Goal: Information Seeking & Learning: Learn about a topic

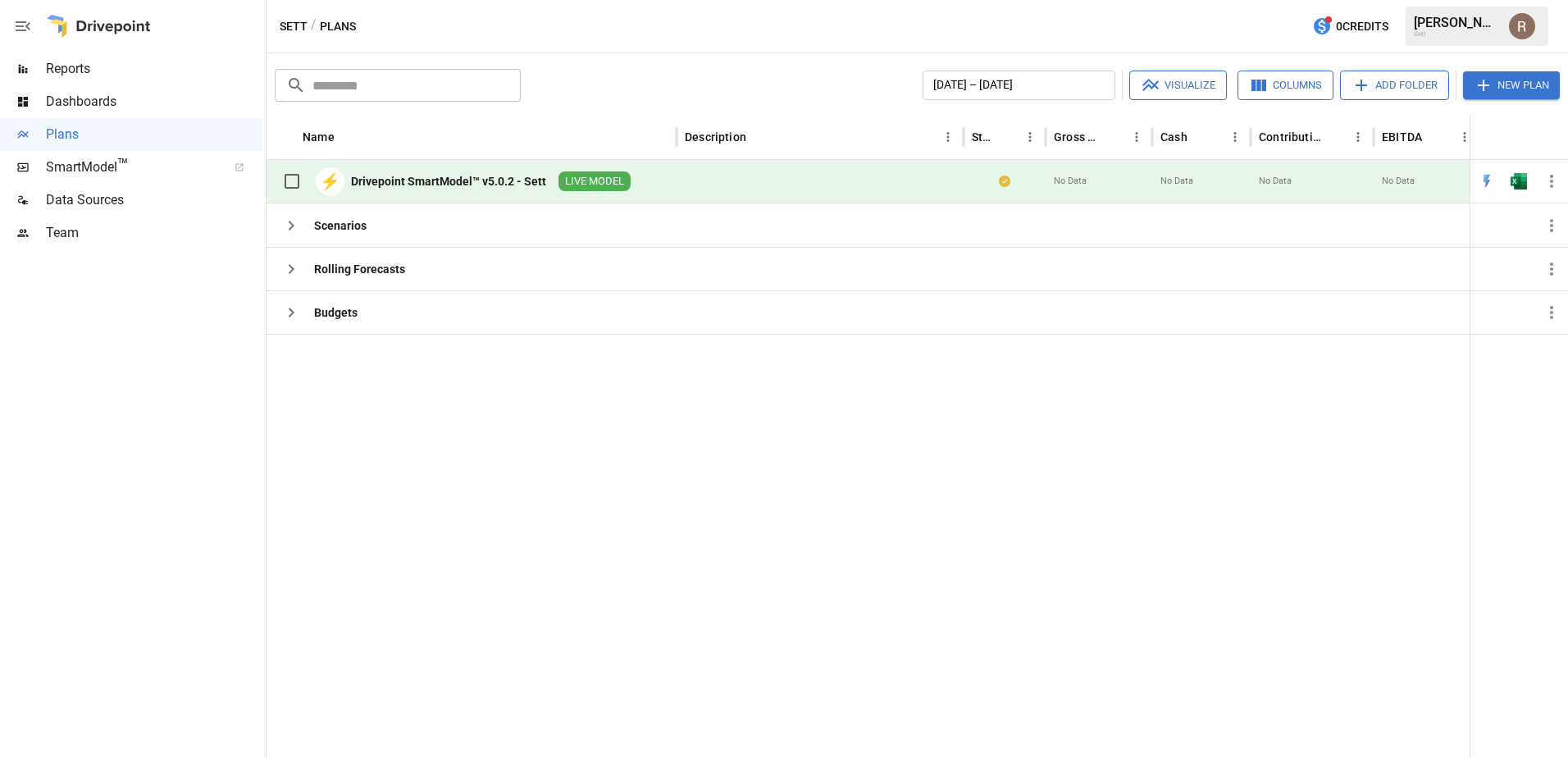
click at [451, 183] on div "Drivepoint SmartModel™ v5.0.2 - Sett" at bounding box center [448, 181] width 195 height 17
click at [663, 180] on div "⚡ Drivepoint SmartModel™ v5.0.2 - Sett LIVE MODEL" at bounding box center [471, 182] width 410 height 44
click at [441, 239] on div "Scenarios" at bounding box center [471, 225] width 410 height 44
click at [287, 223] on icon "button" at bounding box center [290, 225] width 19 height 19
click at [112, 165] on span "SmartModel ™" at bounding box center [131, 167] width 170 height 19
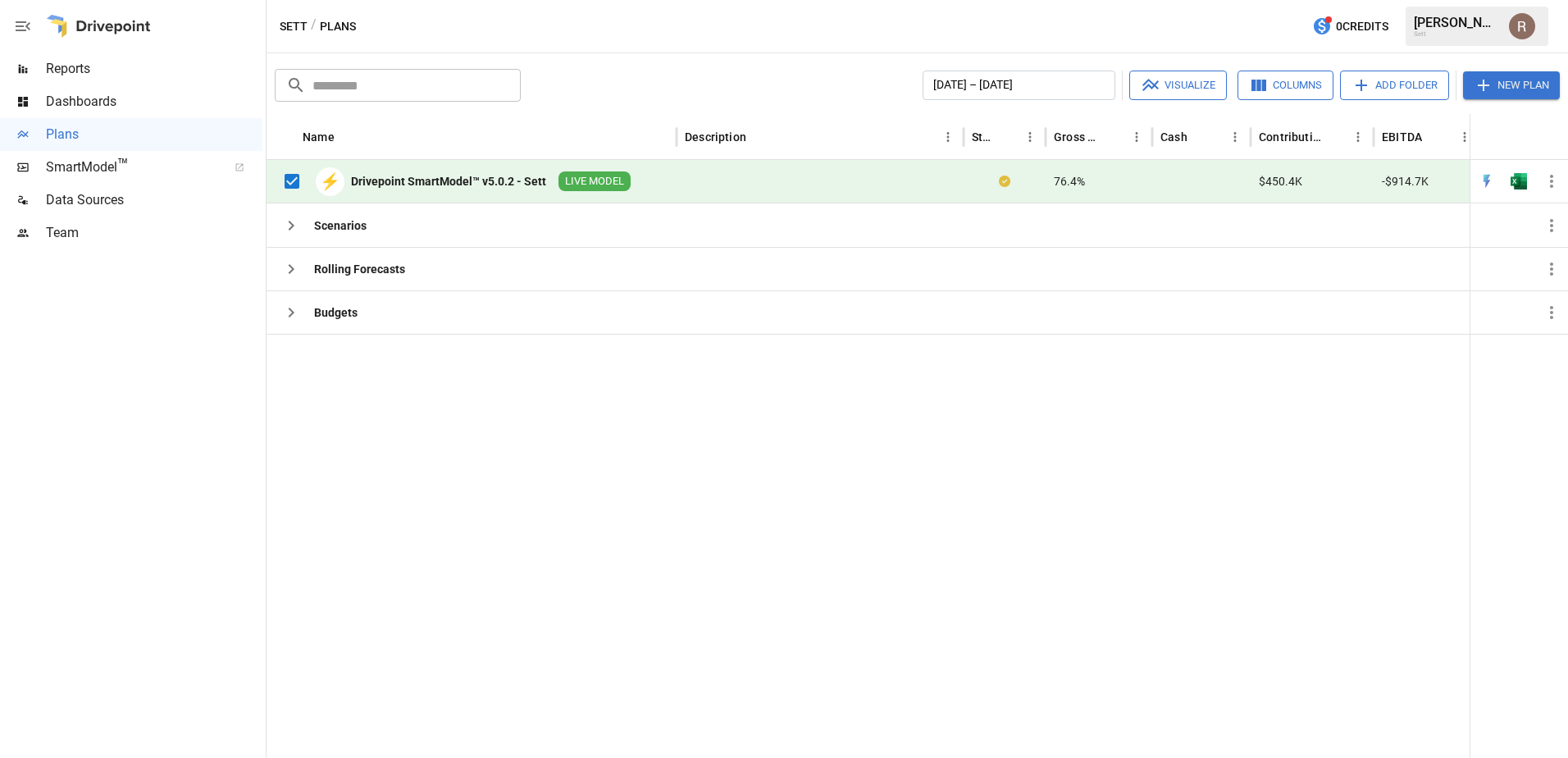
click at [35, 165] on div at bounding box center [23, 168] width 46 height 13
click at [702, 186] on div at bounding box center [820, 182] width 287 height 44
click at [1509, 178] on button "button" at bounding box center [1519, 180] width 53 height 24
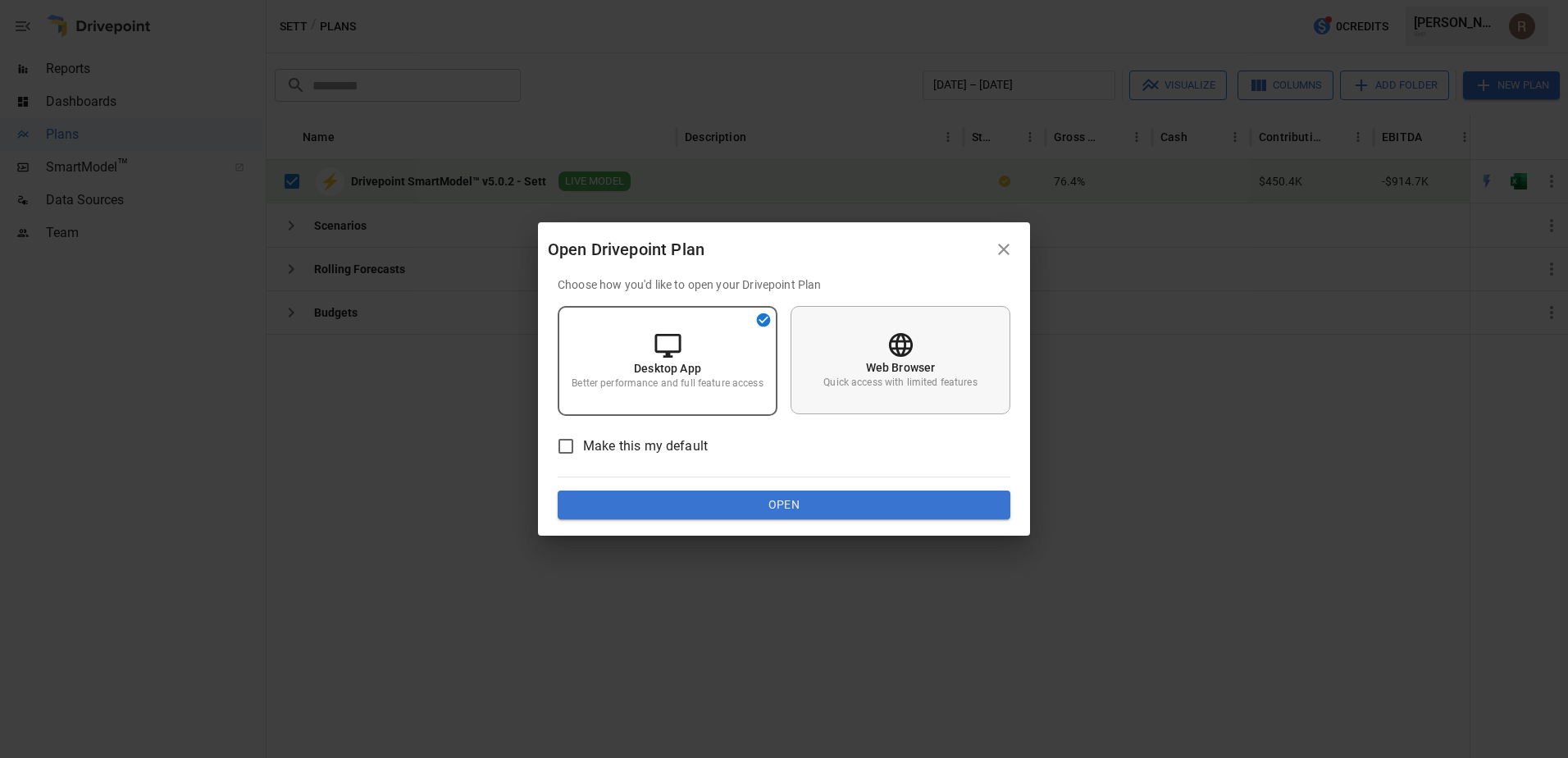
click at [845, 395] on div "Web Browser Quick access with limited features" at bounding box center [900, 360] width 220 height 108
click at [735, 499] on button "Open" at bounding box center [784, 504] width 452 height 29
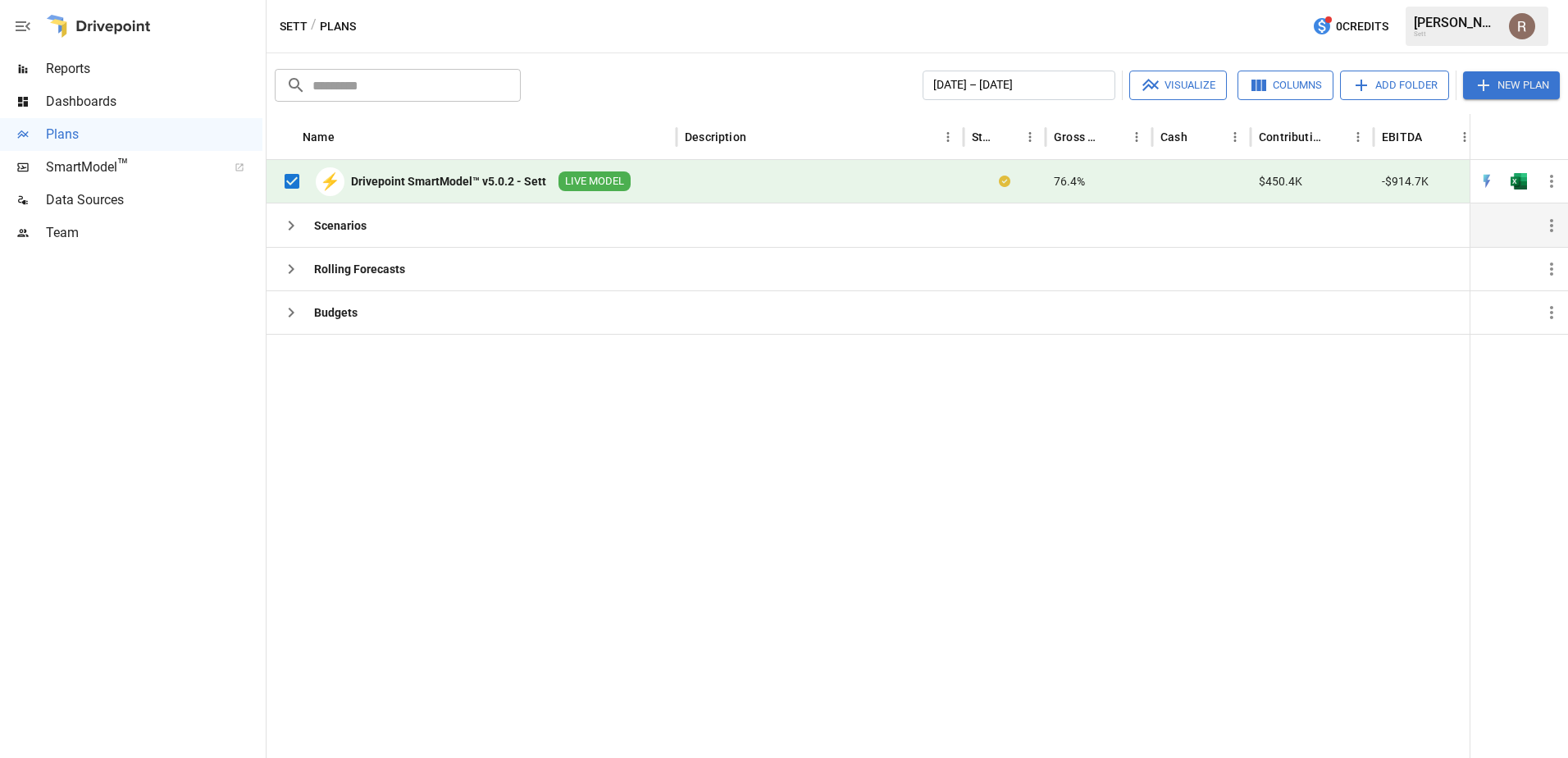
click at [431, 234] on div "Scenarios" at bounding box center [471, 225] width 410 height 44
click at [333, 269] on div "Rolling Forecasts" at bounding box center [359, 269] width 91 height 17
click at [290, 269] on icon "button" at bounding box center [290, 269] width 19 height 19
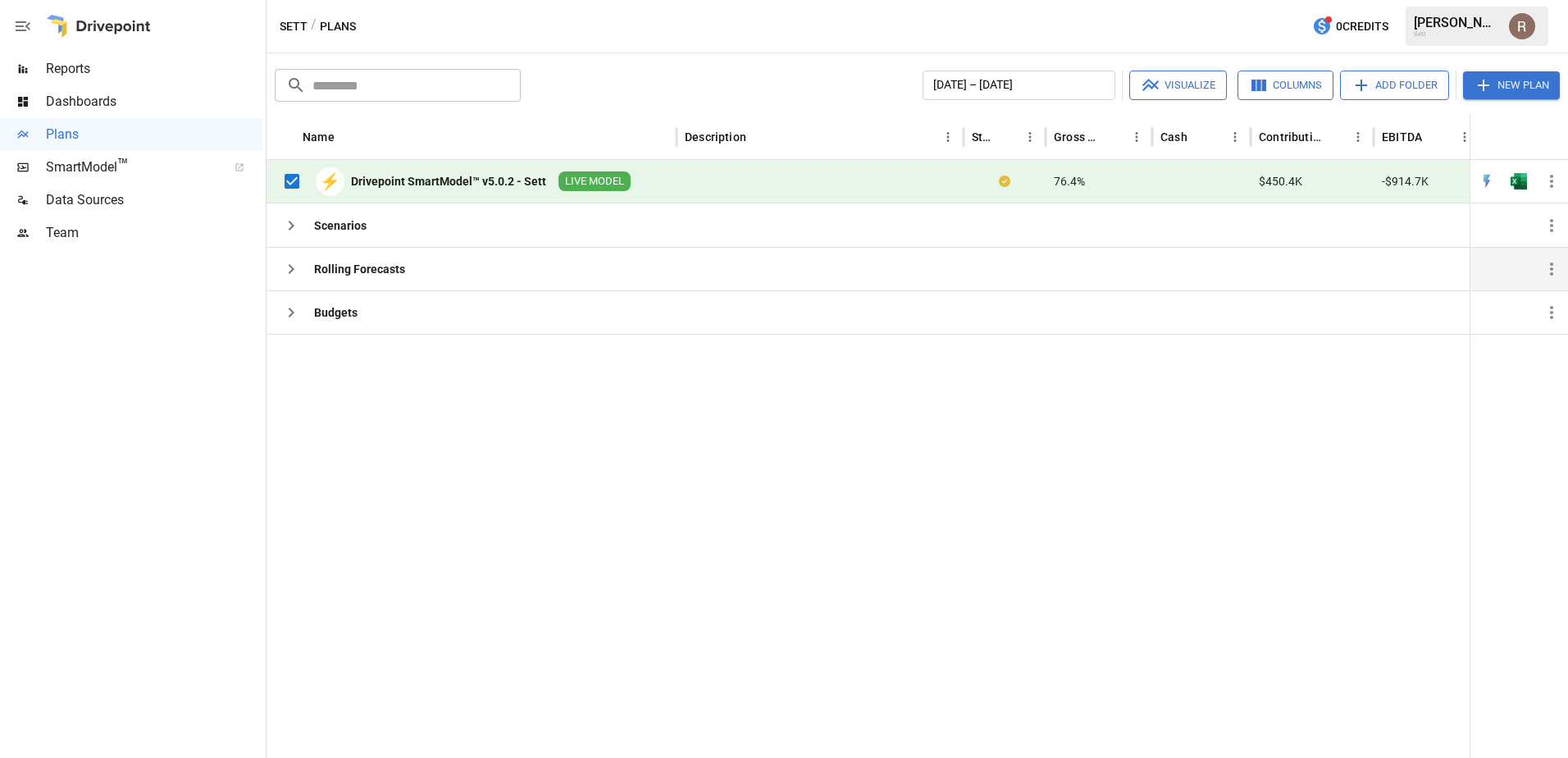
click at [385, 266] on div "Rolling Forecasts" at bounding box center [359, 269] width 91 height 17
click at [385, 265] on div "Rolling Forecasts" at bounding box center [359, 269] width 91 height 17
click at [361, 274] on div "Rolling Forecasts" at bounding box center [359, 269] width 91 height 17
click at [362, 274] on div "Rolling Forecasts" at bounding box center [359, 269] width 91 height 17
click at [364, 275] on div "Rolling Forecasts" at bounding box center [359, 269] width 91 height 17
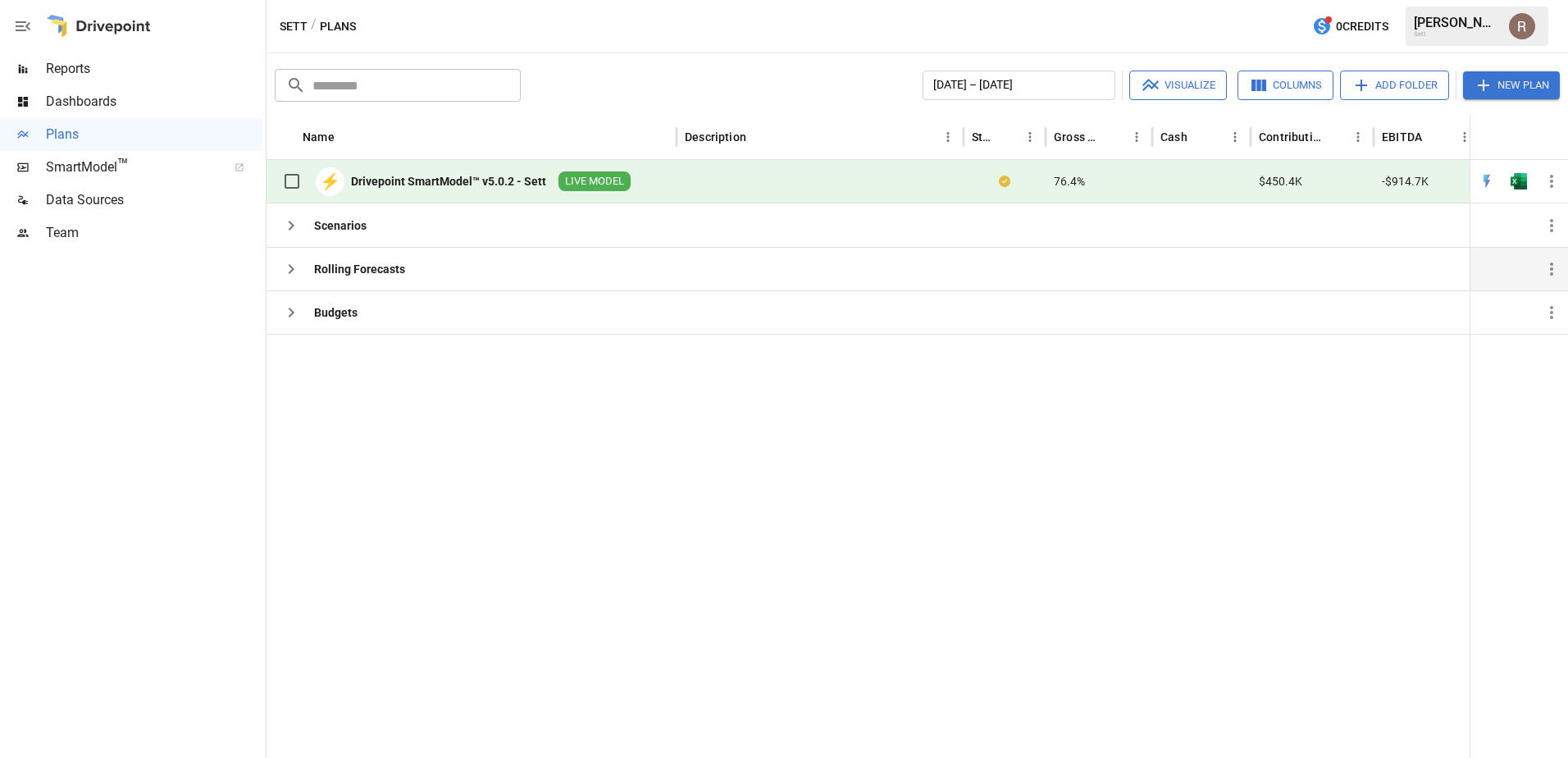
click at [330, 262] on div "Rolling Forecasts" at bounding box center [359, 269] width 91 height 17
click at [120, 198] on span "Data Sources" at bounding box center [154, 200] width 216 height 19
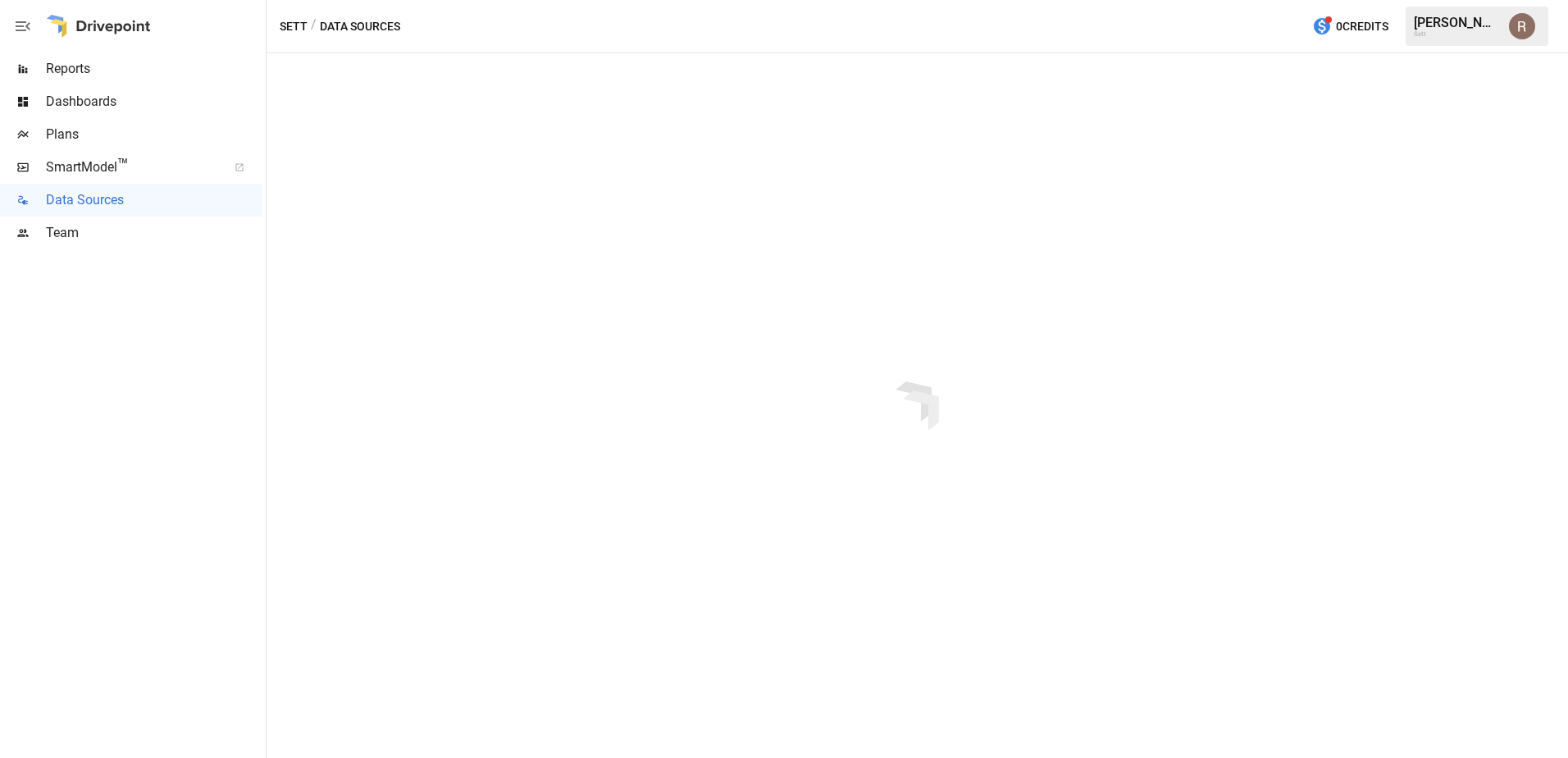
click at [99, 124] on div "Plans" at bounding box center [131, 134] width 263 height 33
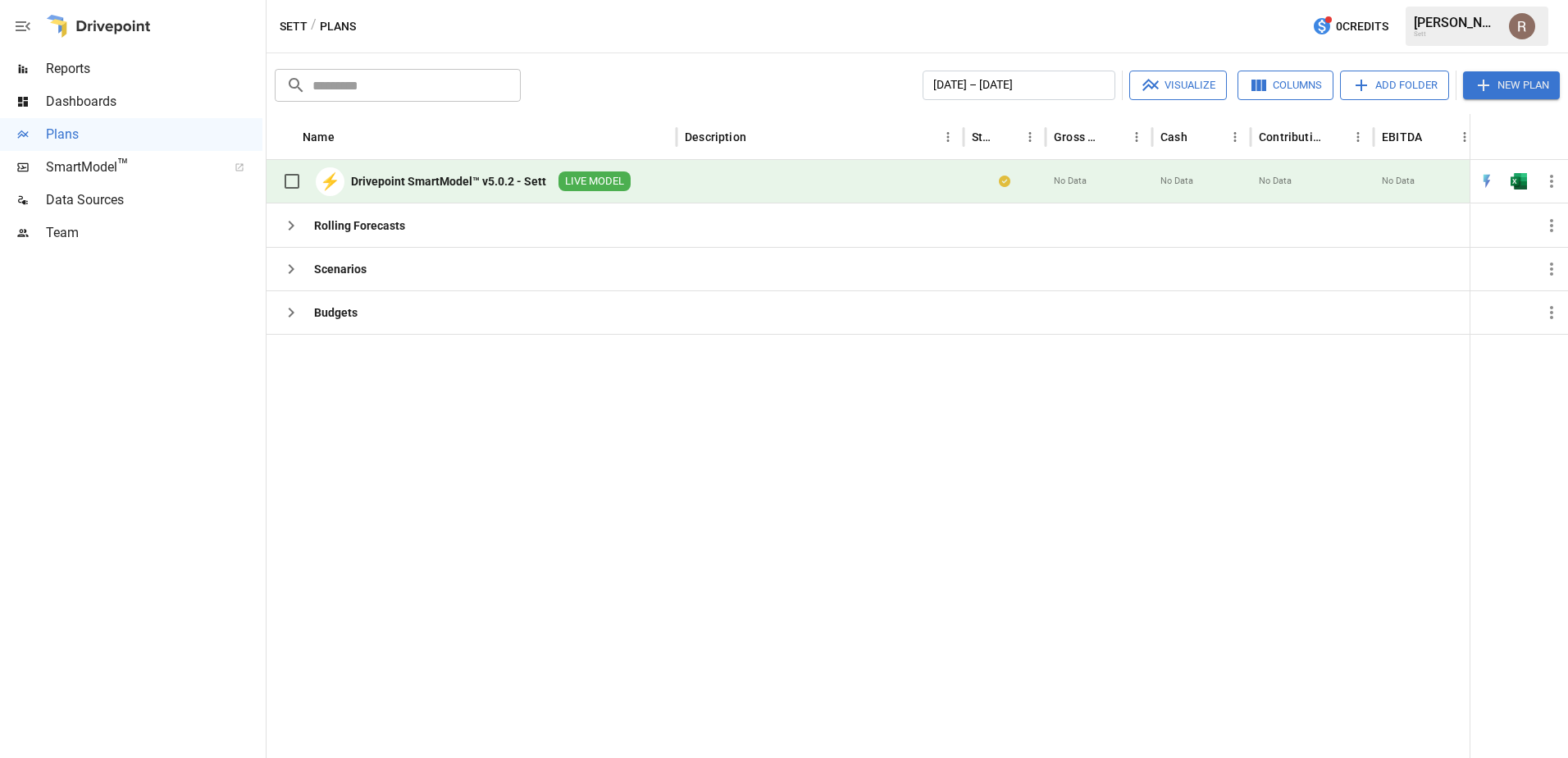
click at [487, 184] on div "Drivepoint SmartModel™ v5.0.2 - Sett" at bounding box center [448, 181] width 195 height 17
click at [635, 185] on div "⚡ Drivepoint SmartModel™ v5.0.2 - Sett LIVE MODEL" at bounding box center [471, 182] width 410 height 44
click at [644, 176] on div "⚡ Drivepoint SmartModel™ v5.0.2 - Sett LIVE MODEL" at bounding box center [471, 182] width 410 height 44
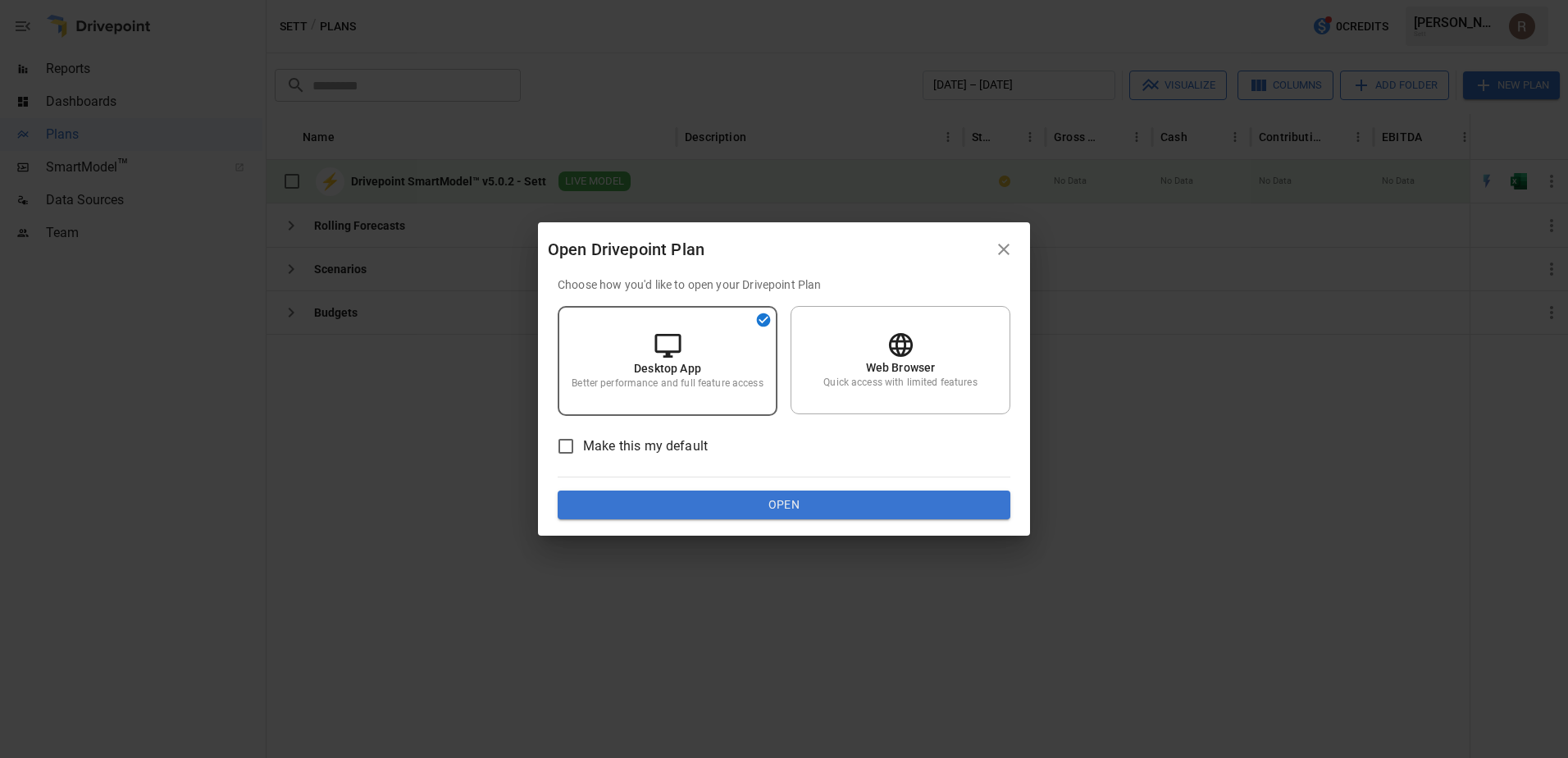
click at [404, 175] on div "Open Drivepoint Plan Choose how you'd like to open your Drivepoint Plan Desktop…" at bounding box center [784, 379] width 1568 height 758
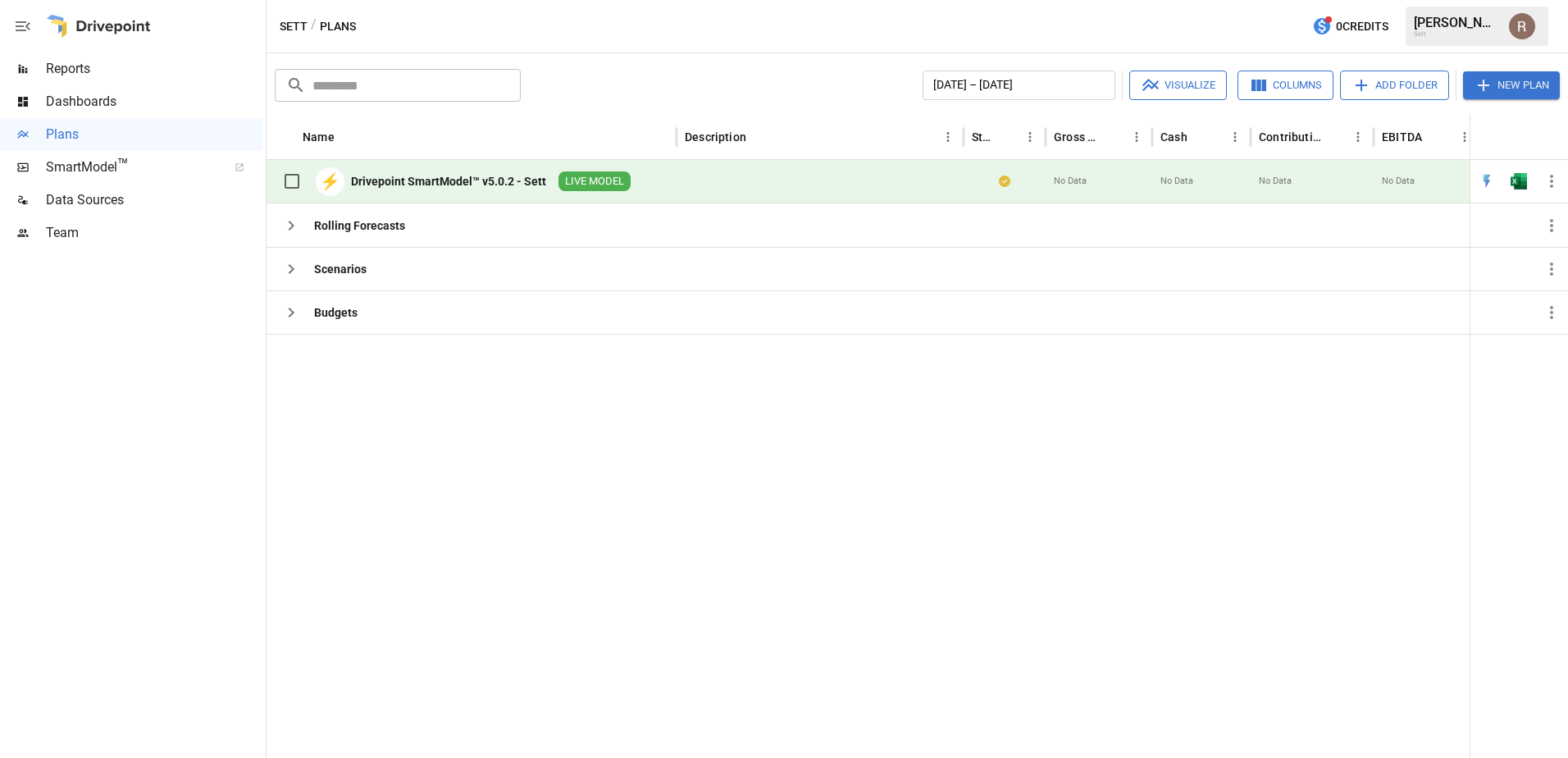
click at [471, 167] on div "⚡ Drivepoint SmartModel™ v5.0.2 - Sett LIVE MODEL" at bounding box center [452, 180] width 356 height 34
click at [531, 174] on div "Drivepoint SmartModel™ v5.0.2 - Sett" at bounding box center [448, 181] width 195 height 17
click at [650, 175] on div "⚡ Drivepoint SmartModel™ v5.0.2 - Sett LIVE MODEL" at bounding box center [471, 182] width 410 height 44
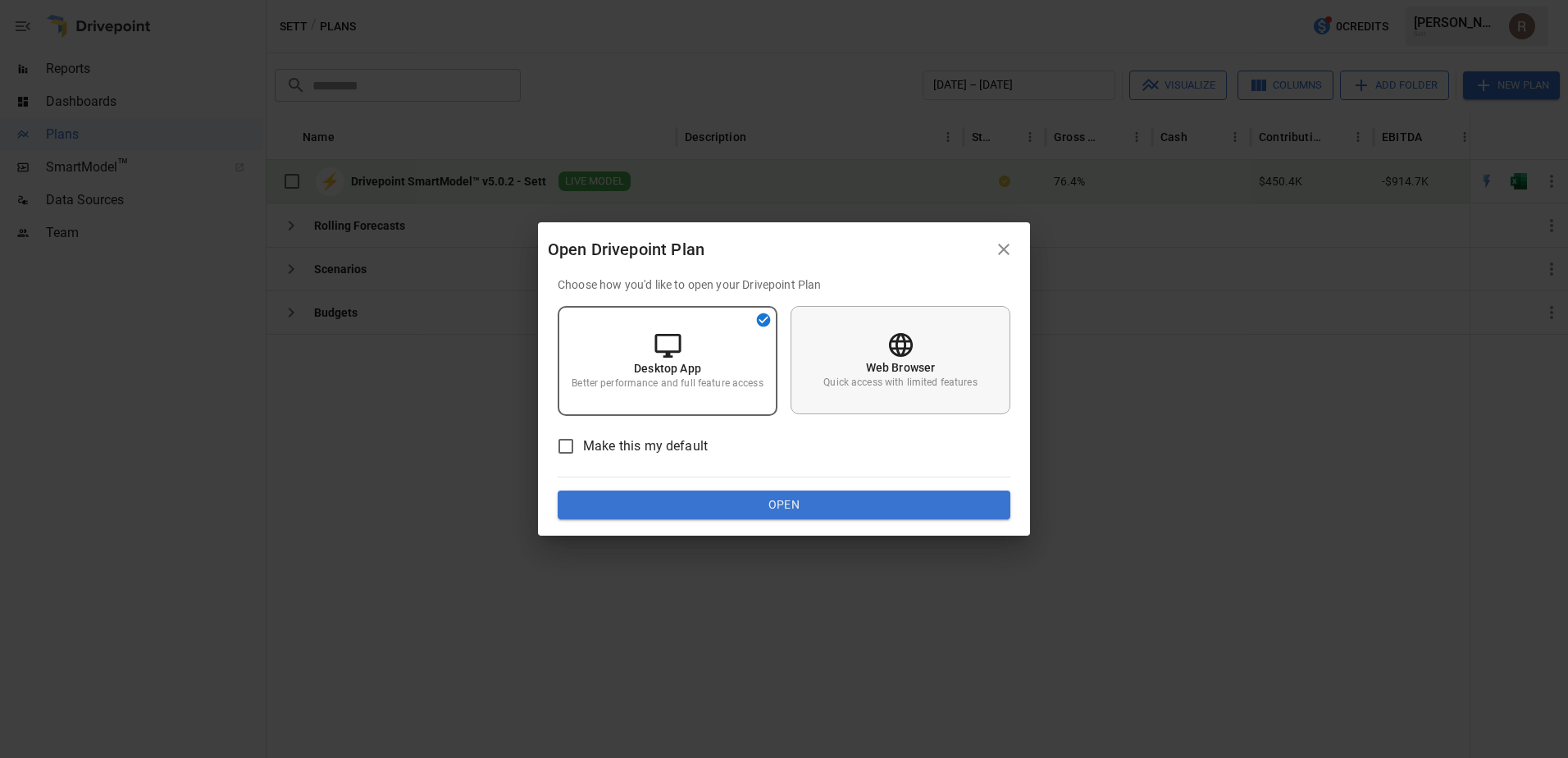
click at [856, 324] on div "Web Browser Quick access with limited features" at bounding box center [900, 360] width 220 height 108
click at [683, 335] on div "Desktop App Better performance and full feature access" at bounding box center [668, 360] width 220 height 108
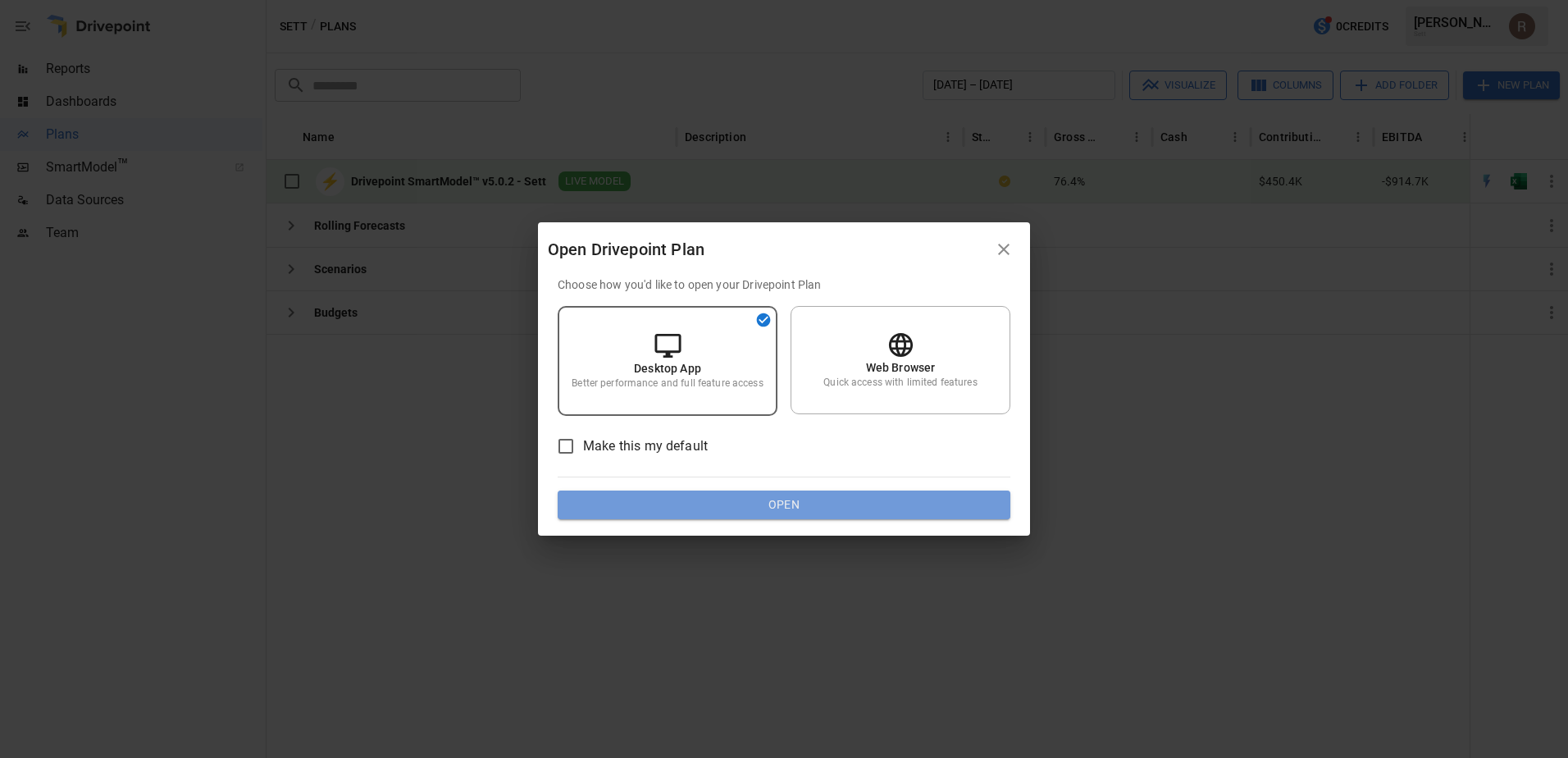
click at [700, 497] on button "Open" at bounding box center [784, 504] width 452 height 29
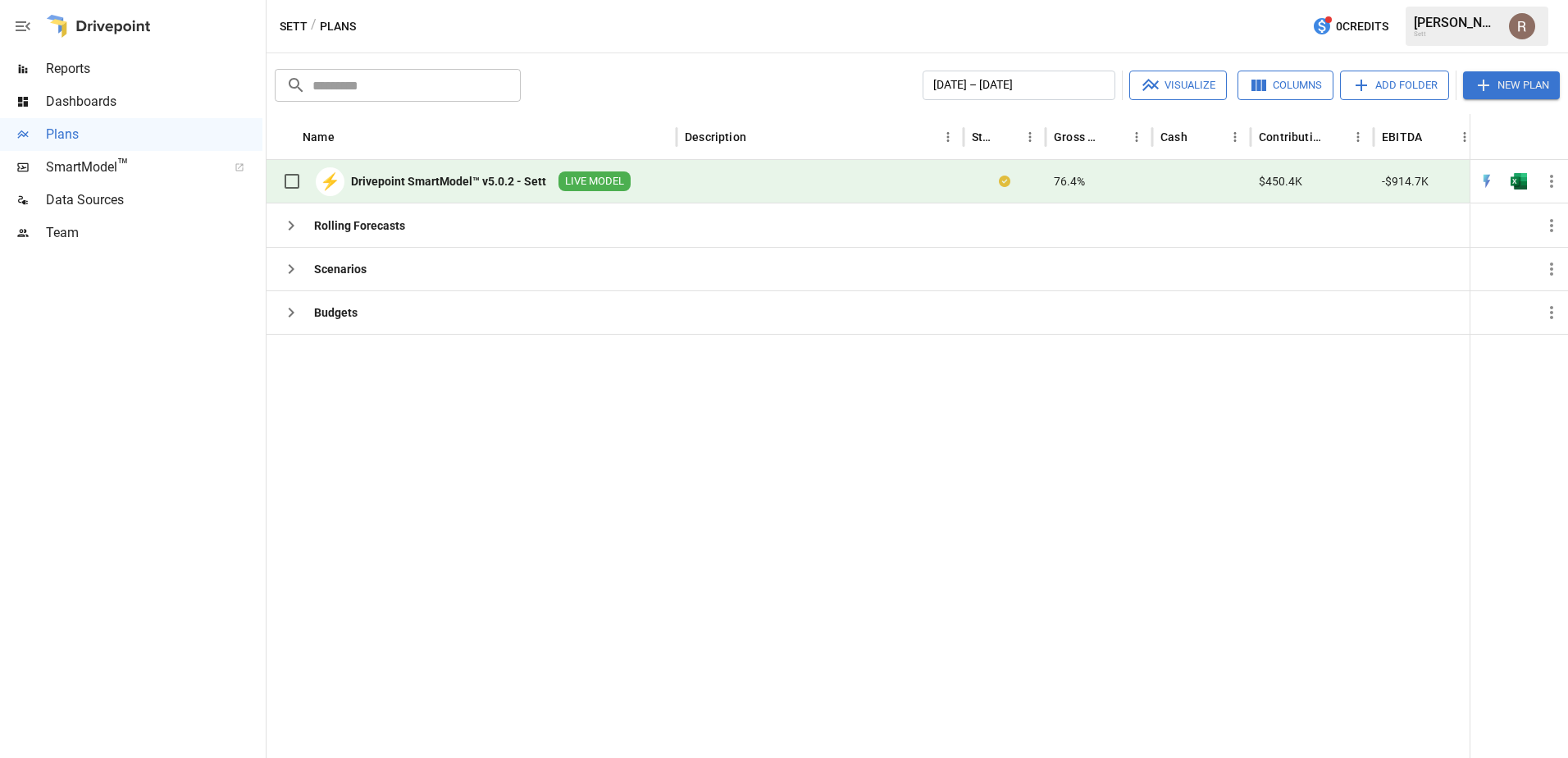
click at [707, 169] on div at bounding box center [820, 182] width 287 height 44
click at [401, 186] on div "Drivepoint SmartModel™ v5.0.2 - Sett" at bounding box center [448, 181] width 195 height 17
click at [411, 182] on div "Drivepoint SmartModel™ v5.0.2 - Sett" at bounding box center [448, 181] width 195 height 17
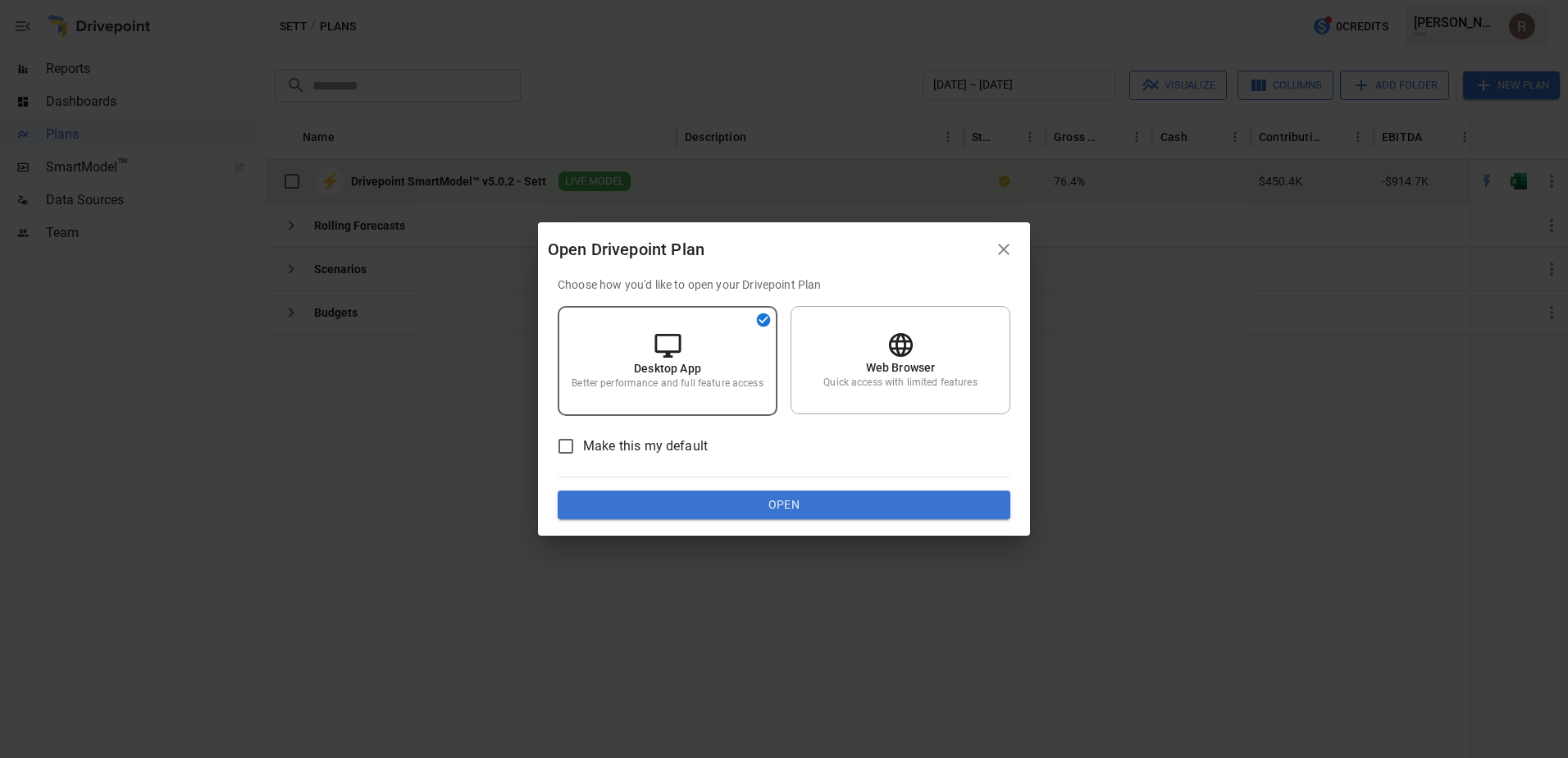
click at [666, 447] on span "Make this my default" at bounding box center [645, 446] width 125 height 19
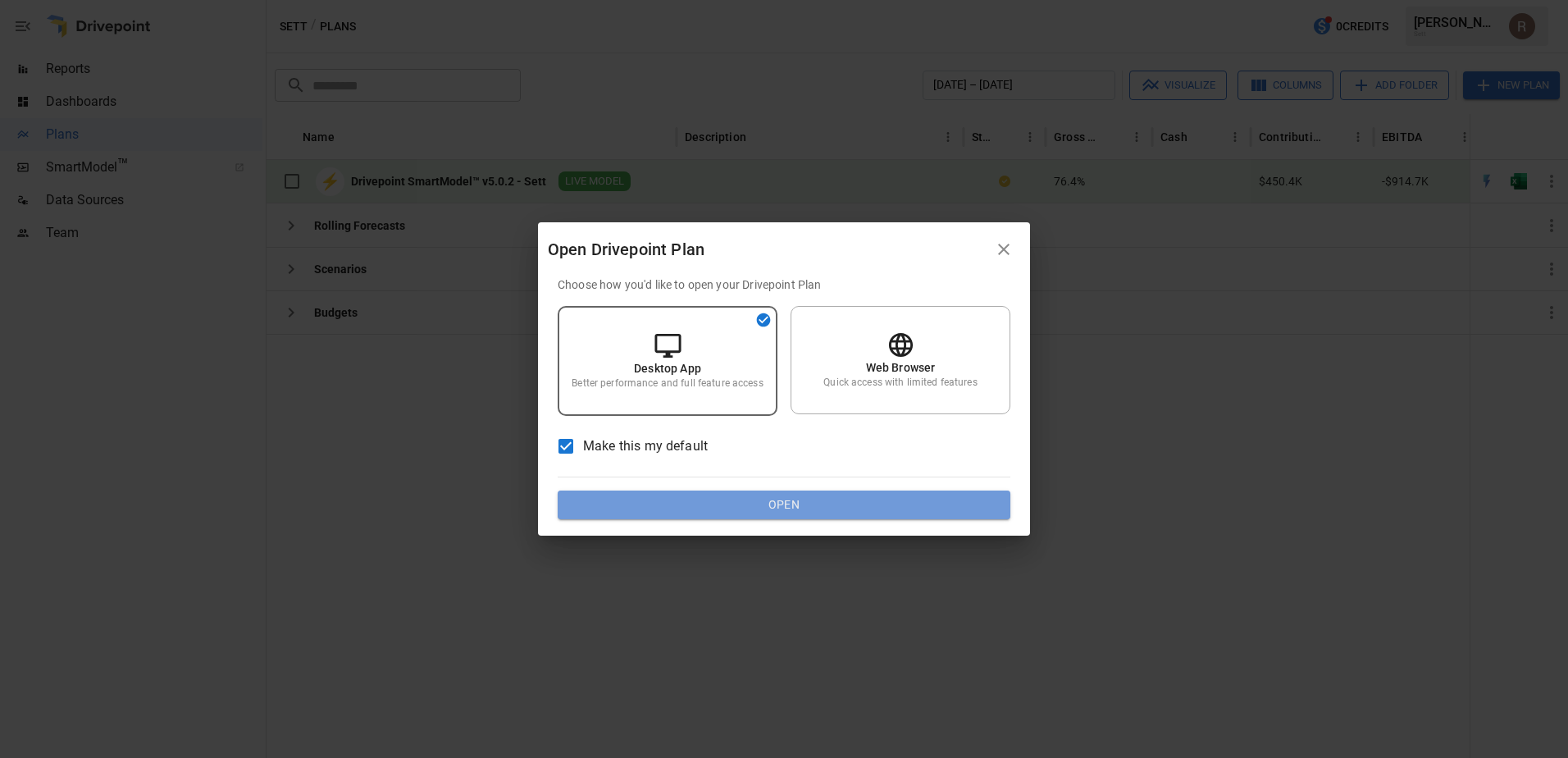
click at [689, 505] on button "Open" at bounding box center [784, 504] width 452 height 29
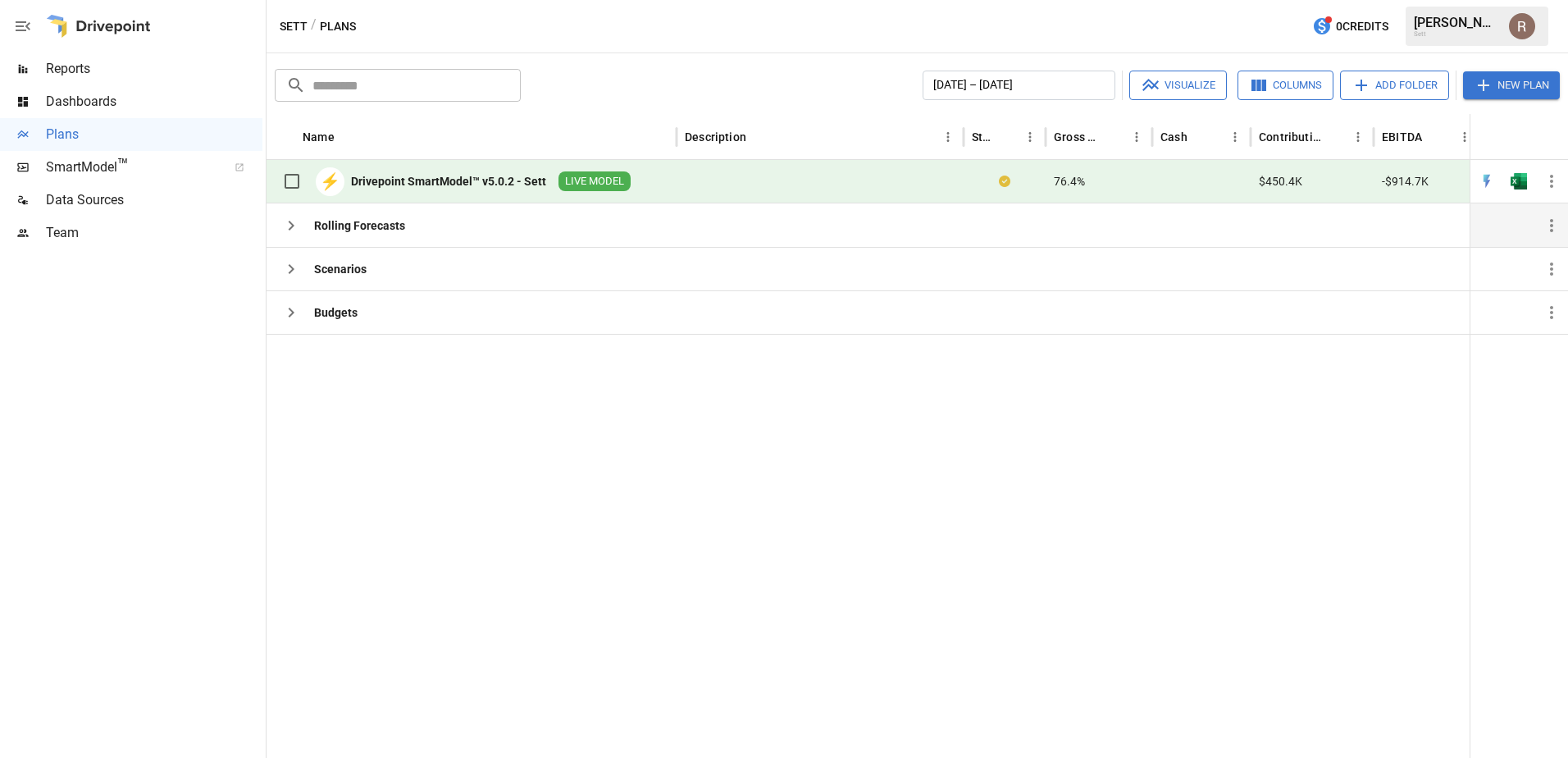
click at [336, 220] on div "Rolling Forecasts" at bounding box center [359, 226] width 91 height 17
click at [301, 222] on button "button" at bounding box center [290, 225] width 33 height 33
click at [66, 89] on div "Dashboards" at bounding box center [131, 102] width 263 height 33
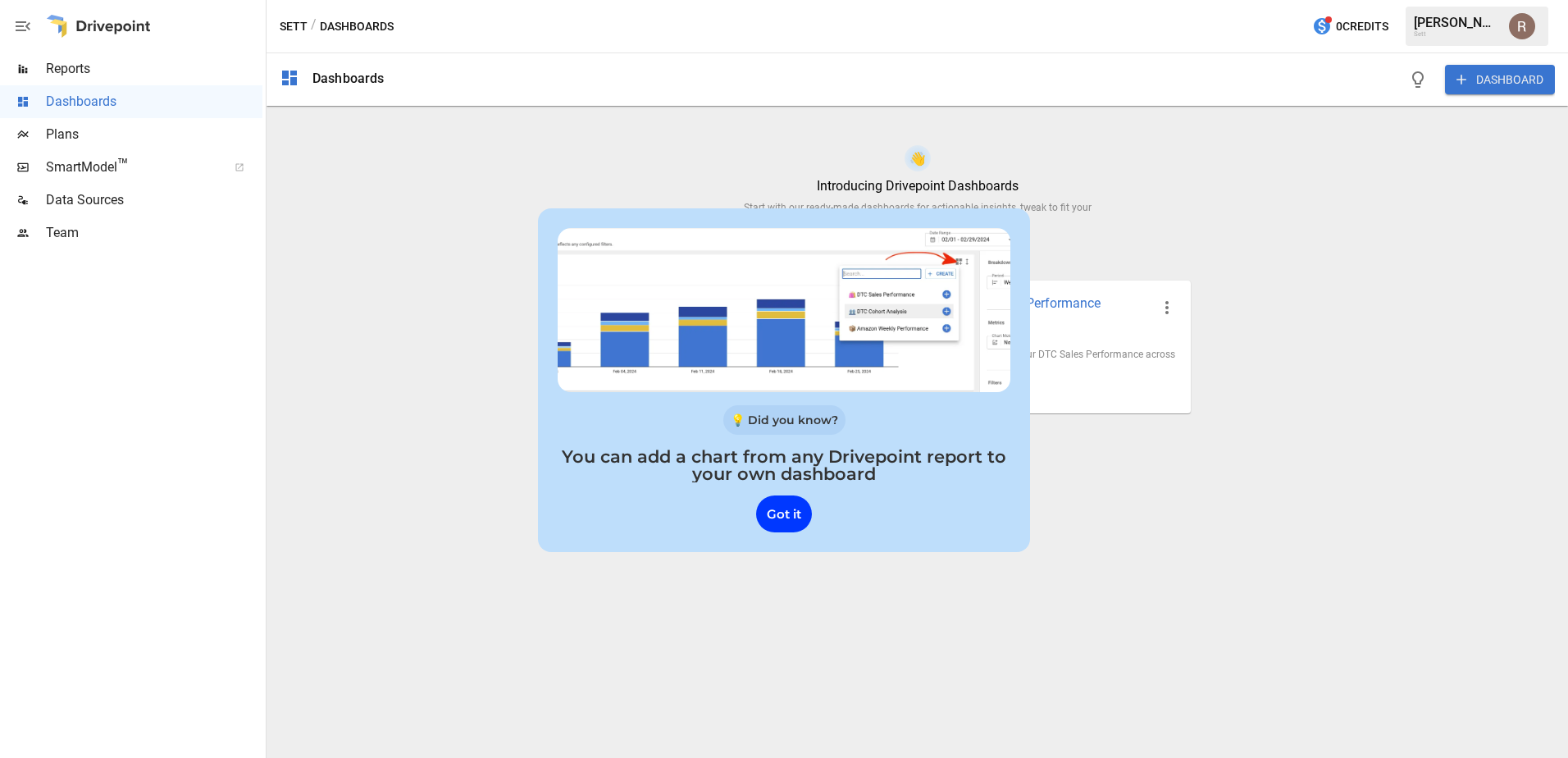
click at [758, 306] on div at bounding box center [784, 310] width 452 height 164
click at [777, 517] on div "Got it" at bounding box center [784, 515] width 55 height 37
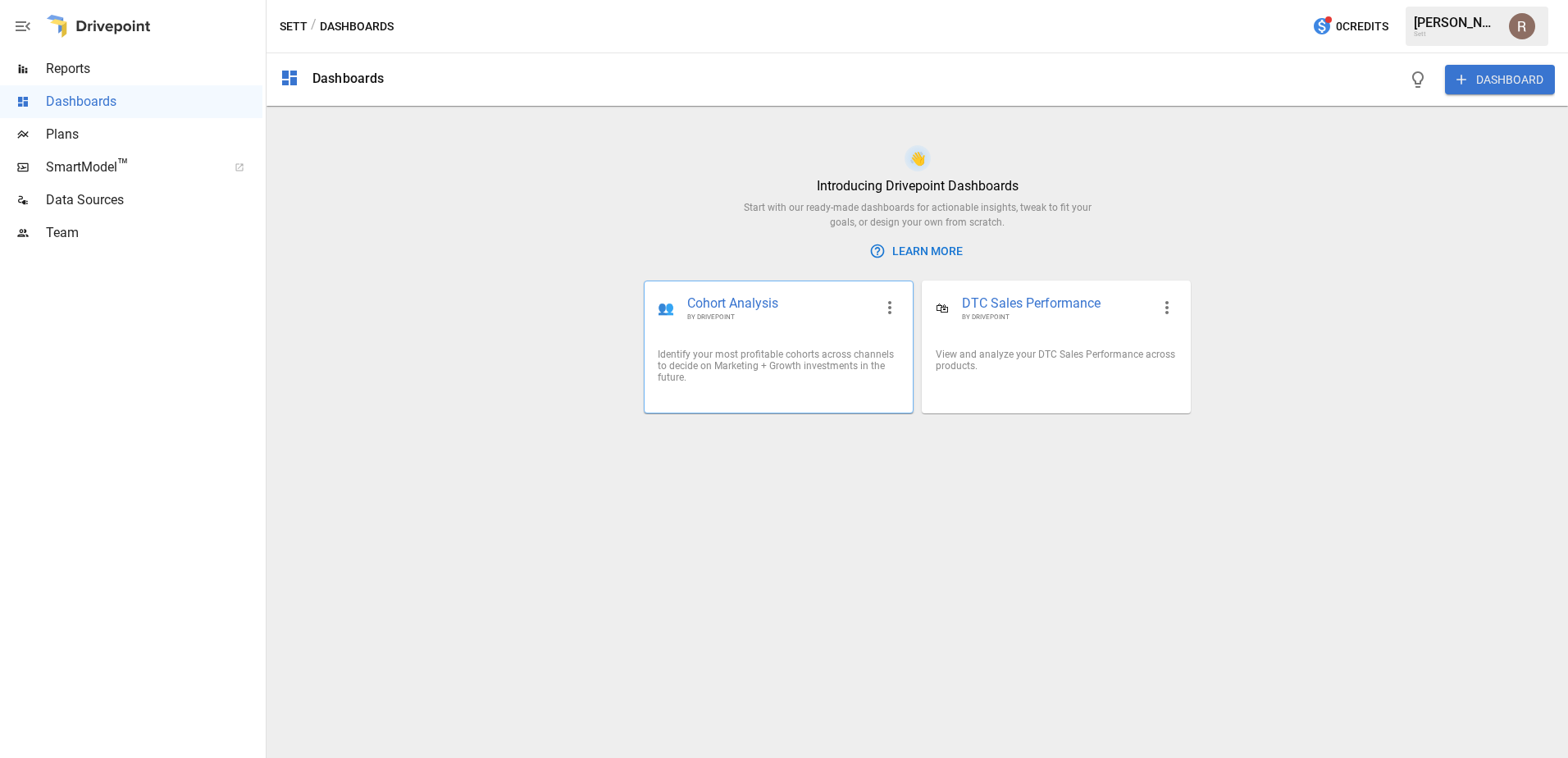
click at [739, 302] on span "Cohort Analysis" at bounding box center [779, 304] width 185 height 18
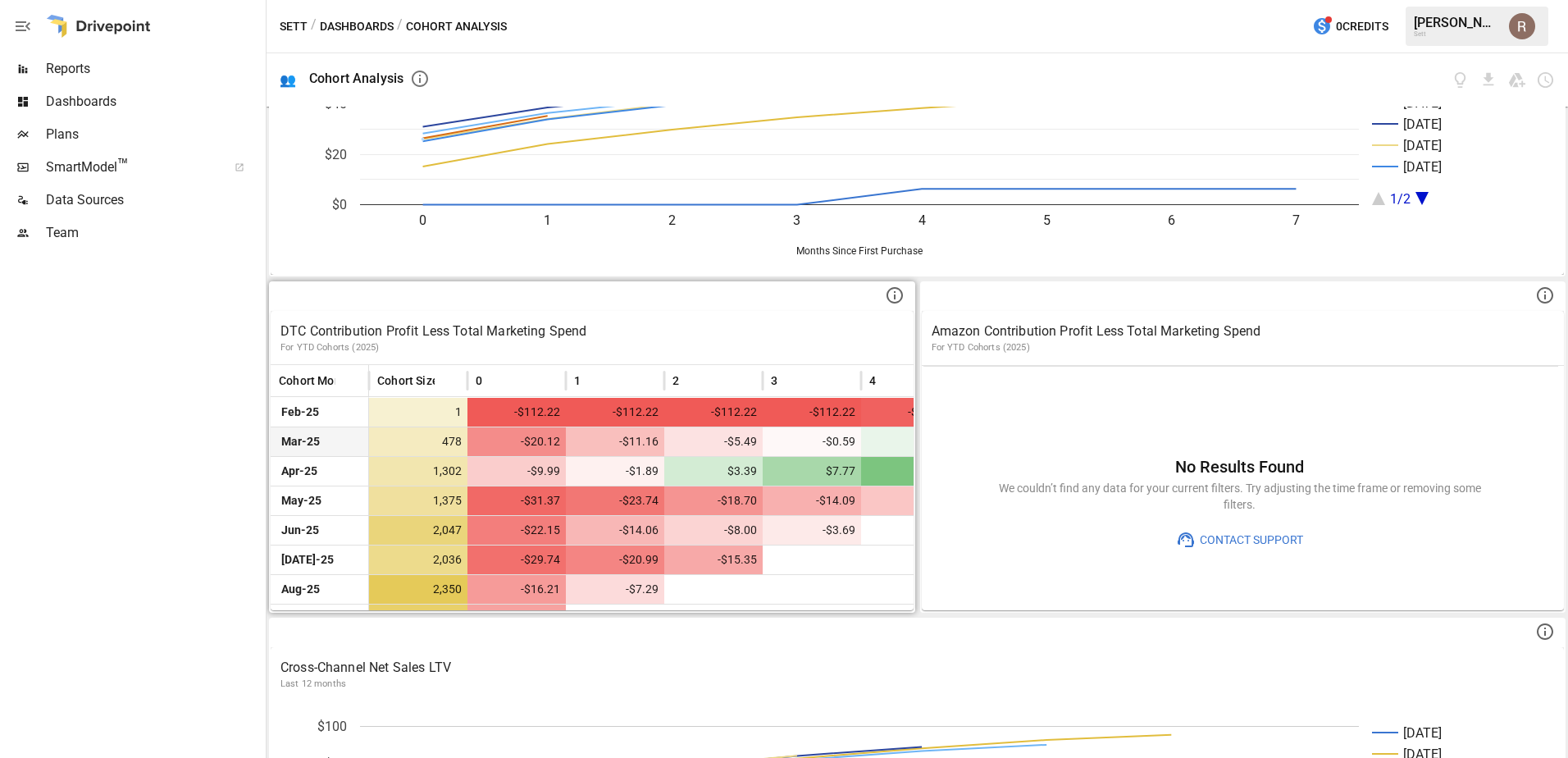
scroll to position [35, 0]
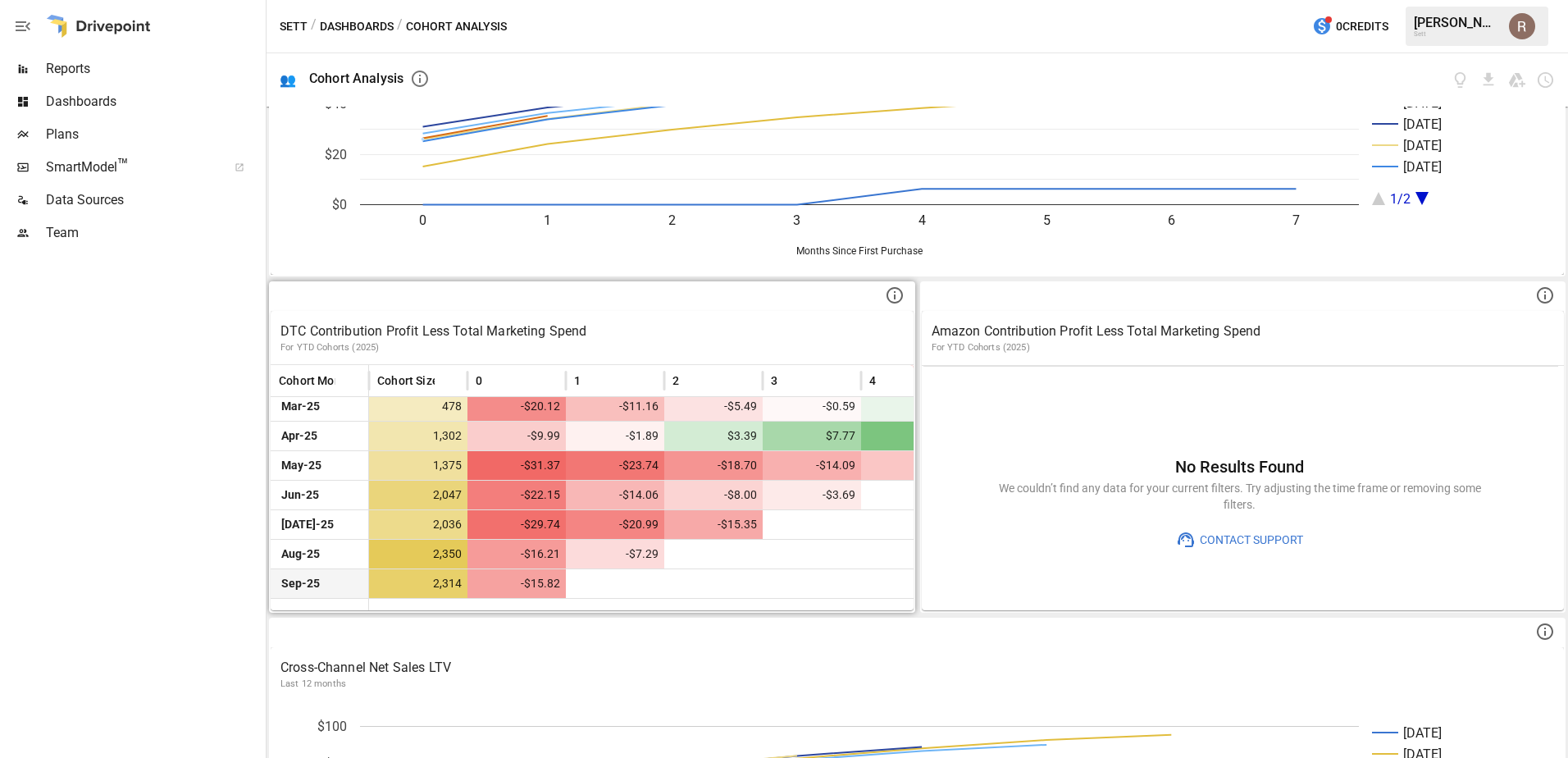
click at [441, 578] on span "2,314" at bounding box center [421, 583] width 87 height 29
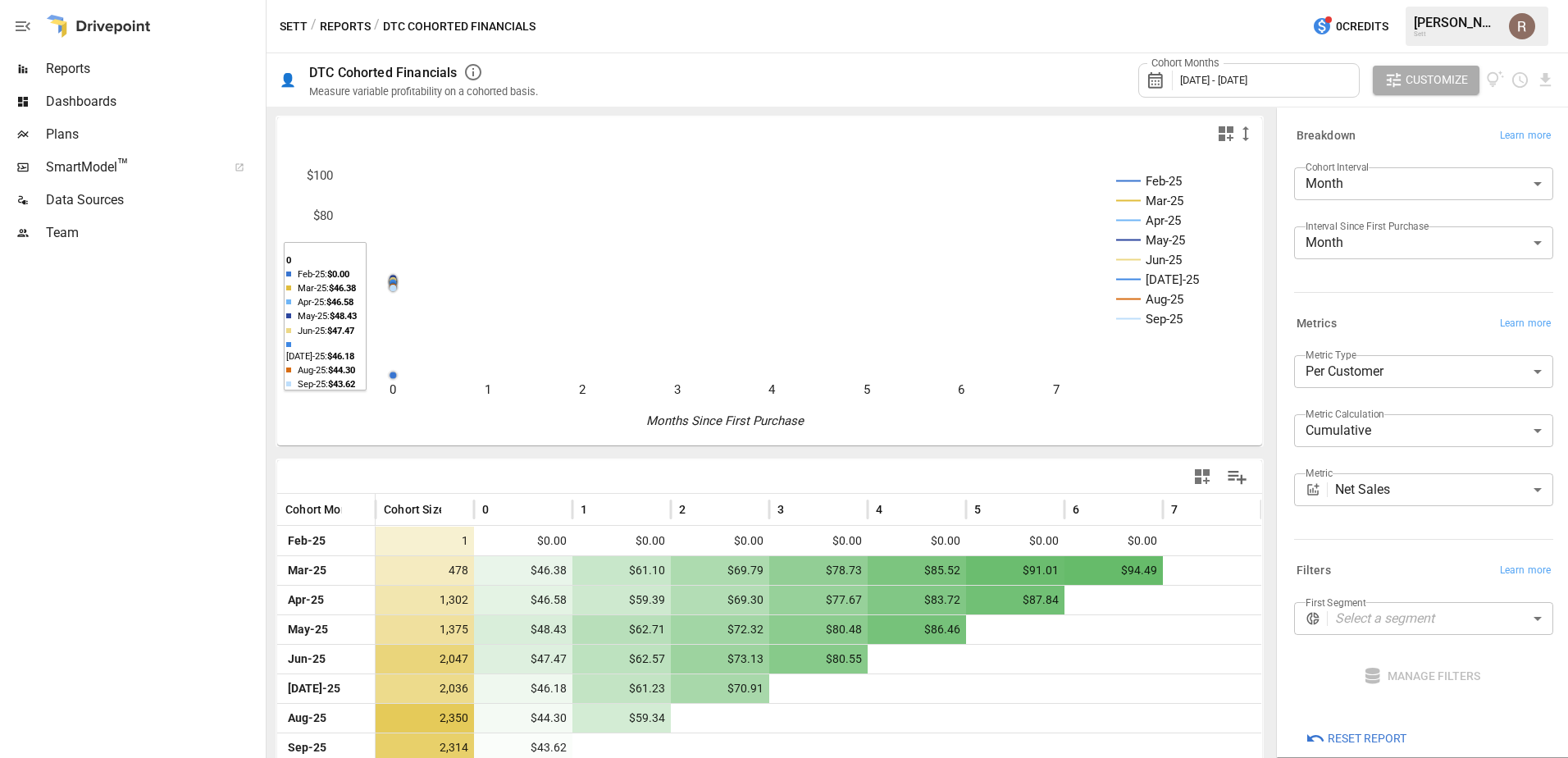
scroll to position [41, 0]
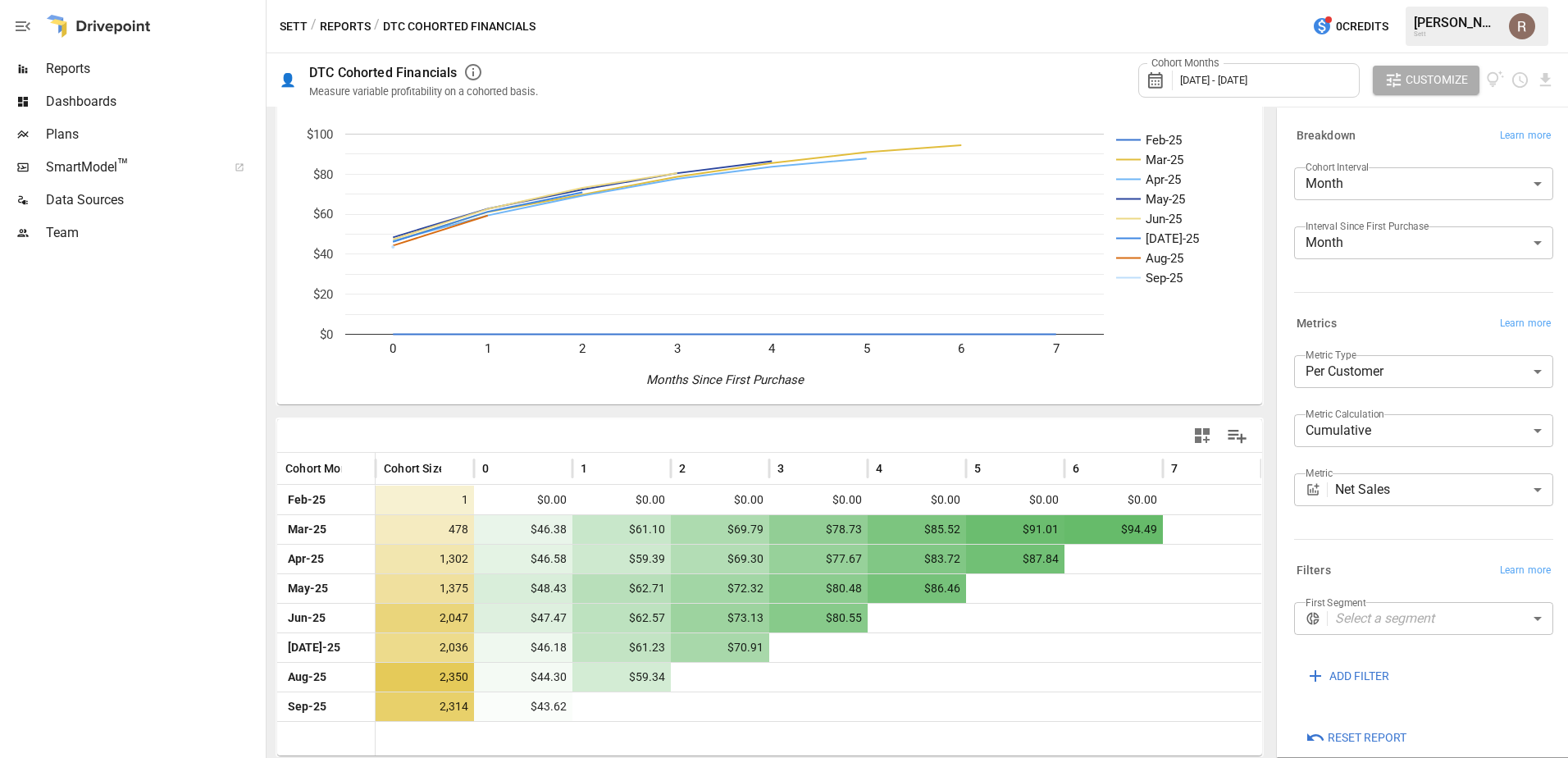
click at [1399, 0] on body "**********" at bounding box center [784, 0] width 1568 height 0
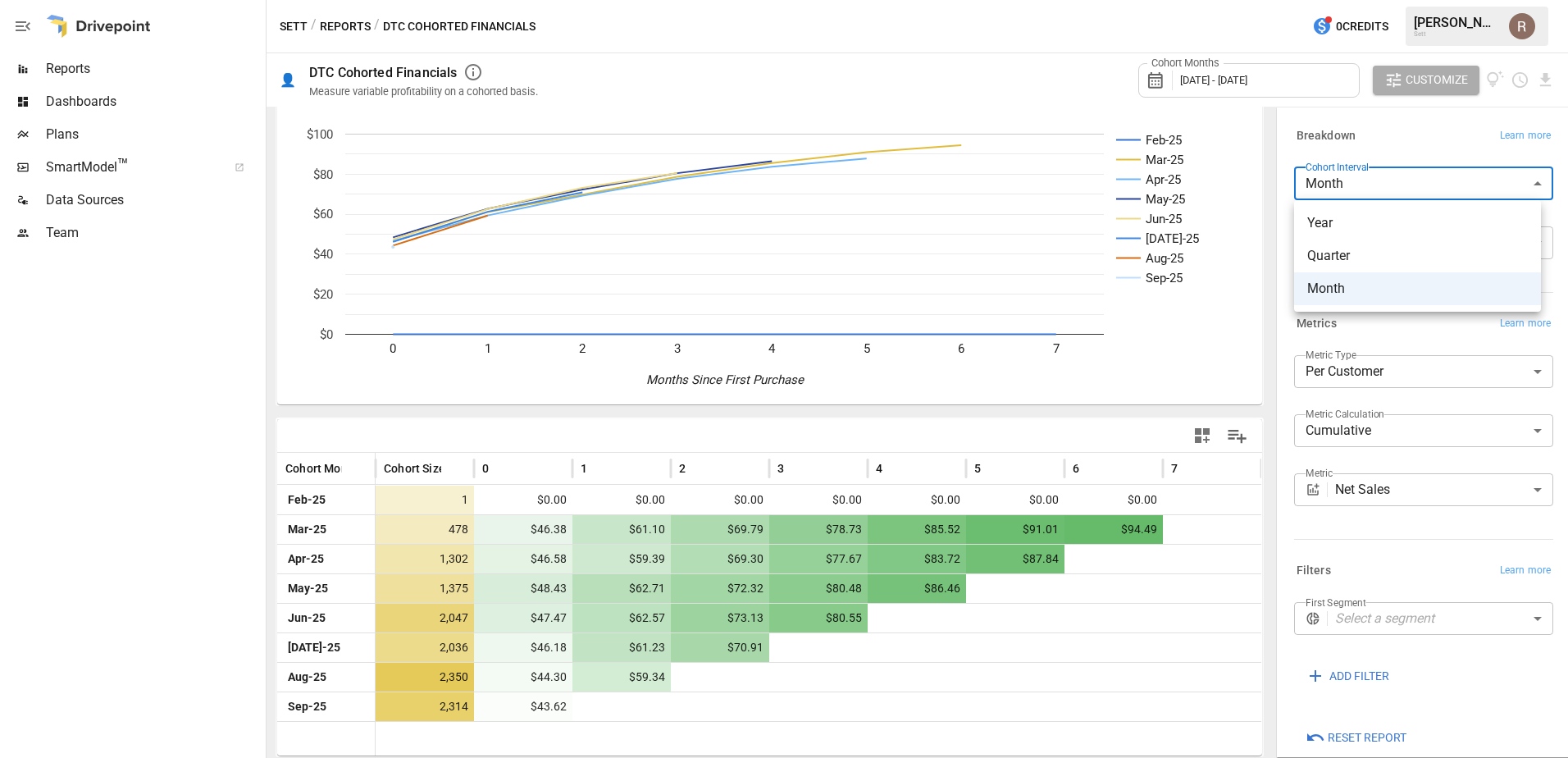
click at [1378, 155] on div at bounding box center [784, 379] width 1568 height 758
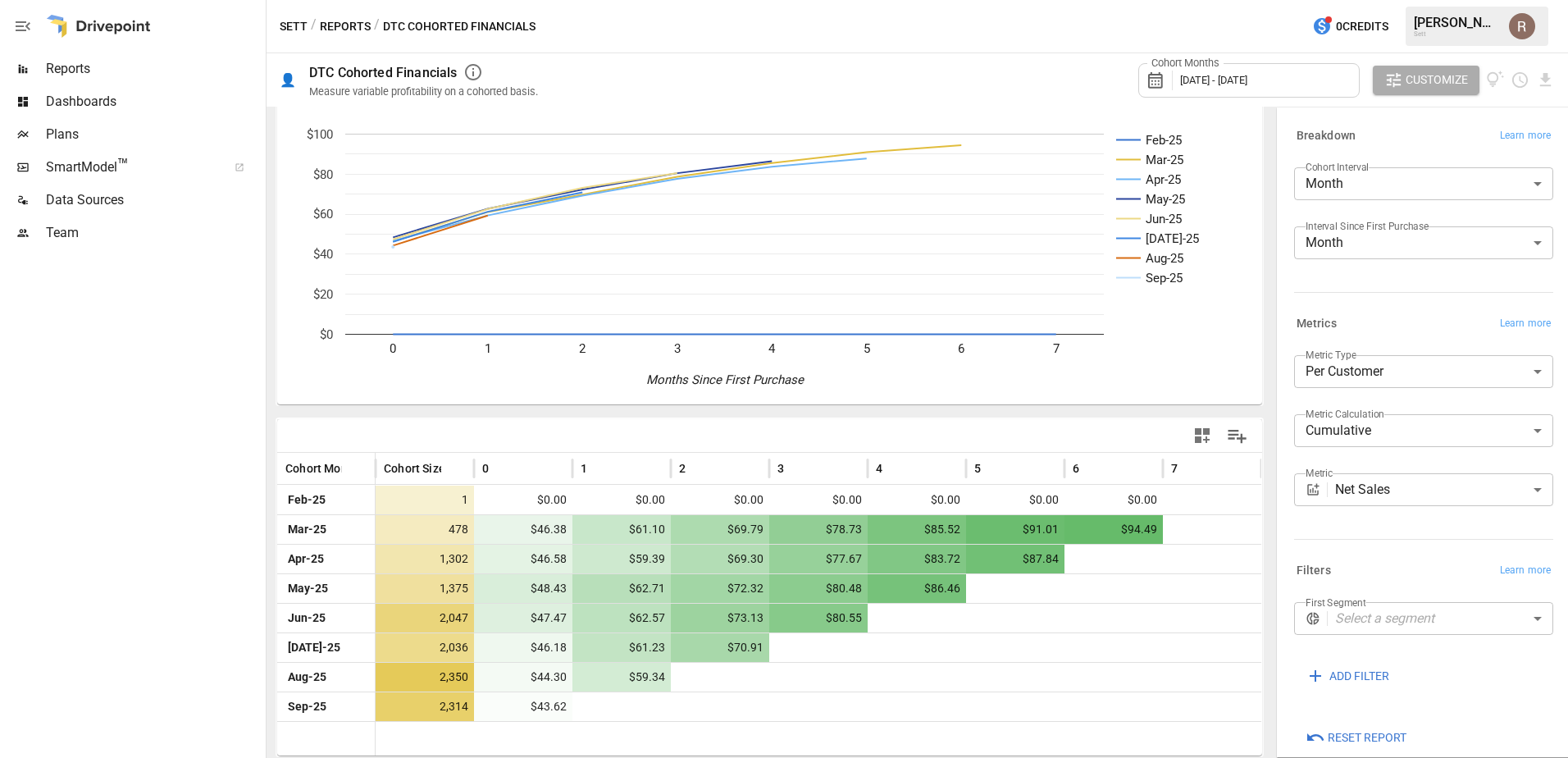
click at [1362, 607] on label "First Segment" at bounding box center [1336, 602] width 60 height 14
click at [439, 621] on span "2,047" at bounding box center [427, 618] width 87 height 29
click at [451, 607] on span "2,047" at bounding box center [427, 618] width 87 height 29
click at [517, 620] on span "$47.47" at bounding box center [526, 618] width 87 height 29
click at [569, 609] on div "$47.47" at bounding box center [523, 618] width 98 height 29
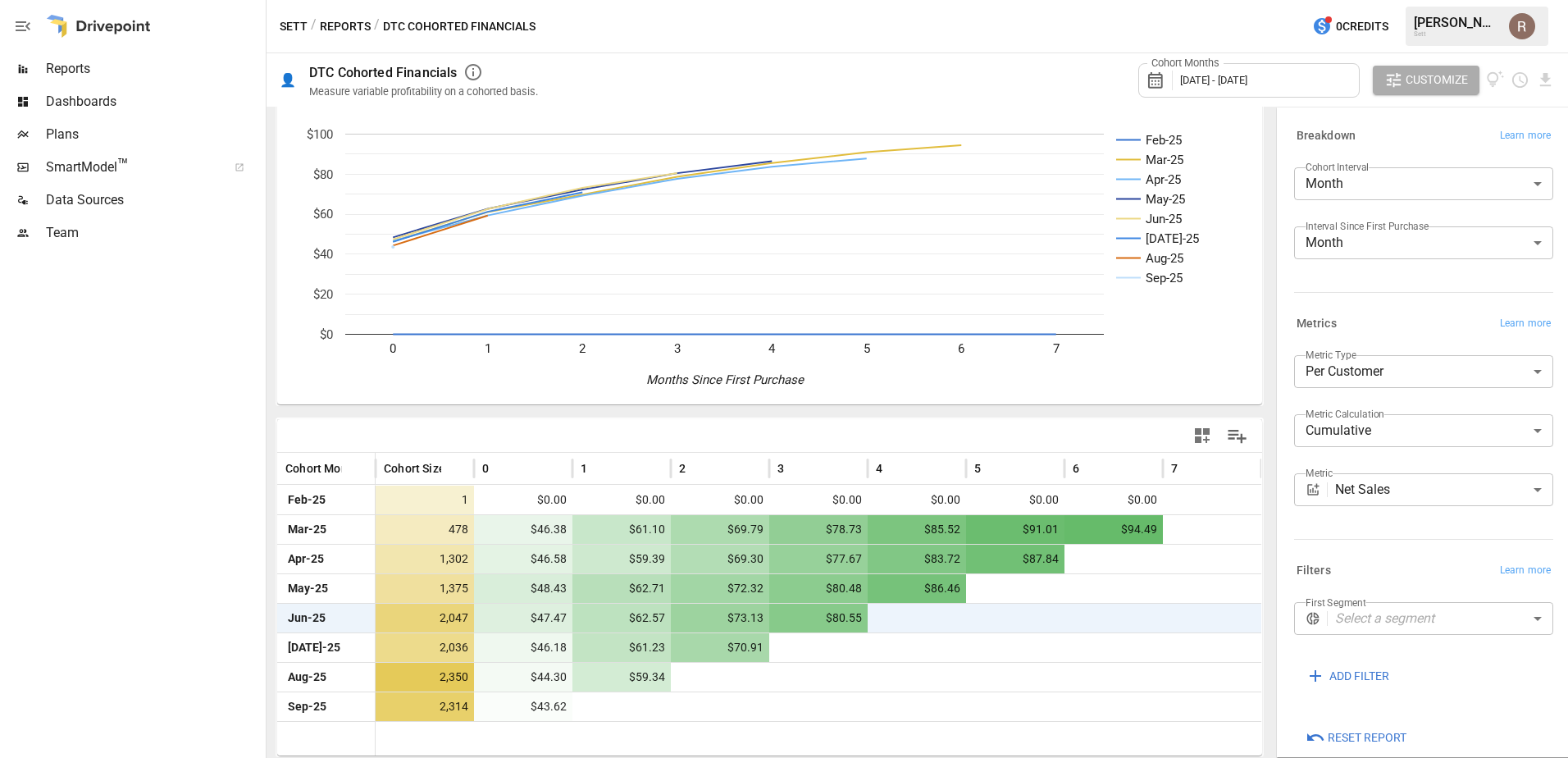
click at [126, 97] on span "Dashboards" at bounding box center [154, 101] width 216 height 19
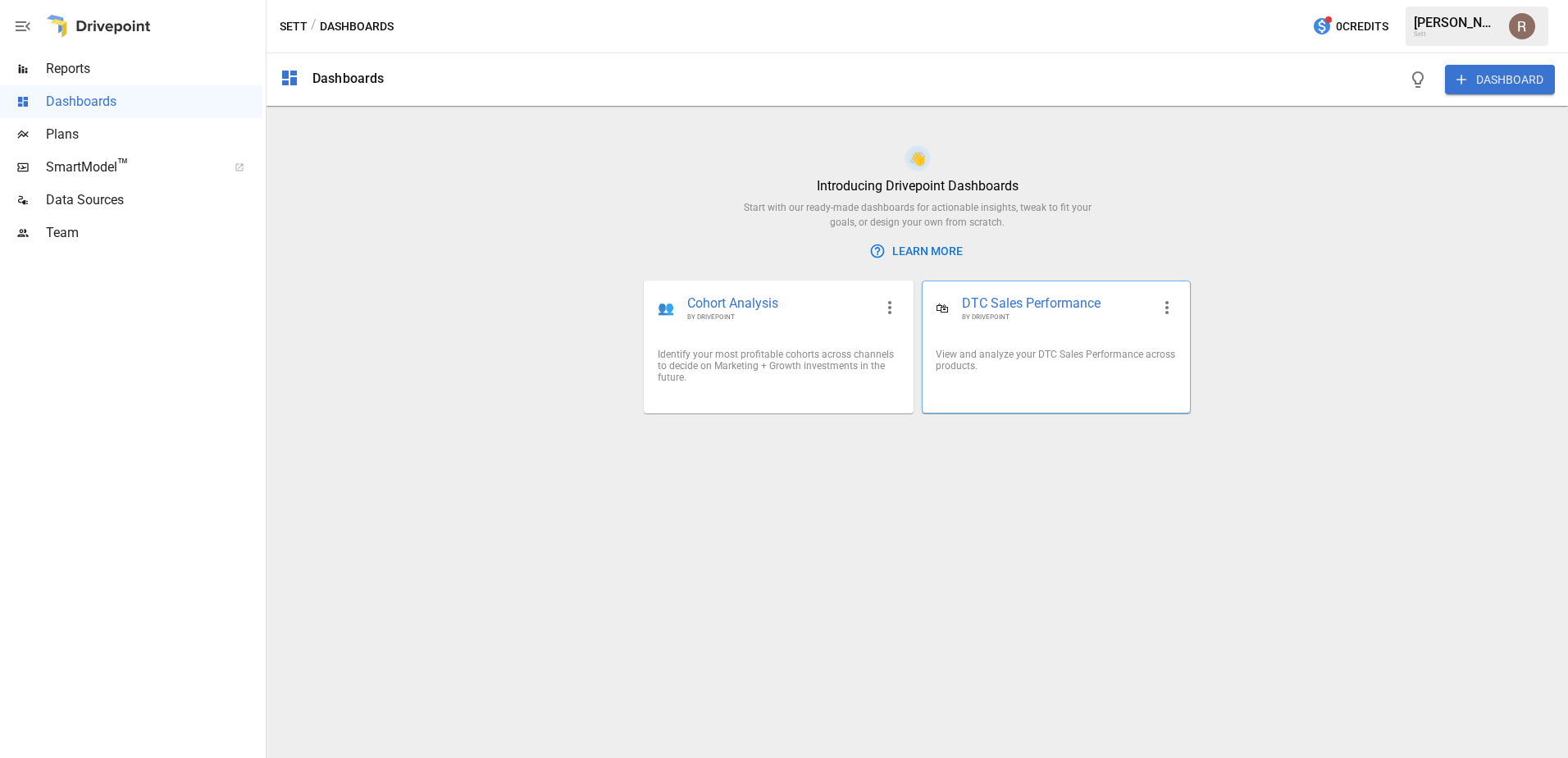
click at [1012, 329] on div "🛍 DTC Sales Performance BY DRIVEPOINT" at bounding box center [1055, 308] width 268 height 54
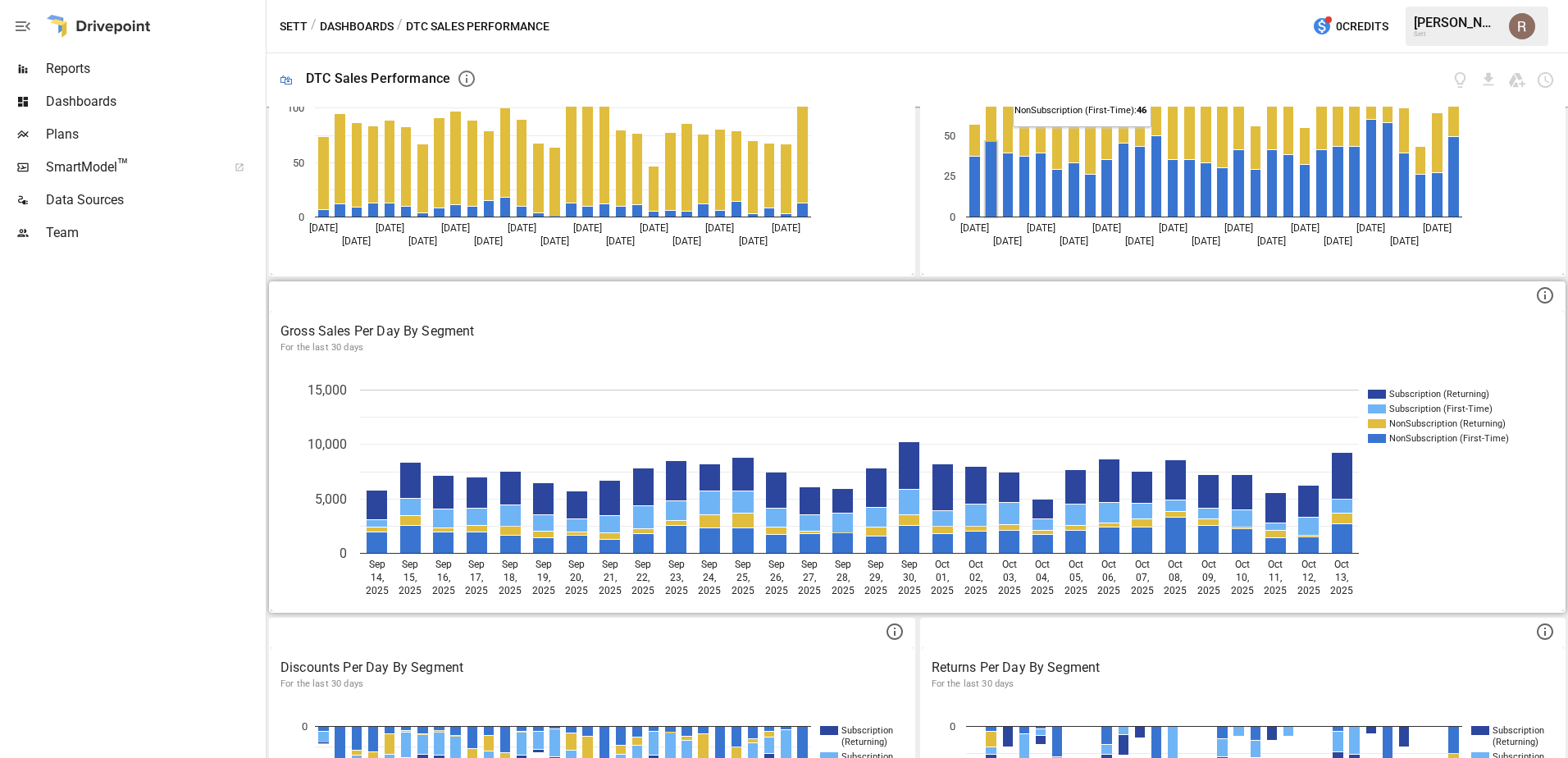
scroll to position [246, 0]
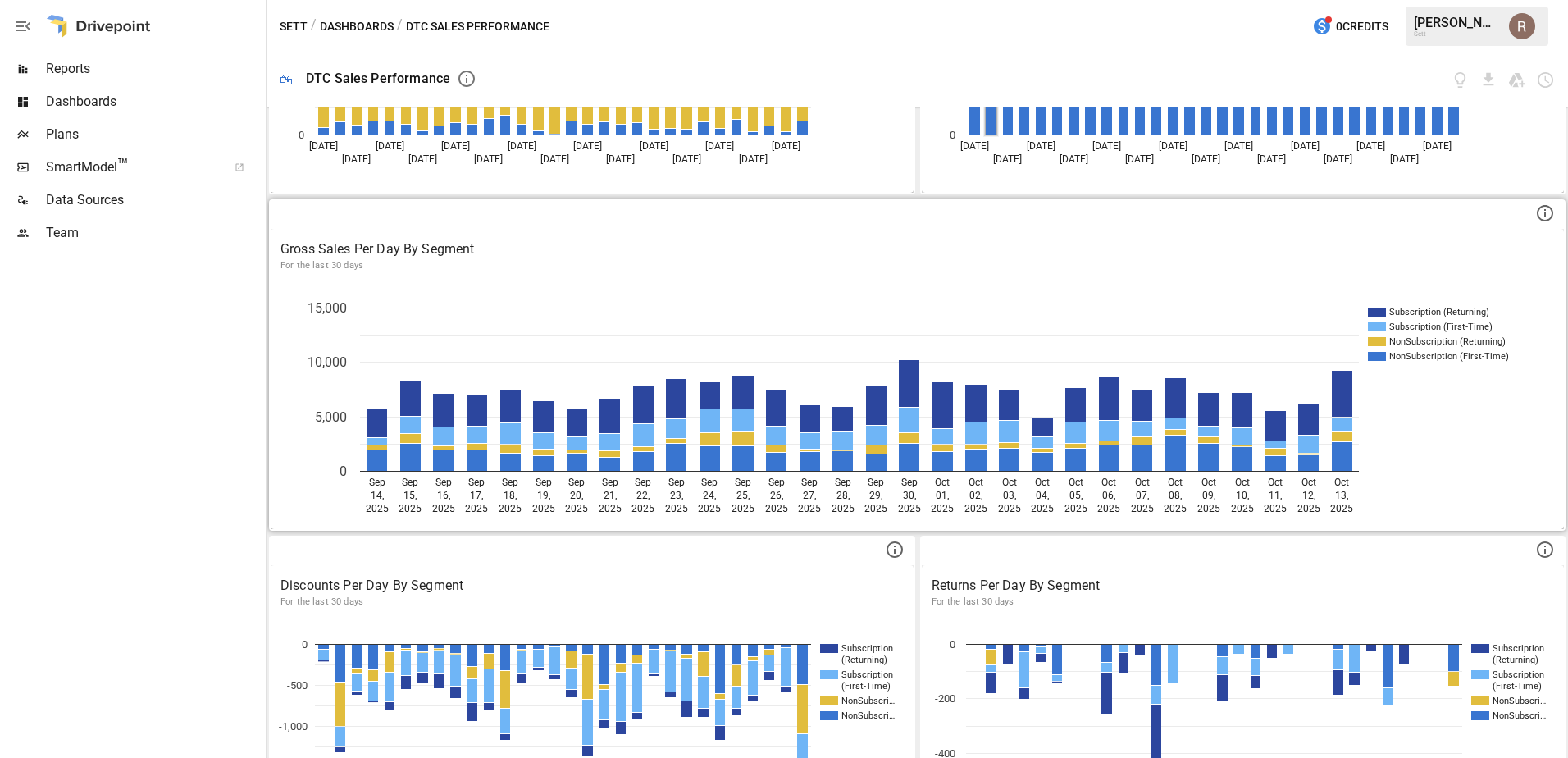
click at [367, 256] on p "Gross Sales Per Day By Segment" at bounding box center [917, 248] width 1274 height 19
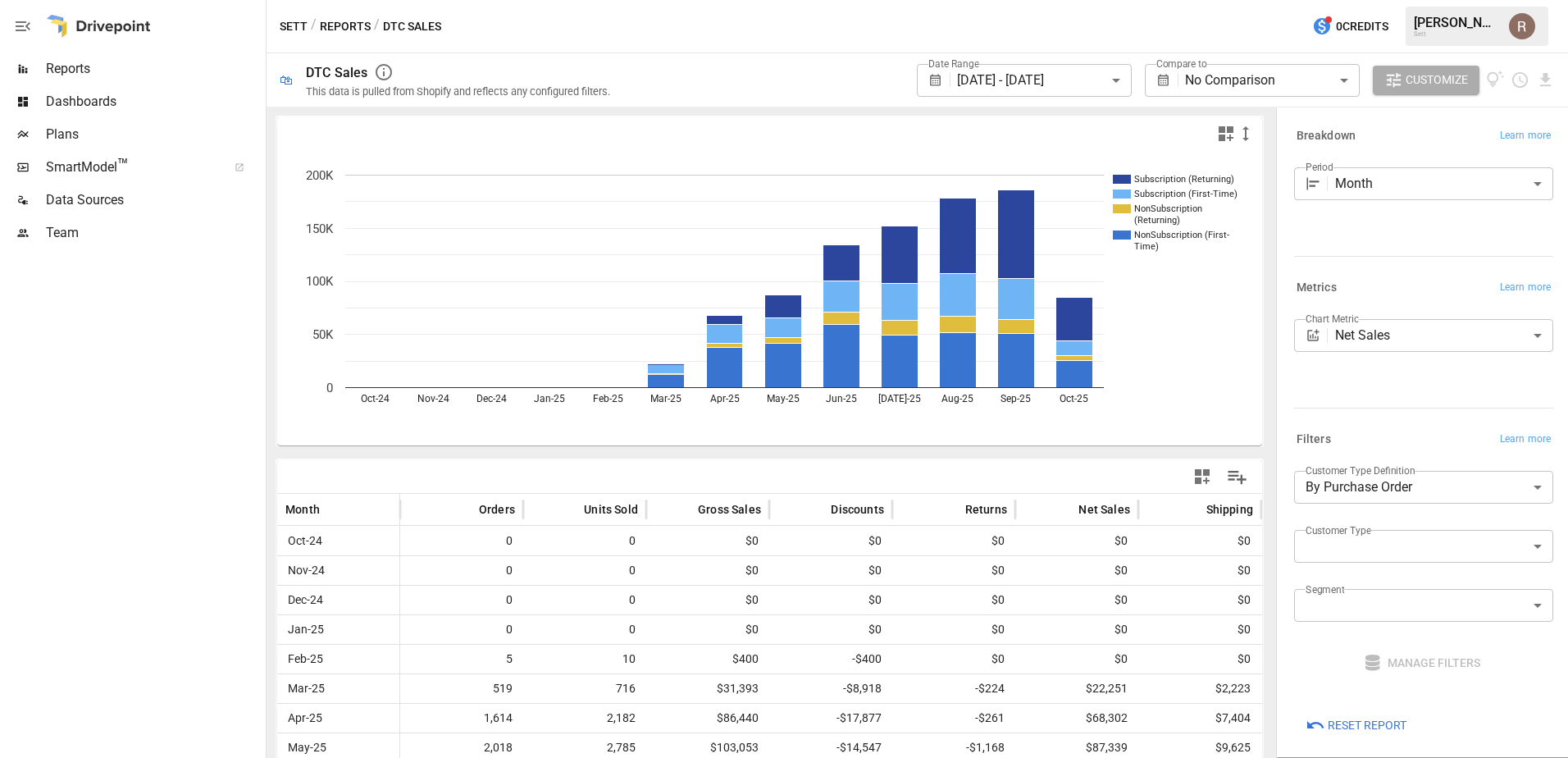
click at [1258, 0] on body "**********" at bounding box center [784, 0] width 1568 height 0
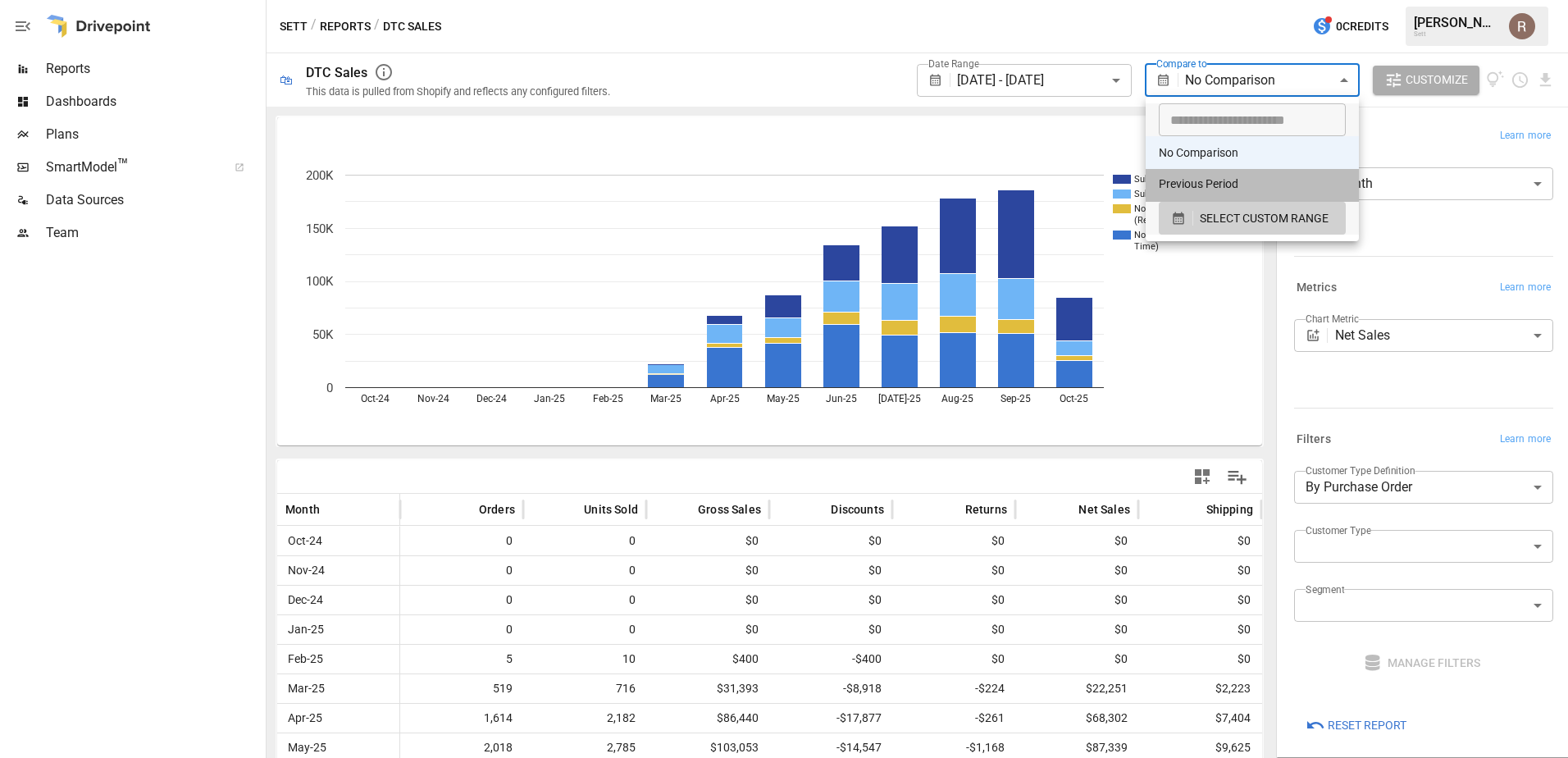
click at [1226, 186] on li "Previous Period" at bounding box center [1252, 185] width 213 height 33
type input "**********"
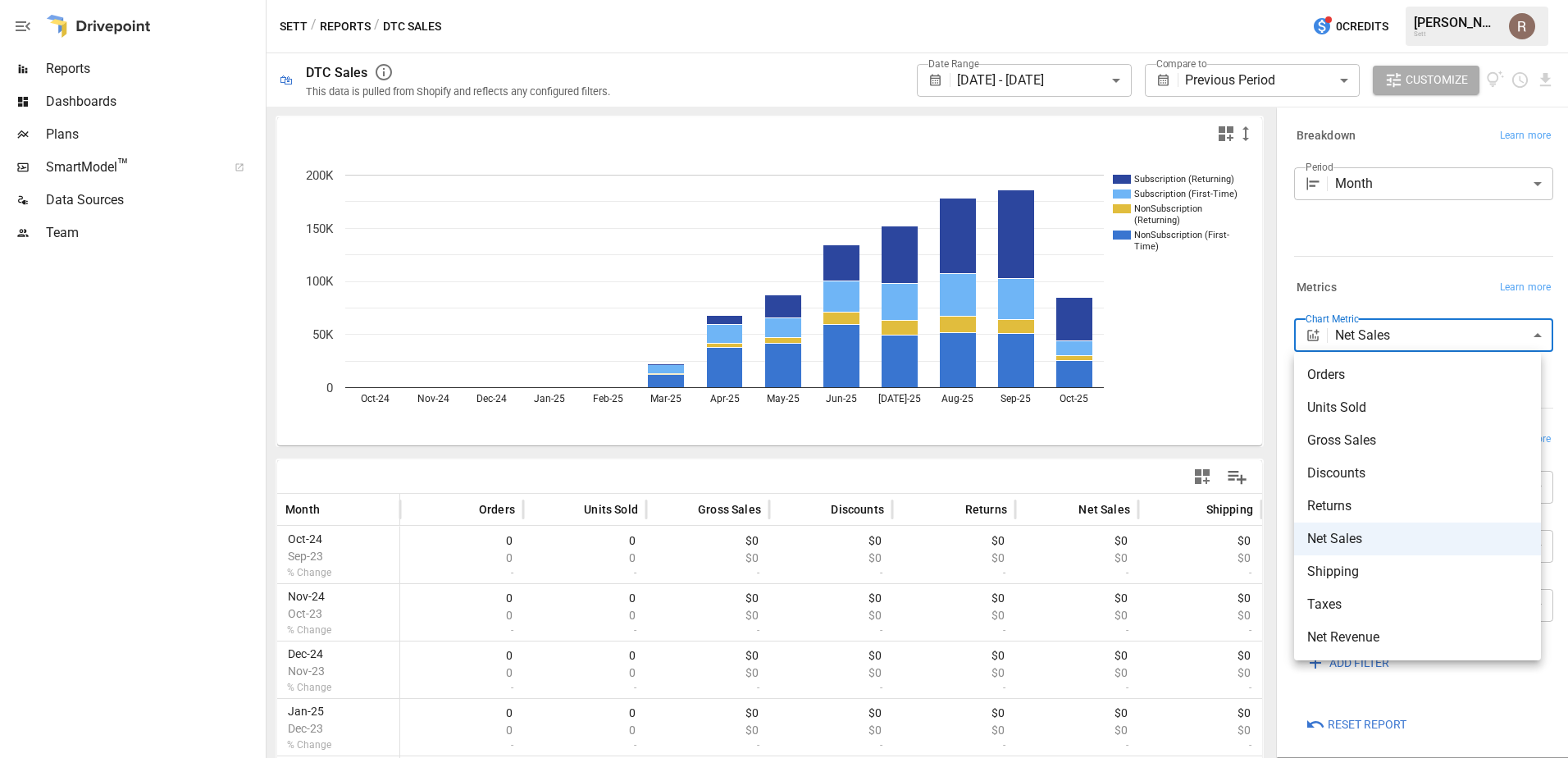
click at [1401, 0] on body "**********" at bounding box center [784, 0] width 1568 height 0
click at [1378, 427] on li "Gross Sales" at bounding box center [1417, 440] width 247 height 33
type input "**********"
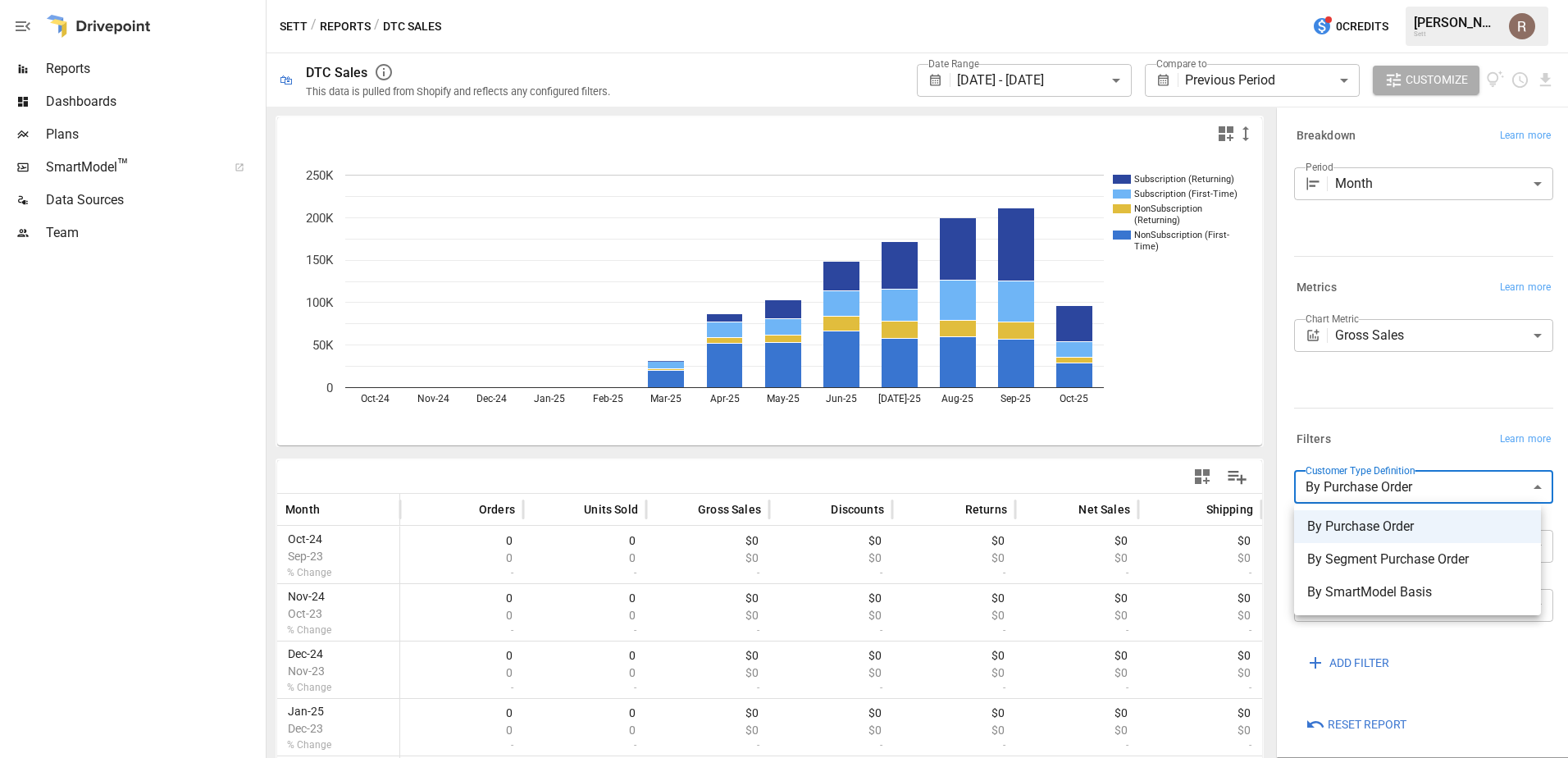
click at [1377, 0] on body "**********" at bounding box center [784, 0] width 1568 height 0
click at [1396, 405] on div at bounding box center [784, 379] width 1568 height 758
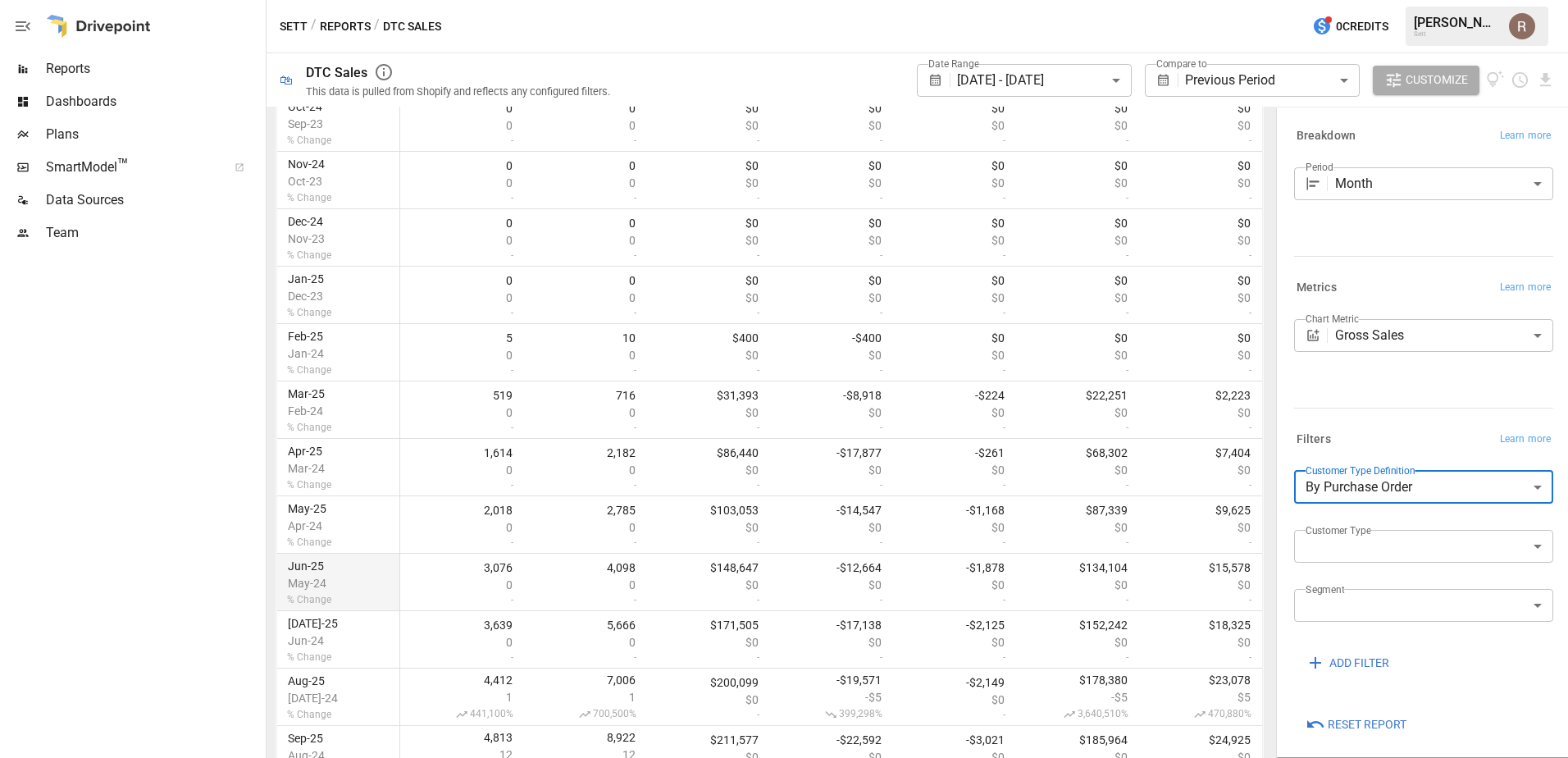
scroll to position [537, 0]
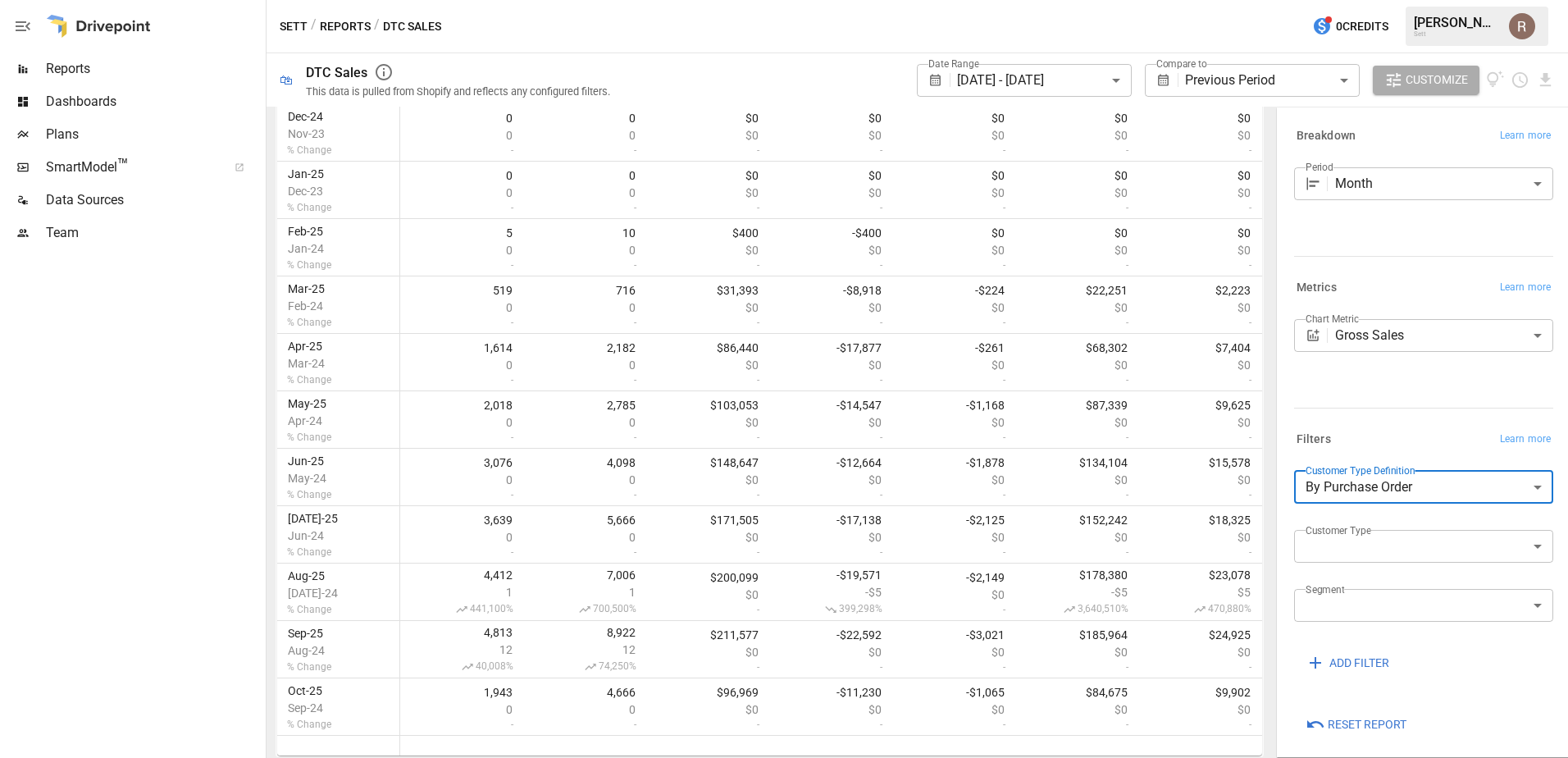
click at [1416, 0] on body "**********" at bounding box center [784, 0] width 1568 height 0
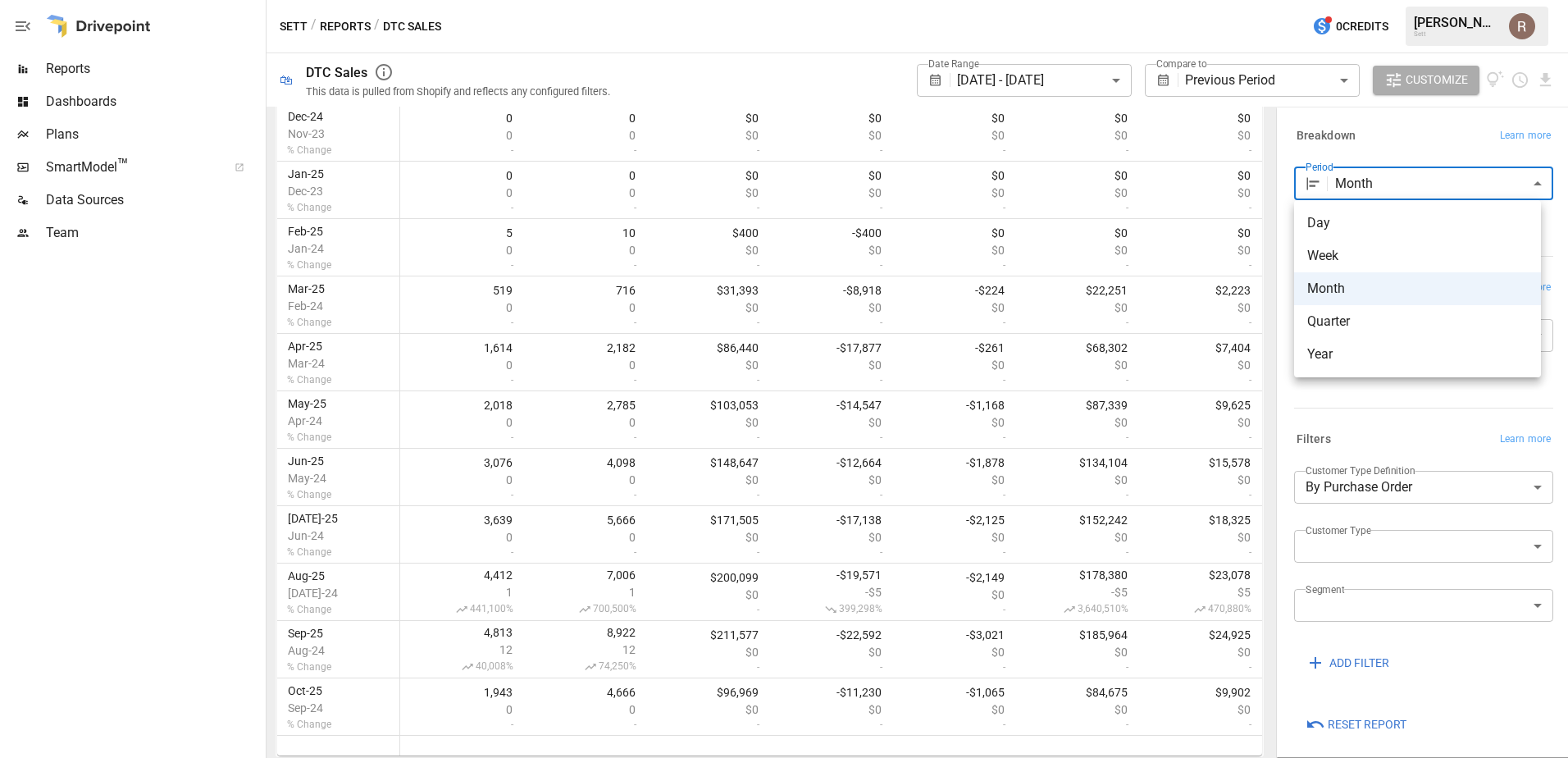
click at [1415, 148] on div at bounding box center [784, 379] width 1568 height 758
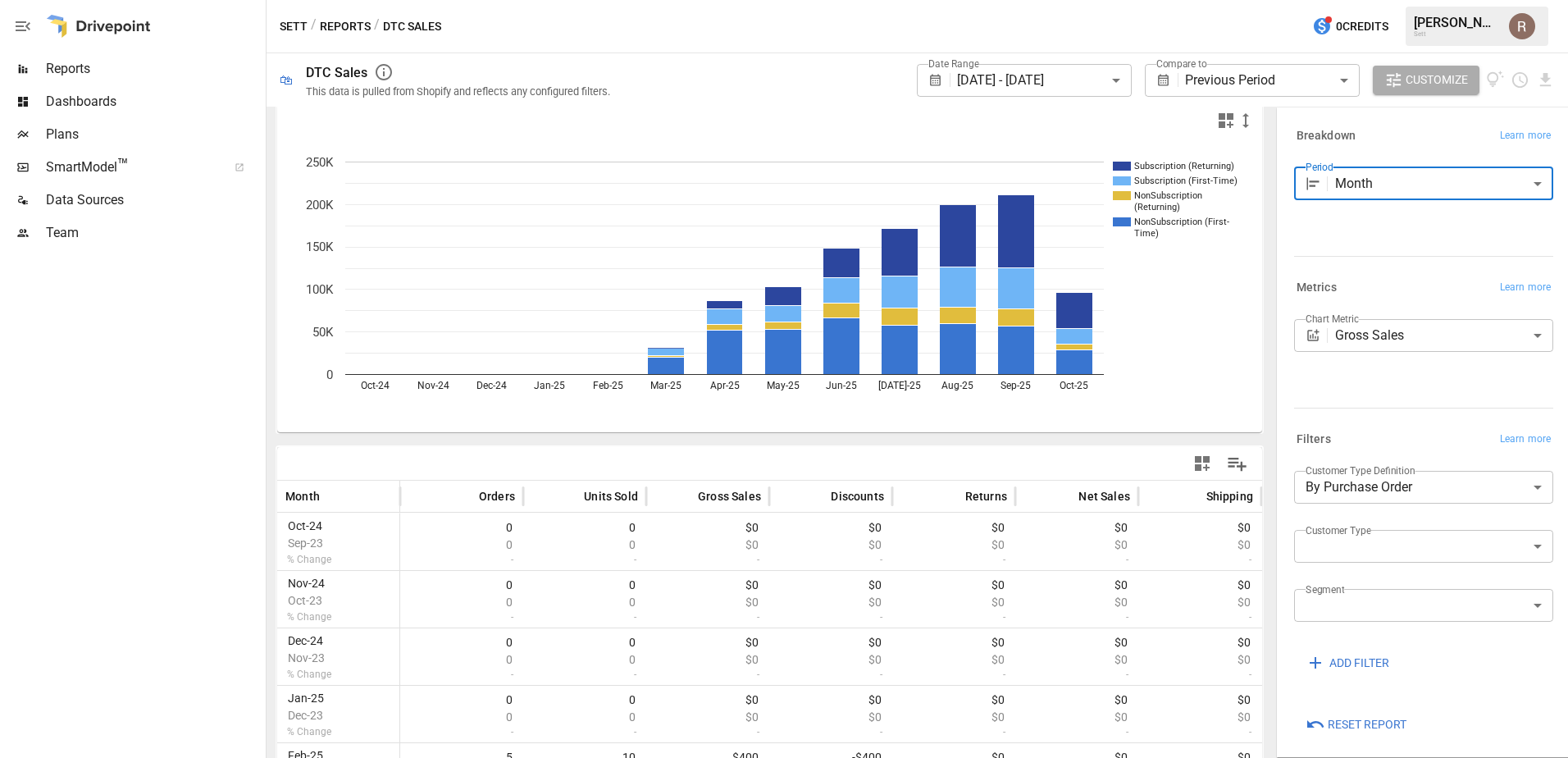
scroll to position [0, 0]
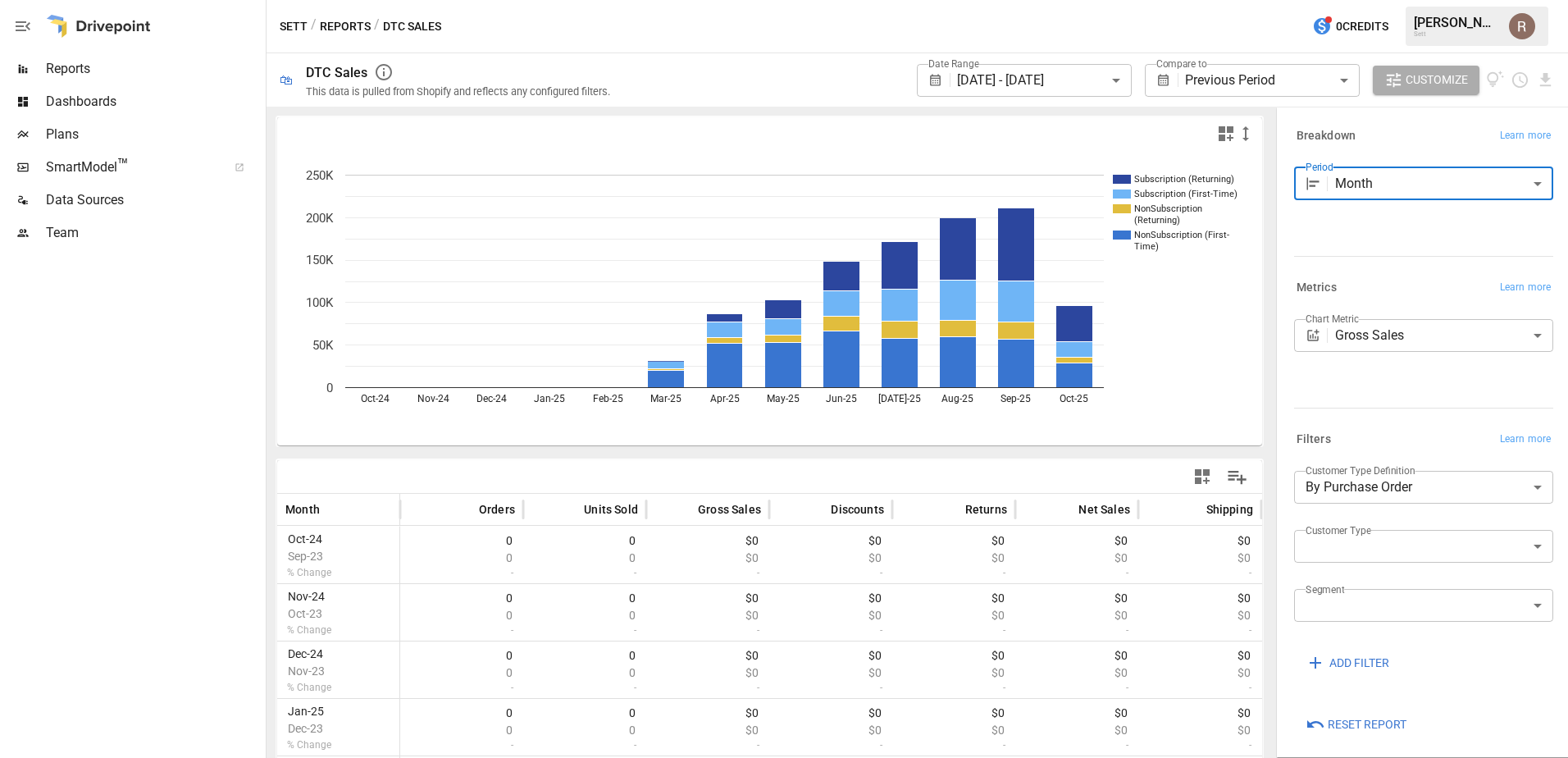
click at [126, 109] on span "Dashboards" at bounding box center [154, 101] width 216 height 19
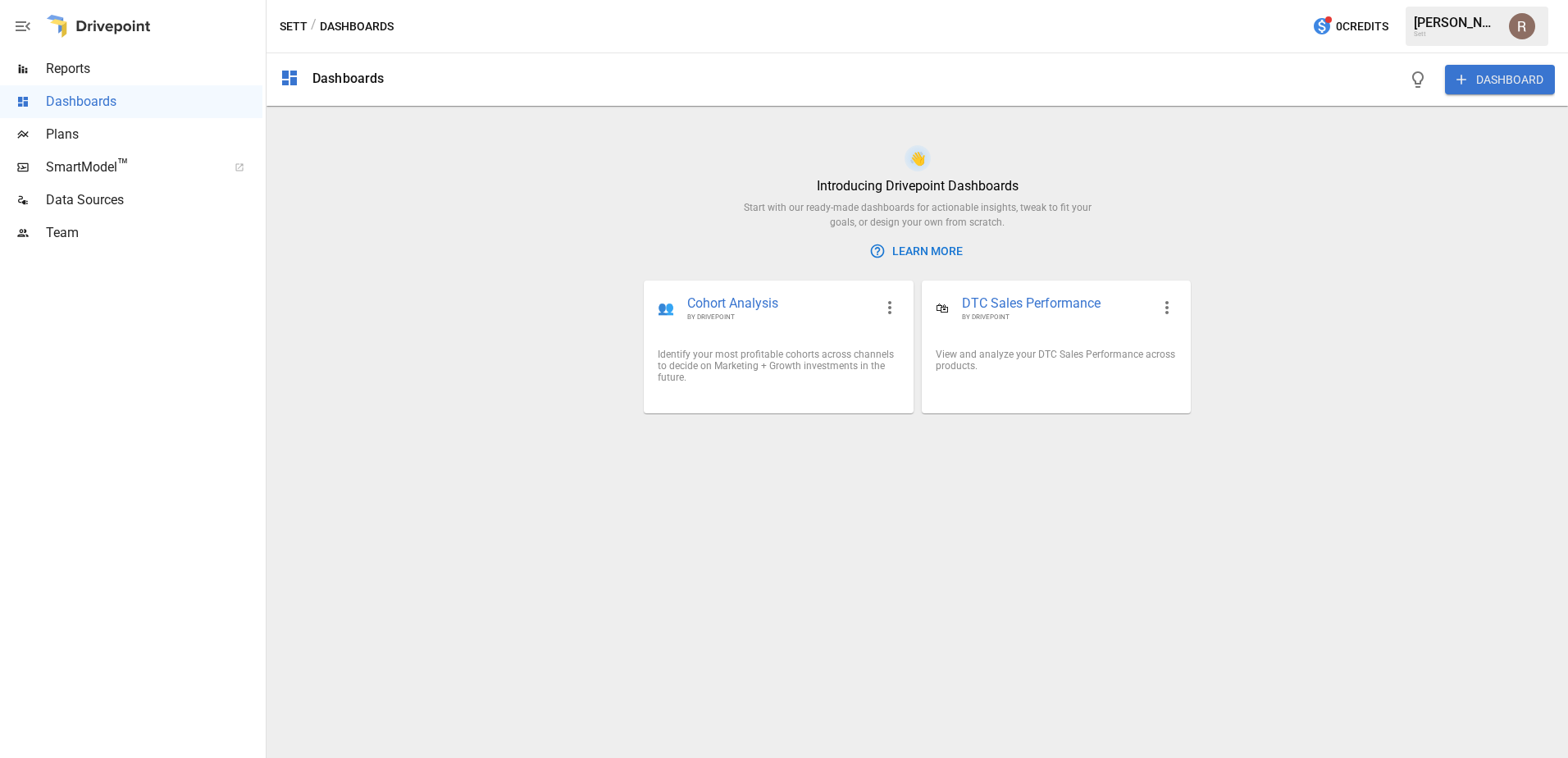
click at [90, 141] on span "Plans" at bounding box center [154, 134] width 216 height 19
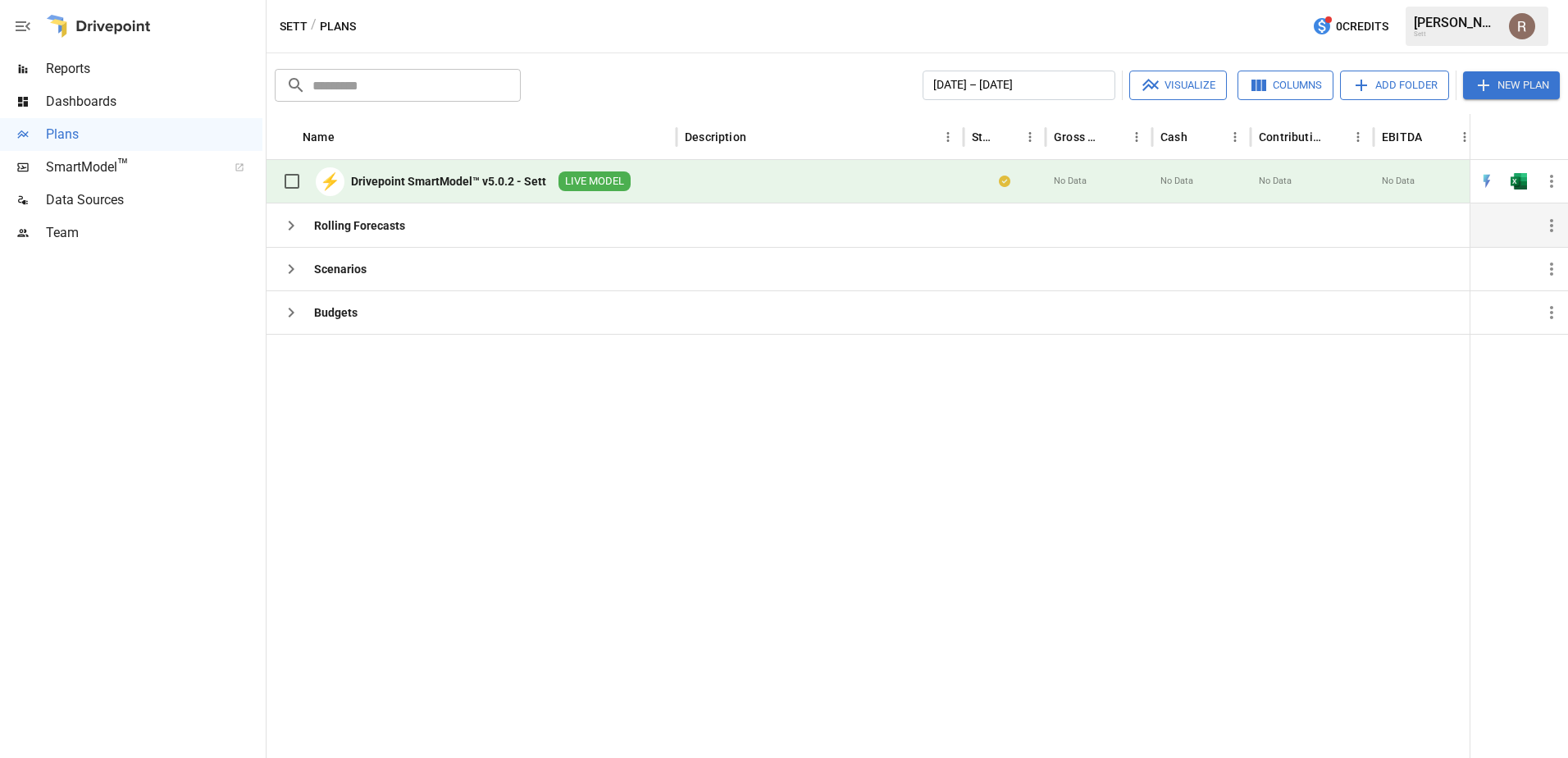
click at [388, 233] on div "Rolling Forecasts" at bounding box center [359, 226] width 91 height 17
click at [290, 220] on icon "button" at bounding box center [290, 225] width 19 height 19
click at [300, 264] on icon "button" at bounding box center [290, 269] width 19 height 19
click at [295, 315] on icon "button" at bounding box center [290, 312] width 19 height 19
click at [108, 90] on div "Dashboards" at bounding box center [131, 102] width 263 height 33
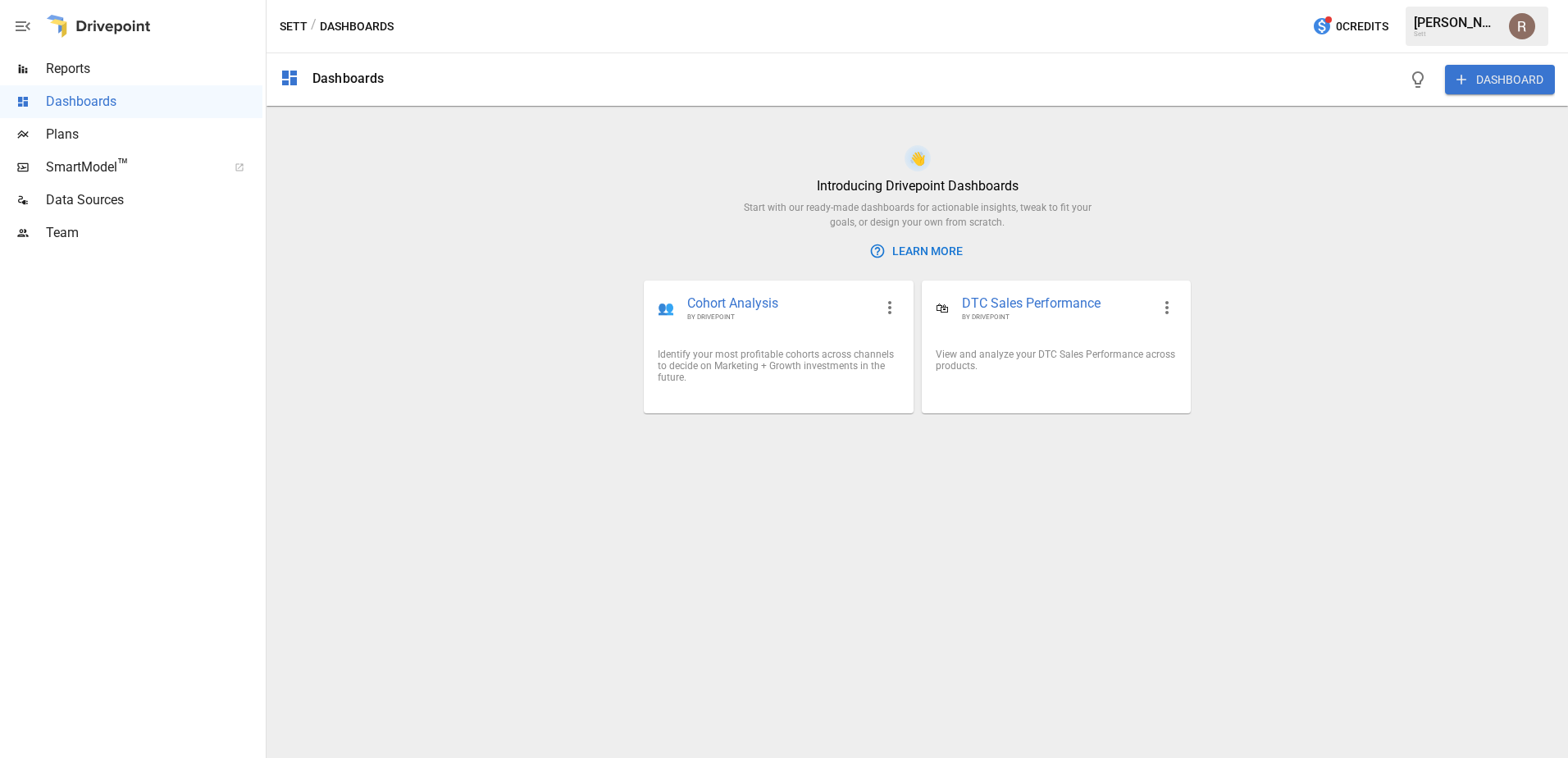
click at [116, 72] on span "Reports" at bounding box center [154, 68] width 216 height 19
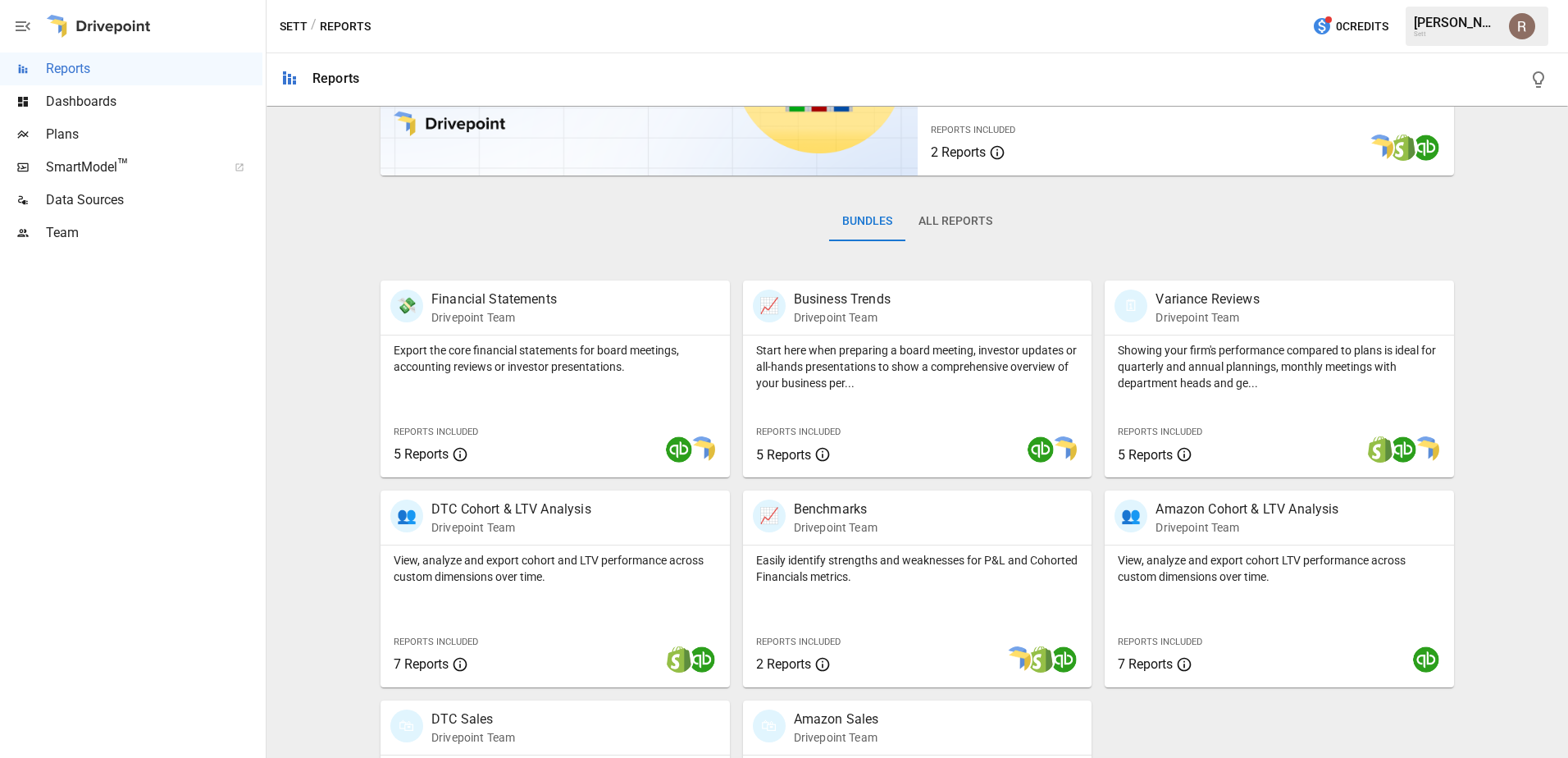
scroll to position [164, 0]
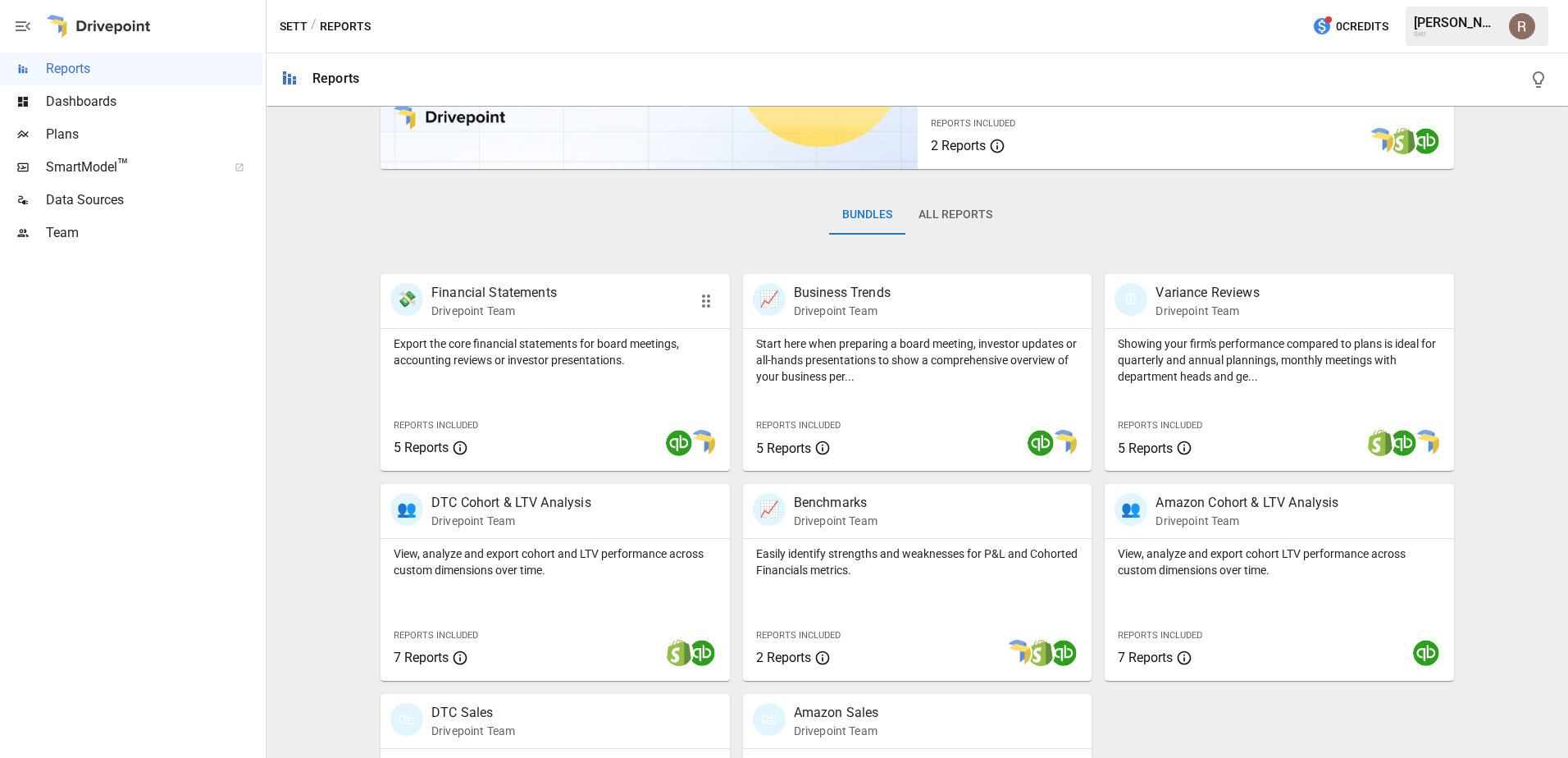
click at [570, 307] on div "💸 Financial Statements Drivepoint Team" at bounding box center [527, 301] width 274 height 36
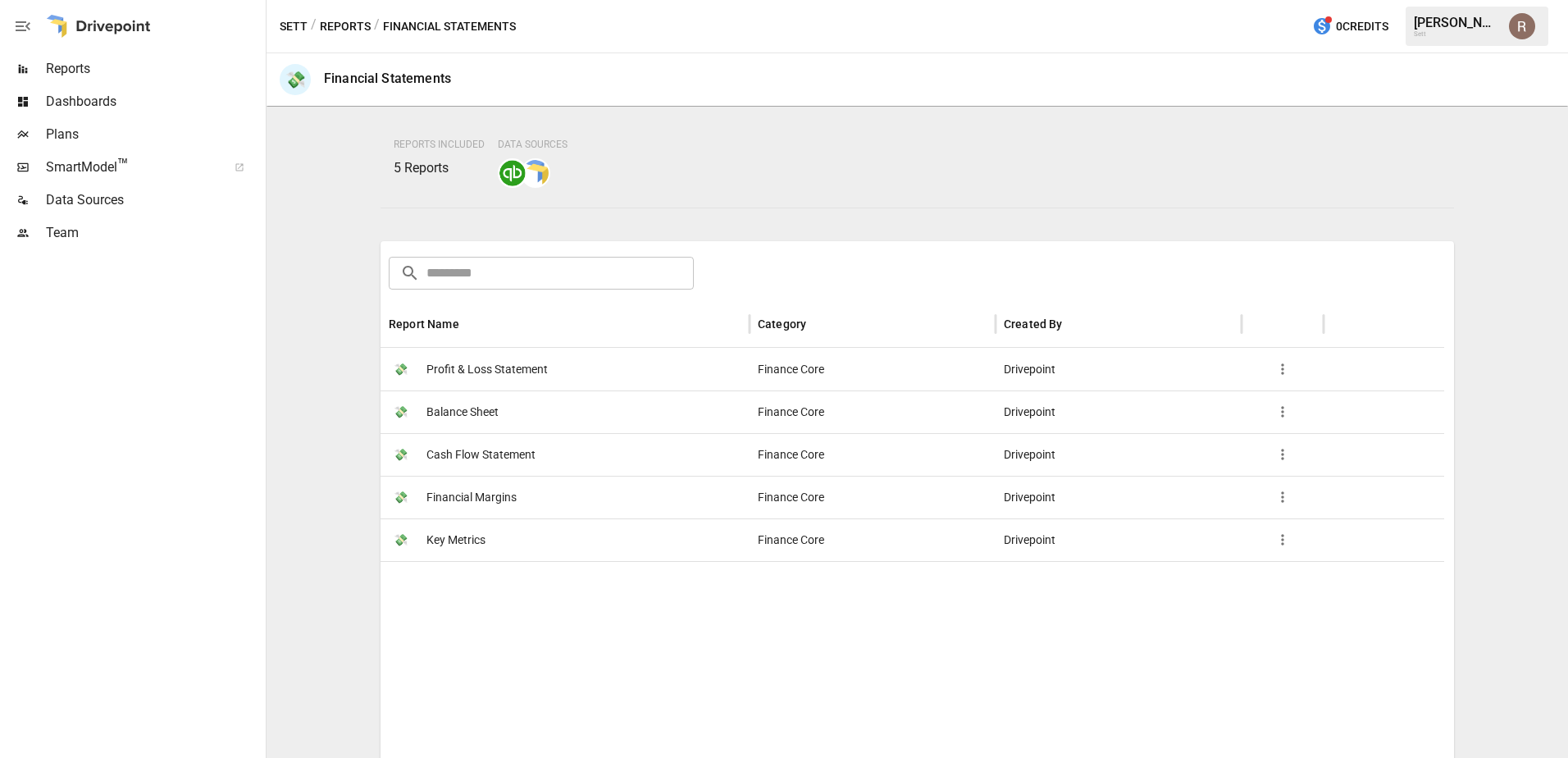
scroll to position [164, 0]
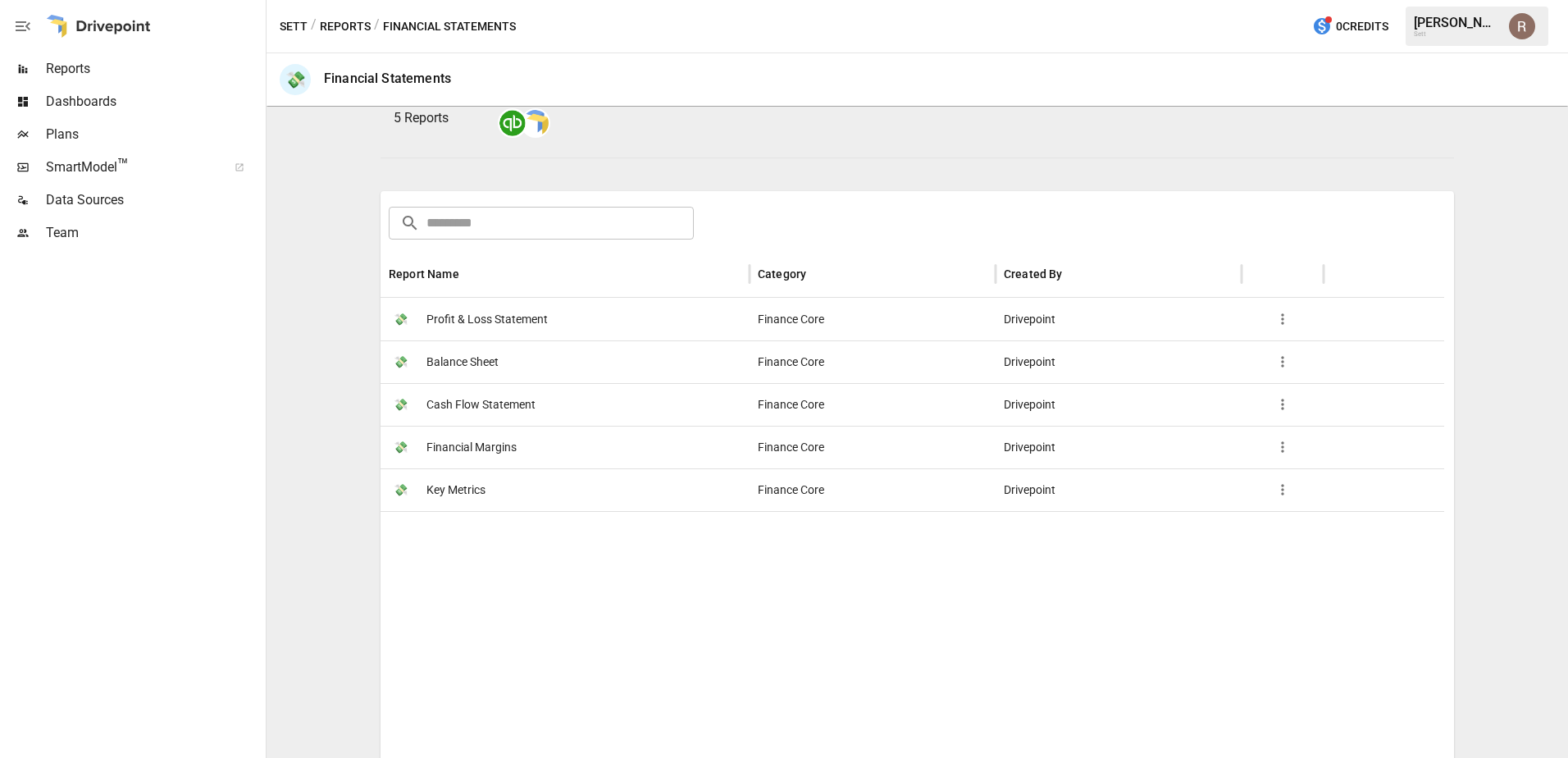
click at [501, 320] on span "Profit & Loss Statement" at bounding box center [487, 320] width 122 height 42
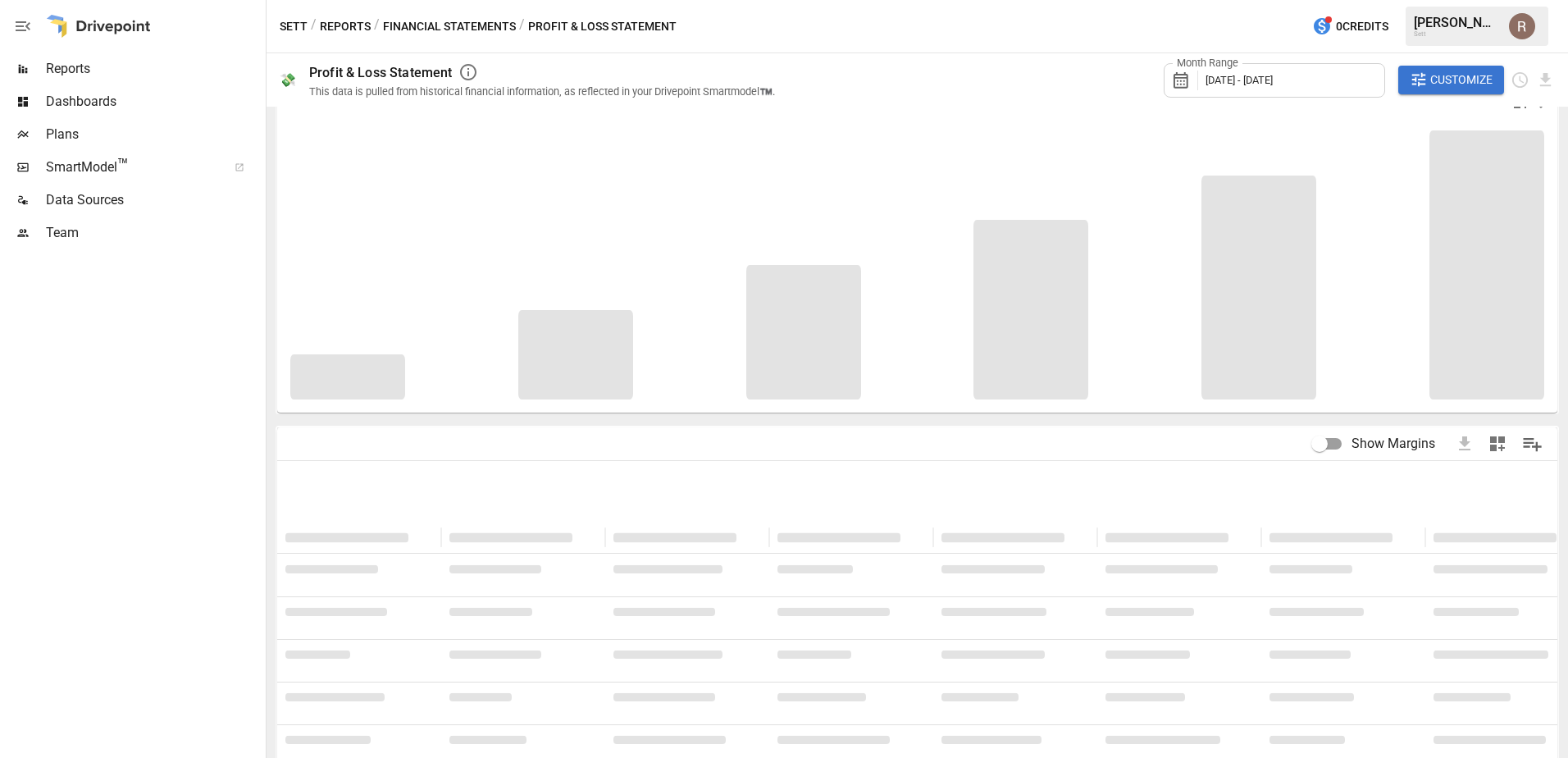
scroll to position [50, 0]
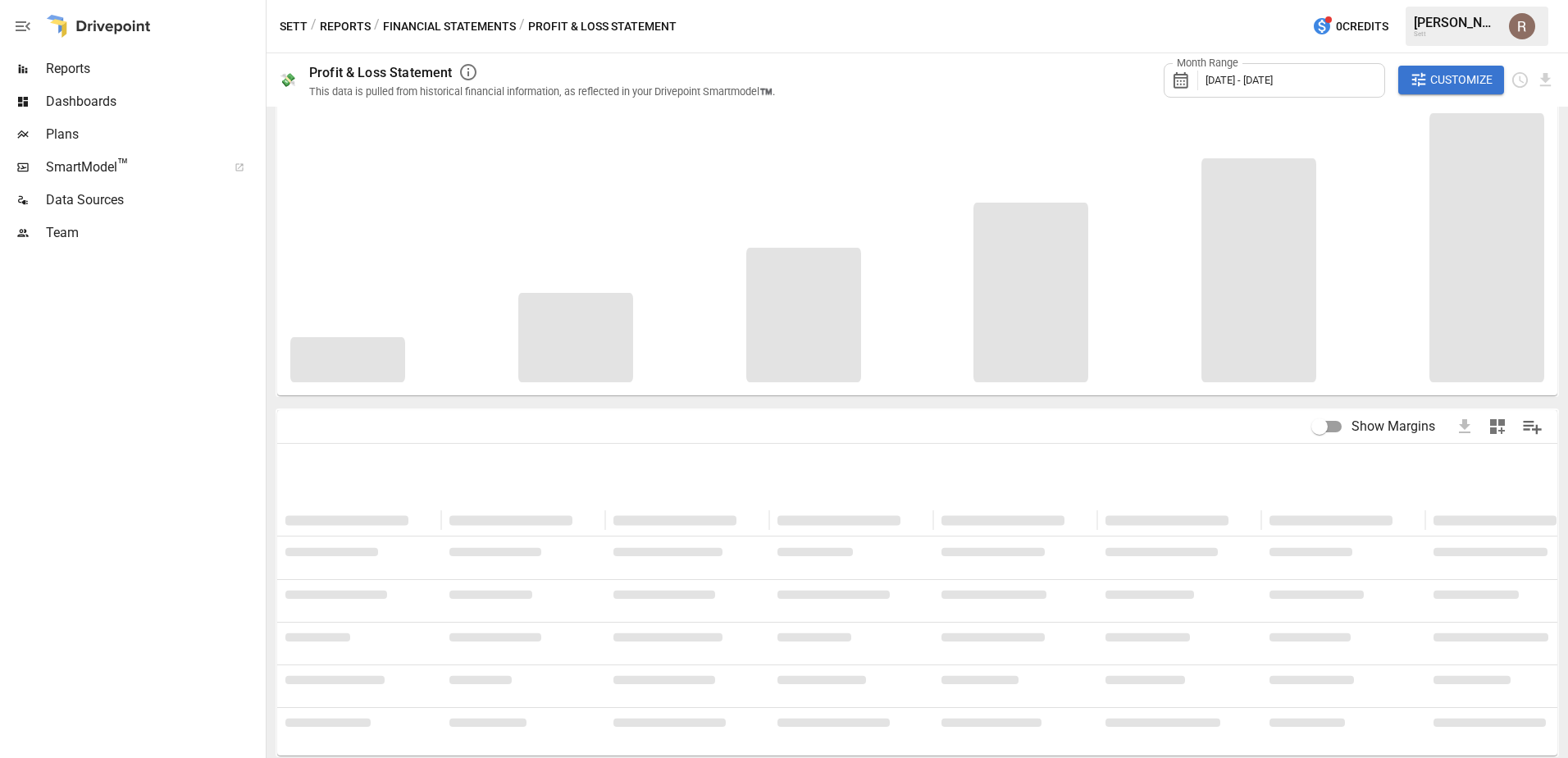
click at [1252, 70] on div "Month Range [DATE] - [DATE]" at bounding box center [1274, 80] width 221 height 34
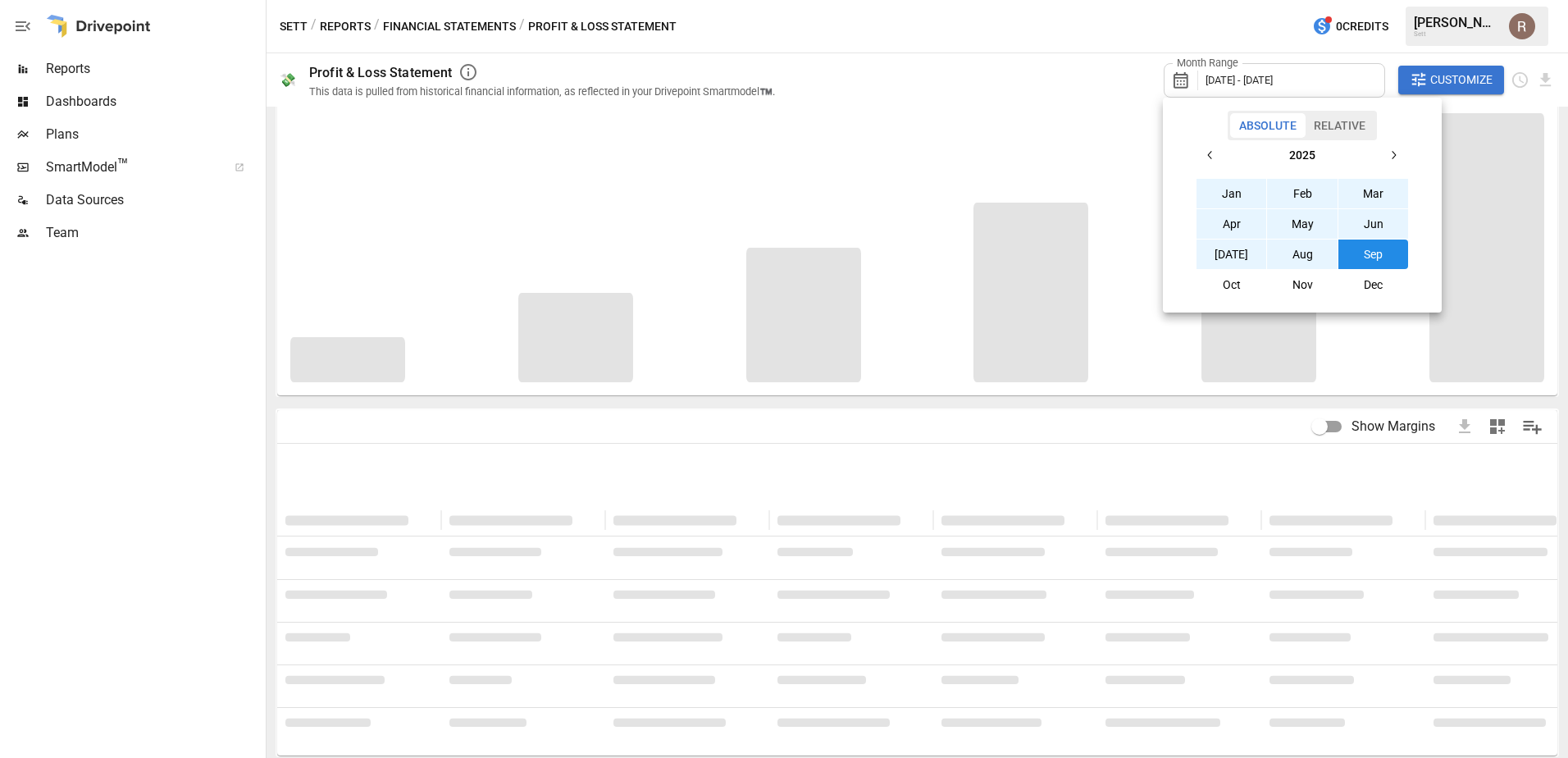
click at [1309, 248] on button "Aug" at bounding box center [1302, 254] width 70 height 29
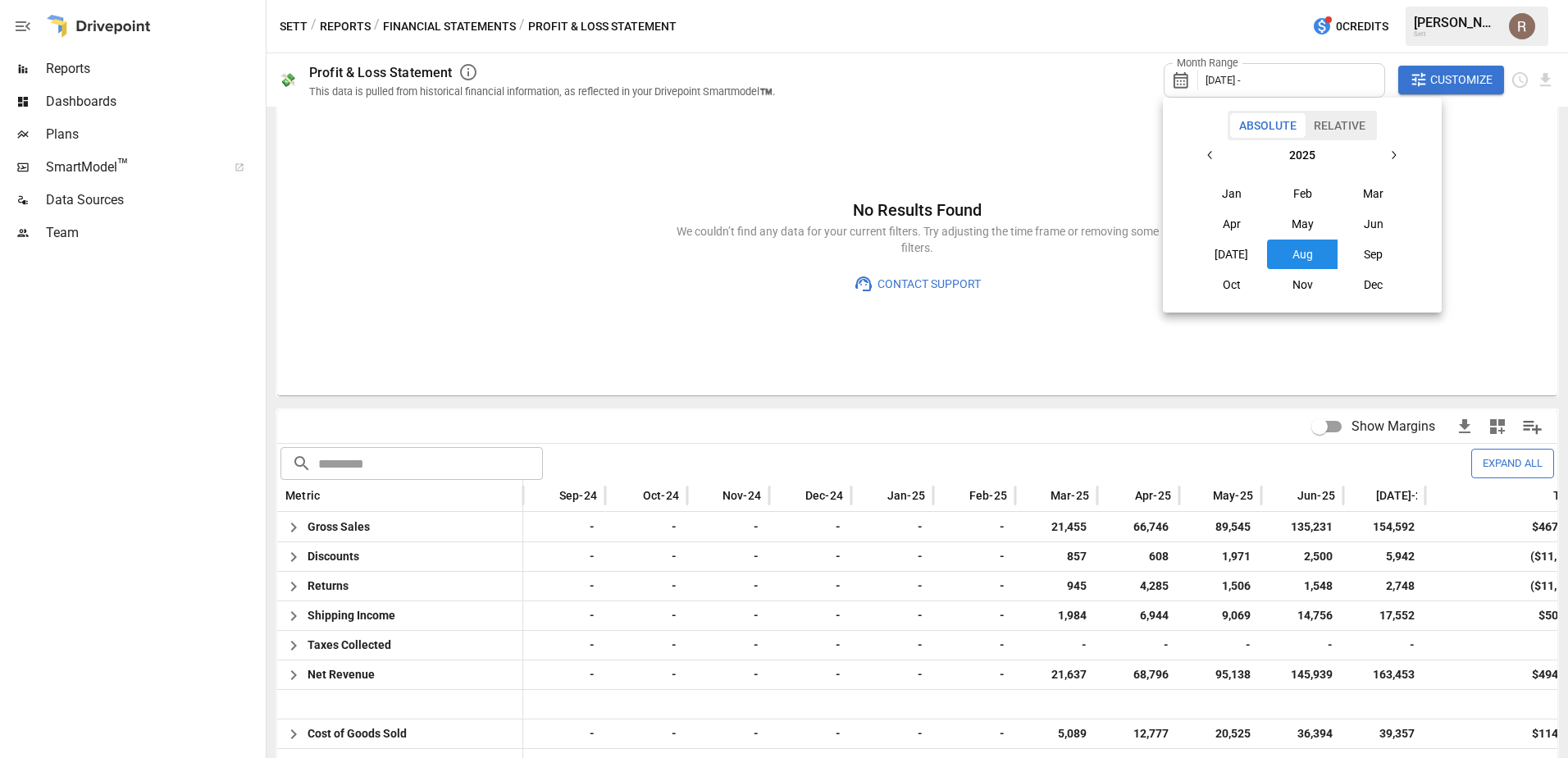
click at [1347, 54] on div at bounding box center [784, 379] width 1568 height 758
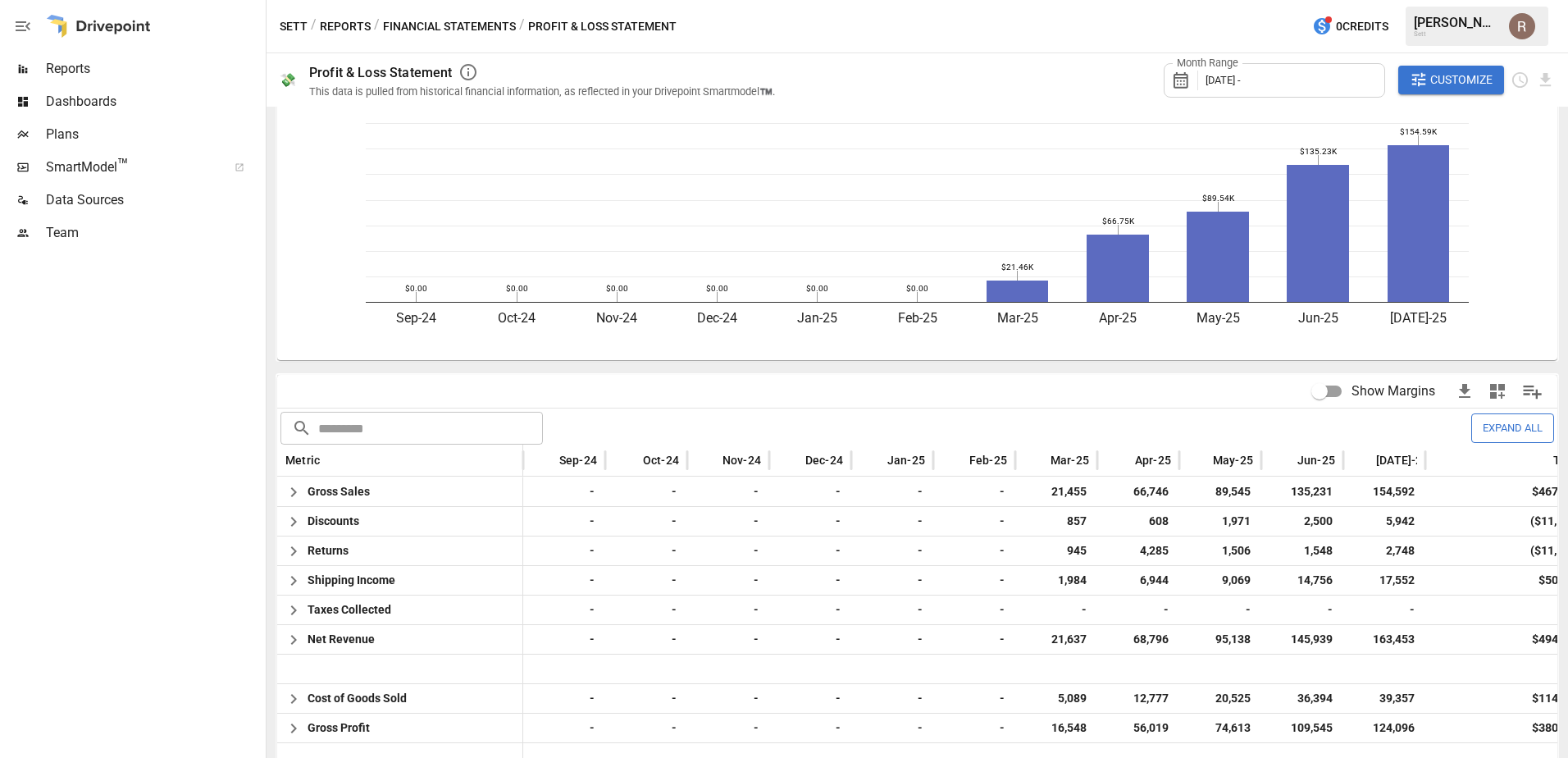
scroll to position [0, 0]
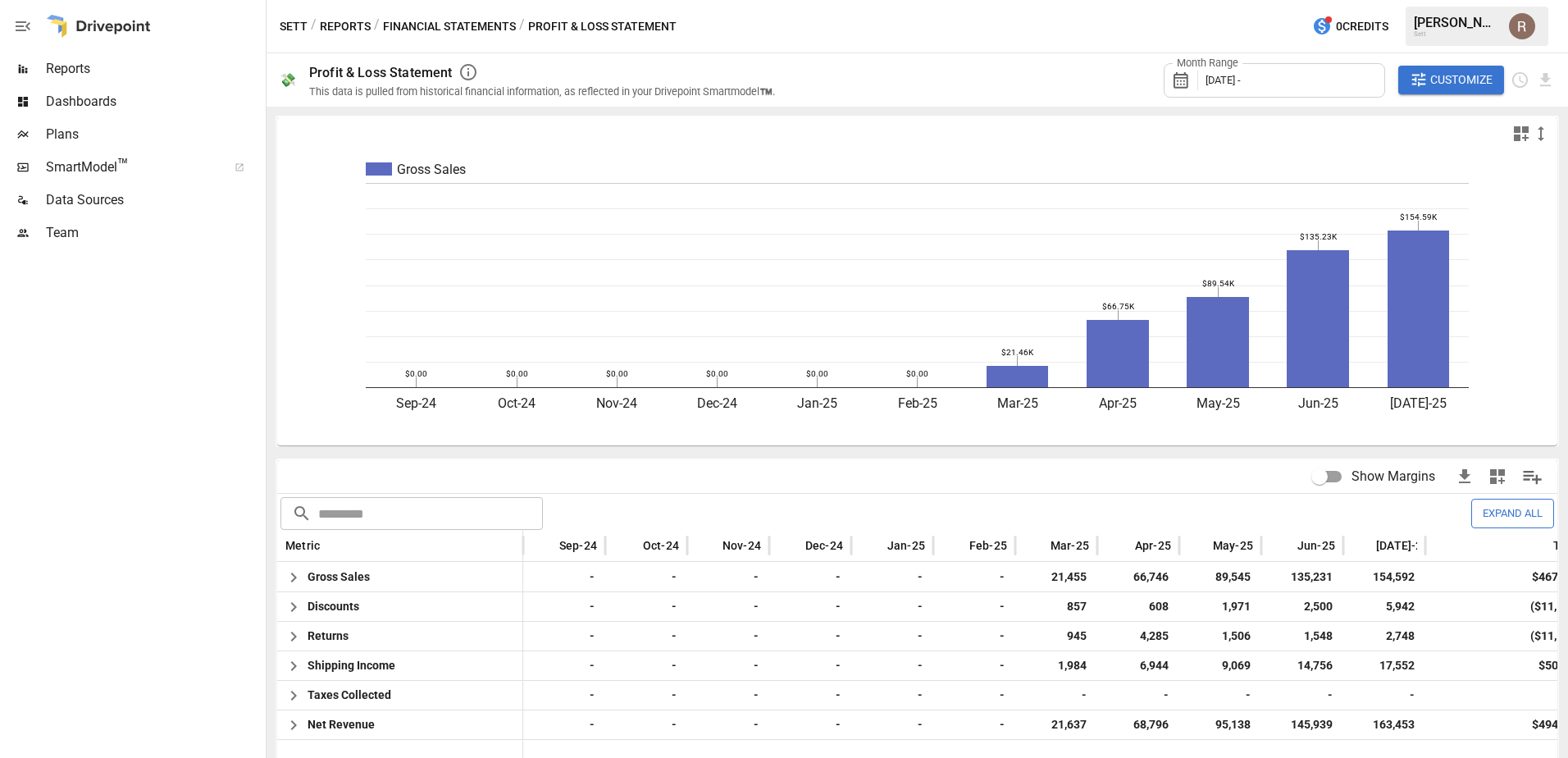
click at [1269, 75] on div "Month Range [DATE] -" at bounding box center [1274, 80] width 221 height 34
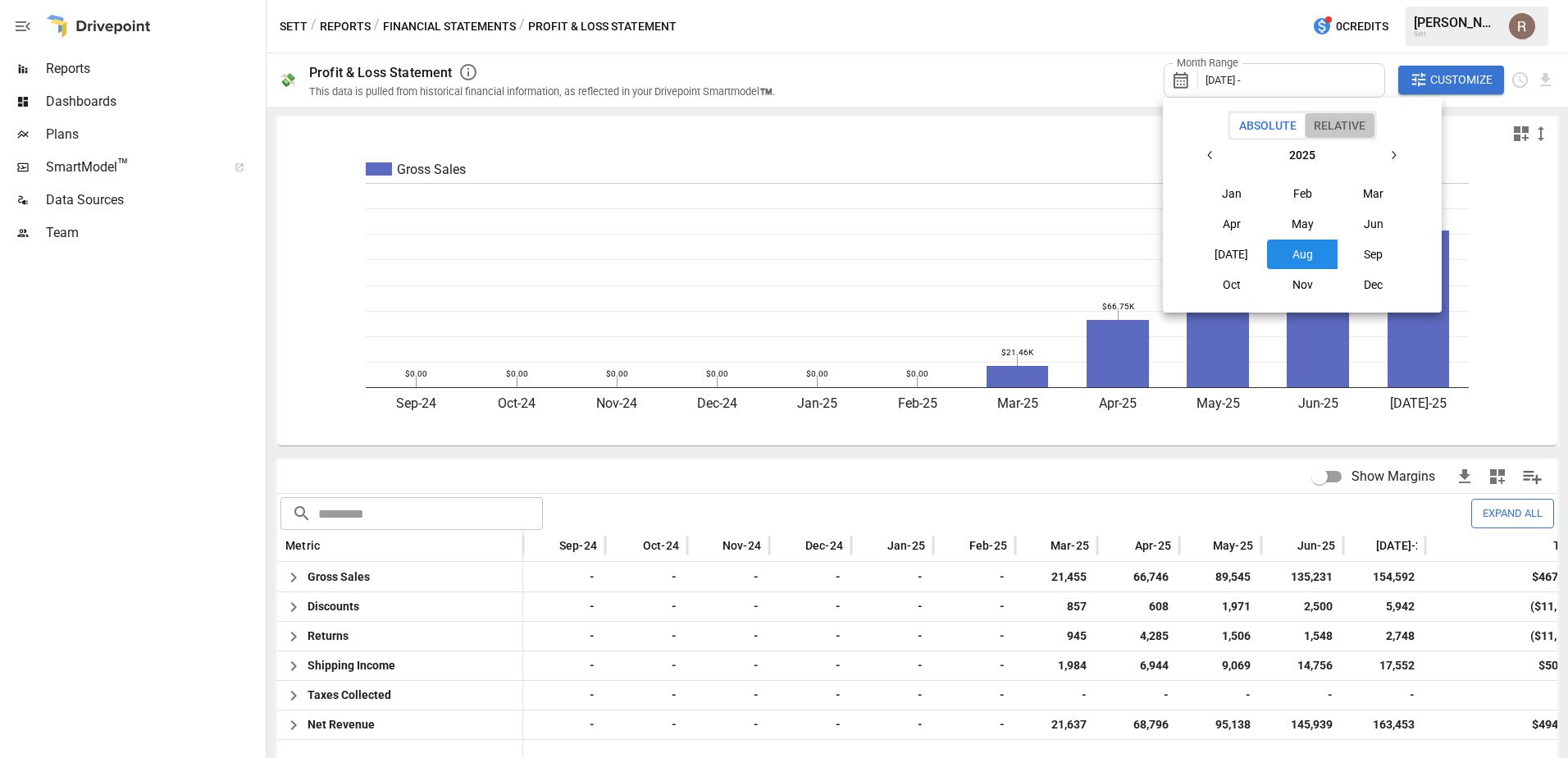
click at [1313, 125] on button "Relative" at bounding box center [1339, 125] width 70 height 24
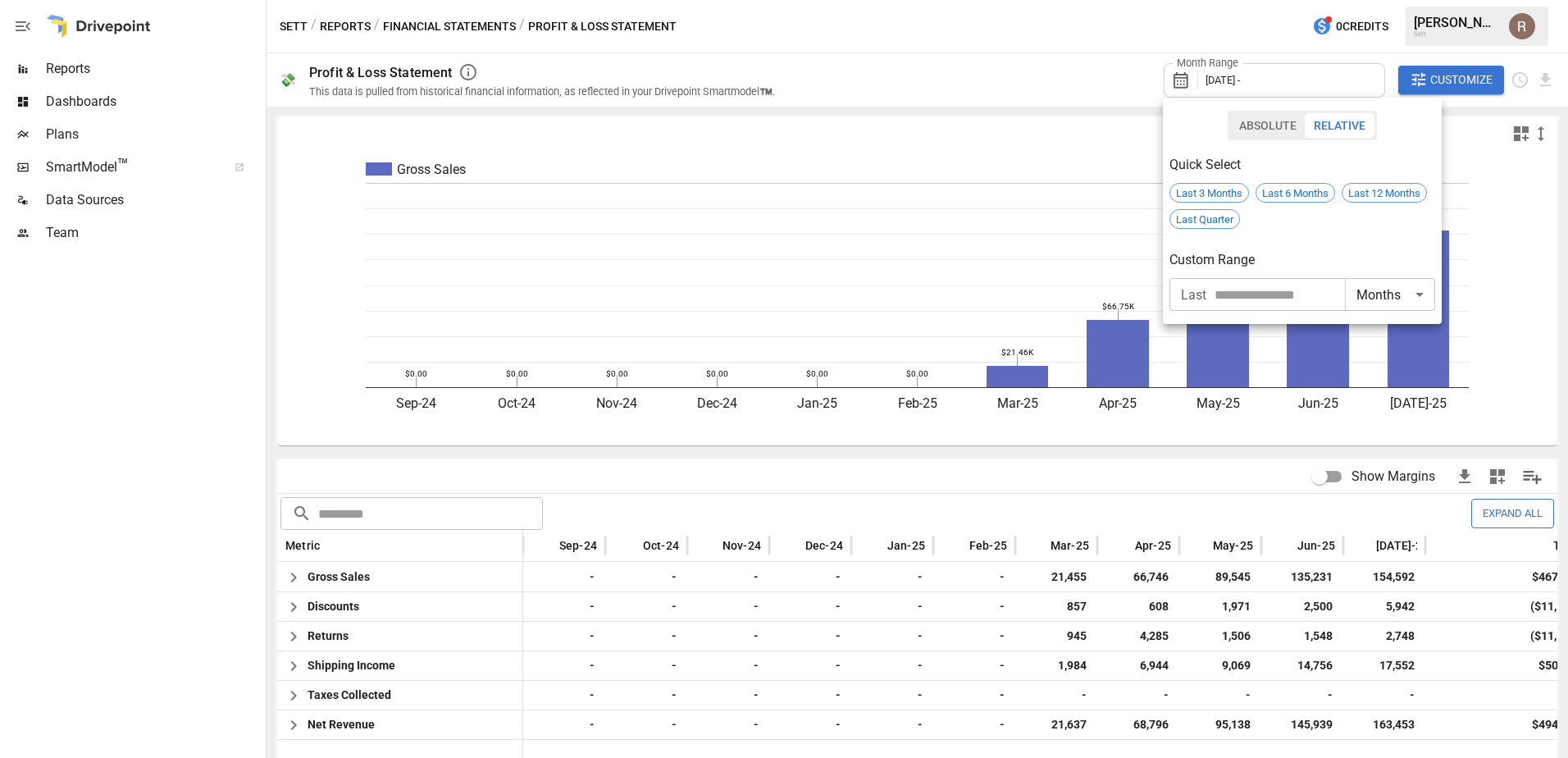
click at [1285, 126] on button "Absolute" at bounding box center [1268, 125] width 76 height 24
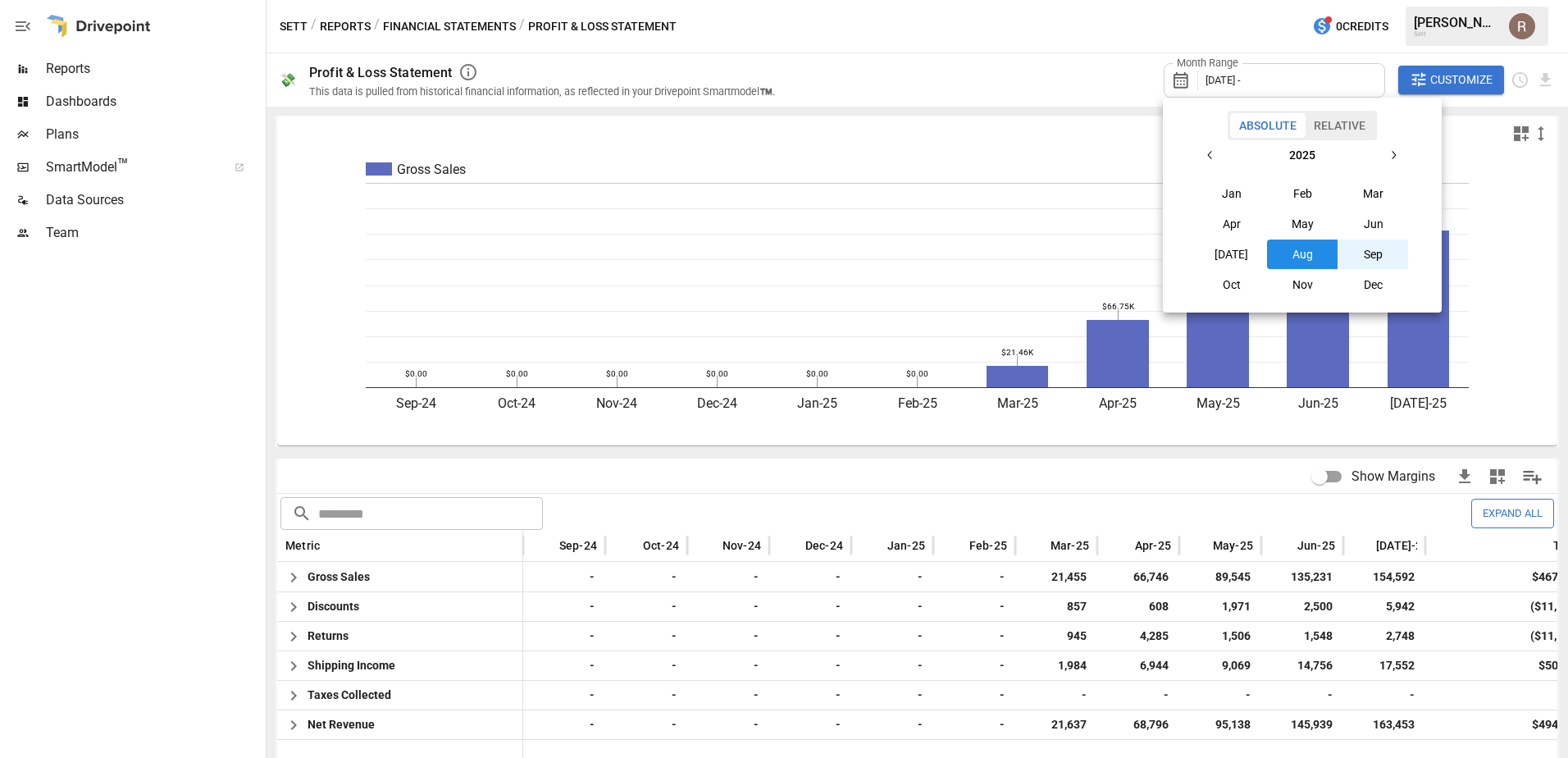
click at [1357, 247] on button "Sep" at bounding box center [1373, 254] width 70 height 29
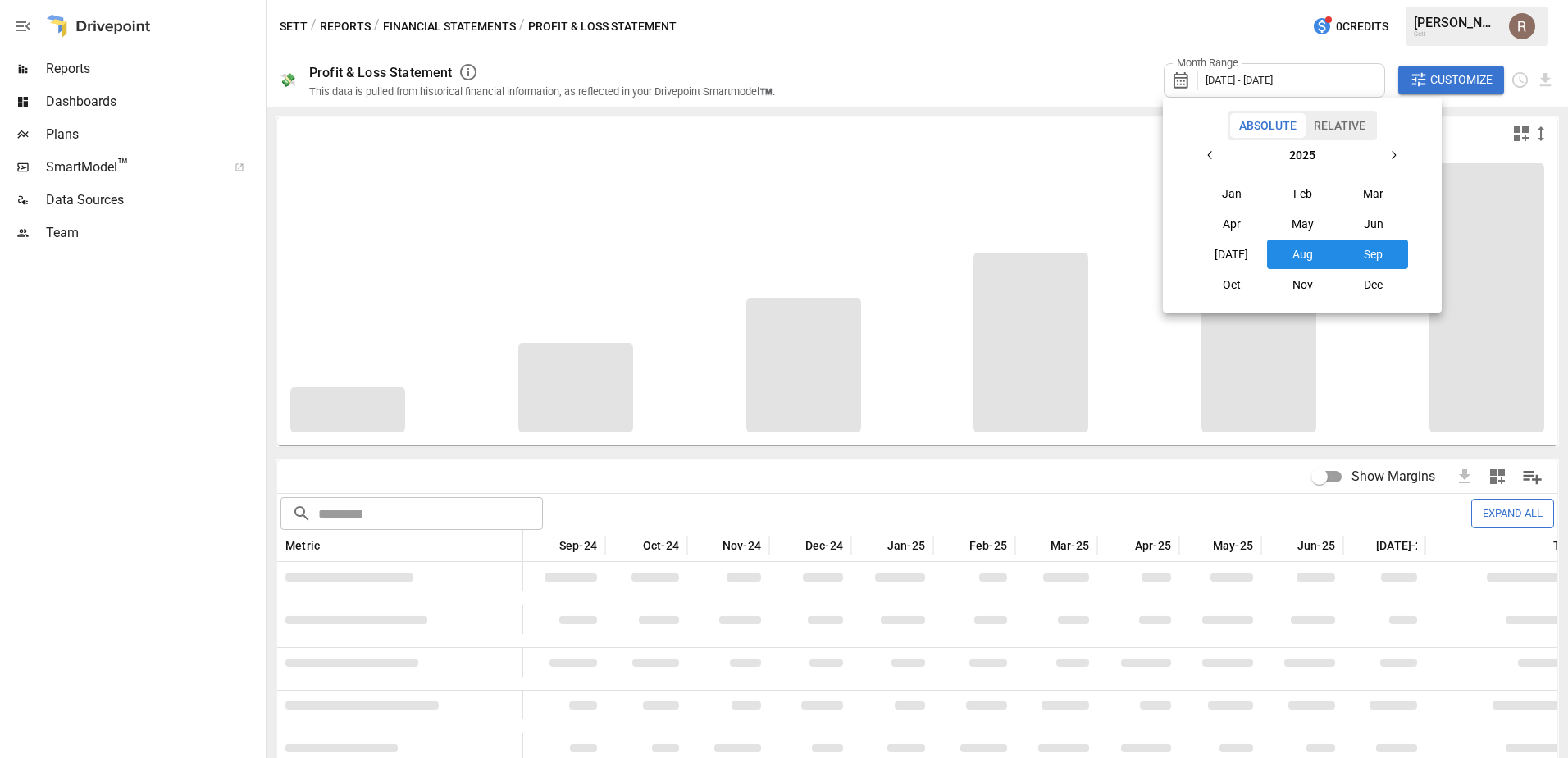
click at [1253, 281] on button "Oct" at bounding box center [1232, 285] width 70 height 29
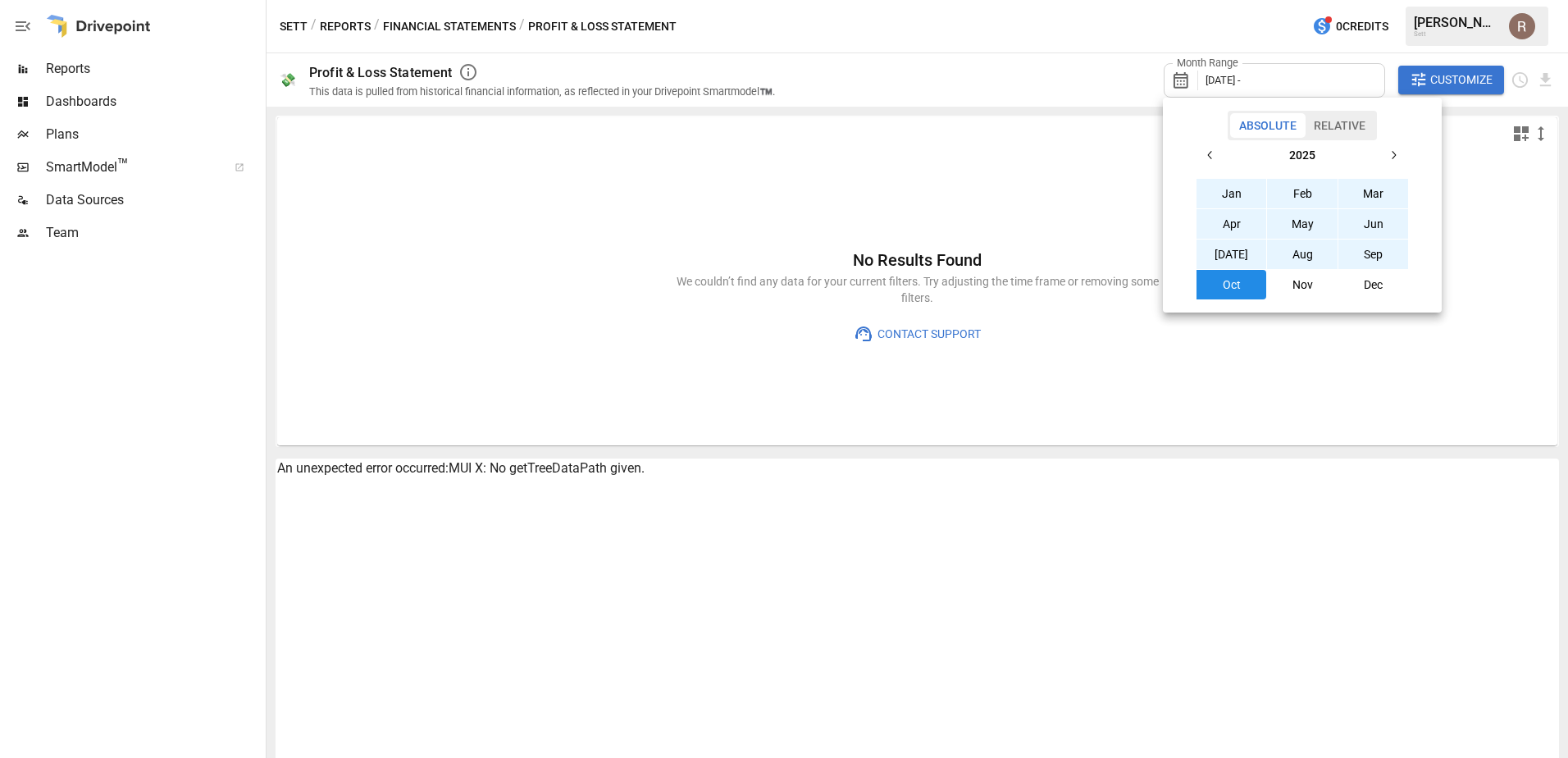
click at [1238, 185] on button "Jan" at bounding box center [1232, 193] width 70 height 29
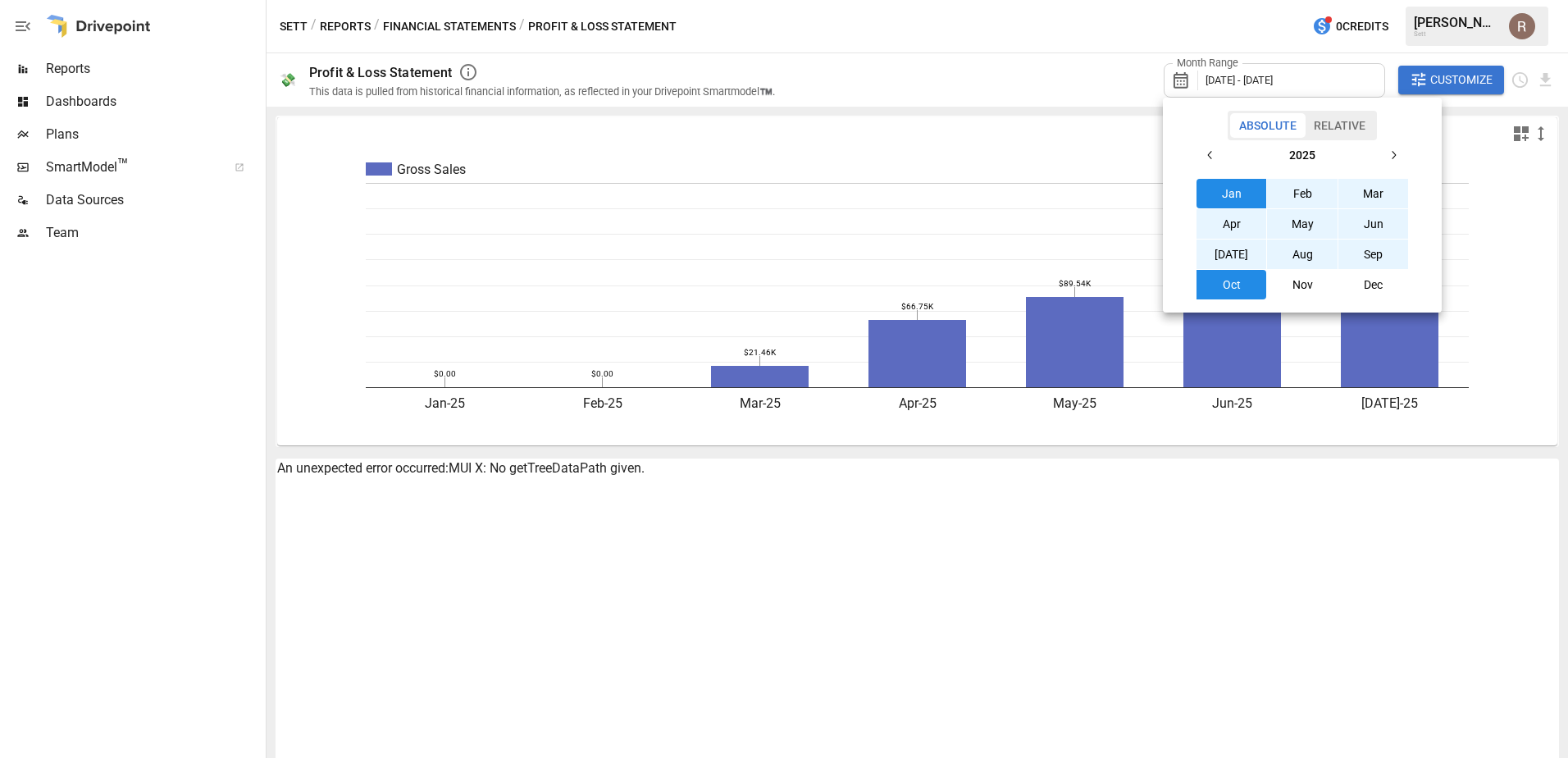
click at [1195, 483] on div at bounding box center [784, 379] width 1568 height 758
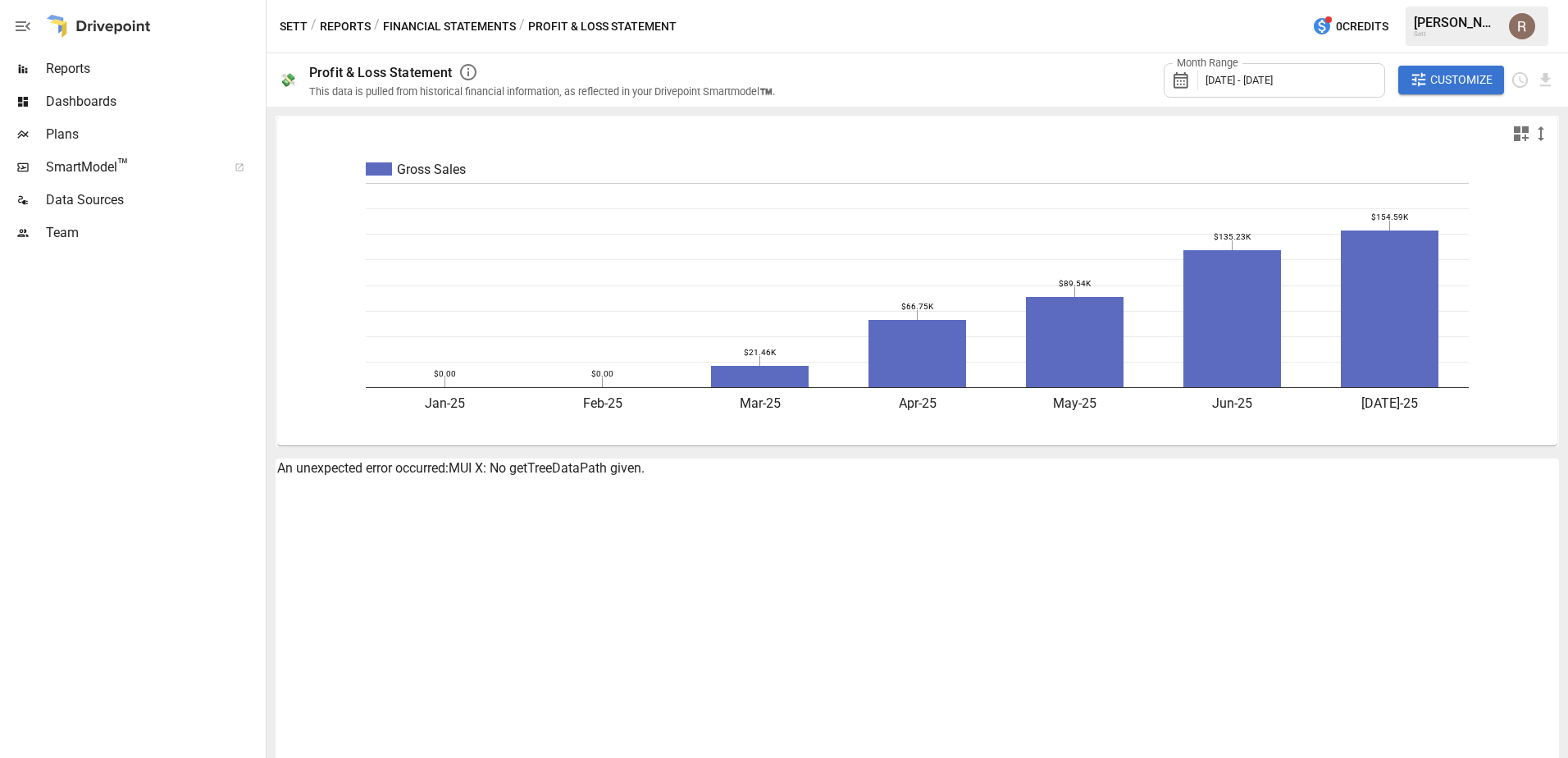
click at [1253, 79] on span "[DATE] - [DATE]" at bounding box center [1239, 80] width 67 height 13
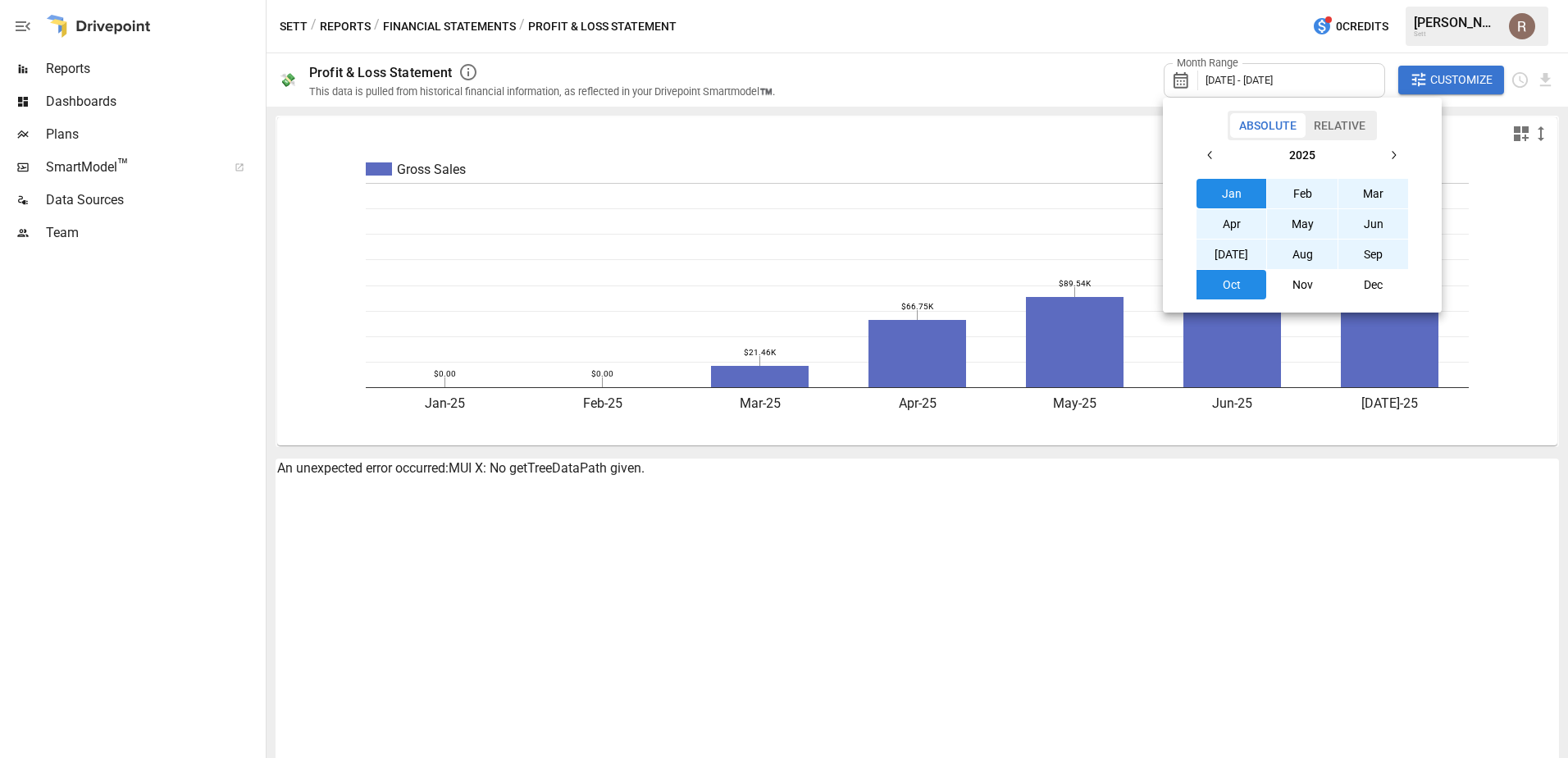
click at [1445, 82] on div at bounding box center [784, 379] width 1568 height 758
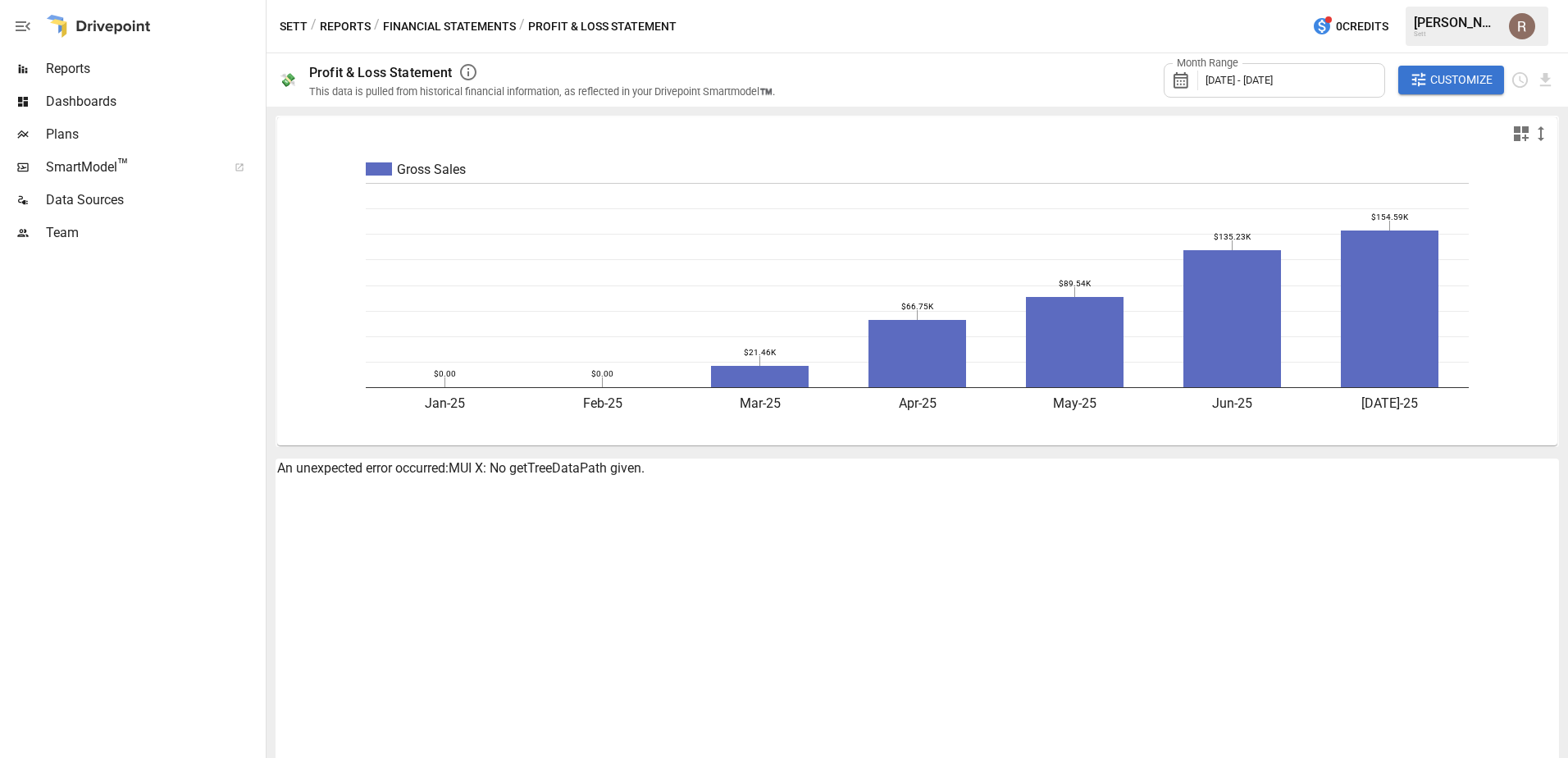
click at [1439, 84] on span "Customize" at bounding box center [1461, 80] width 62 height 20
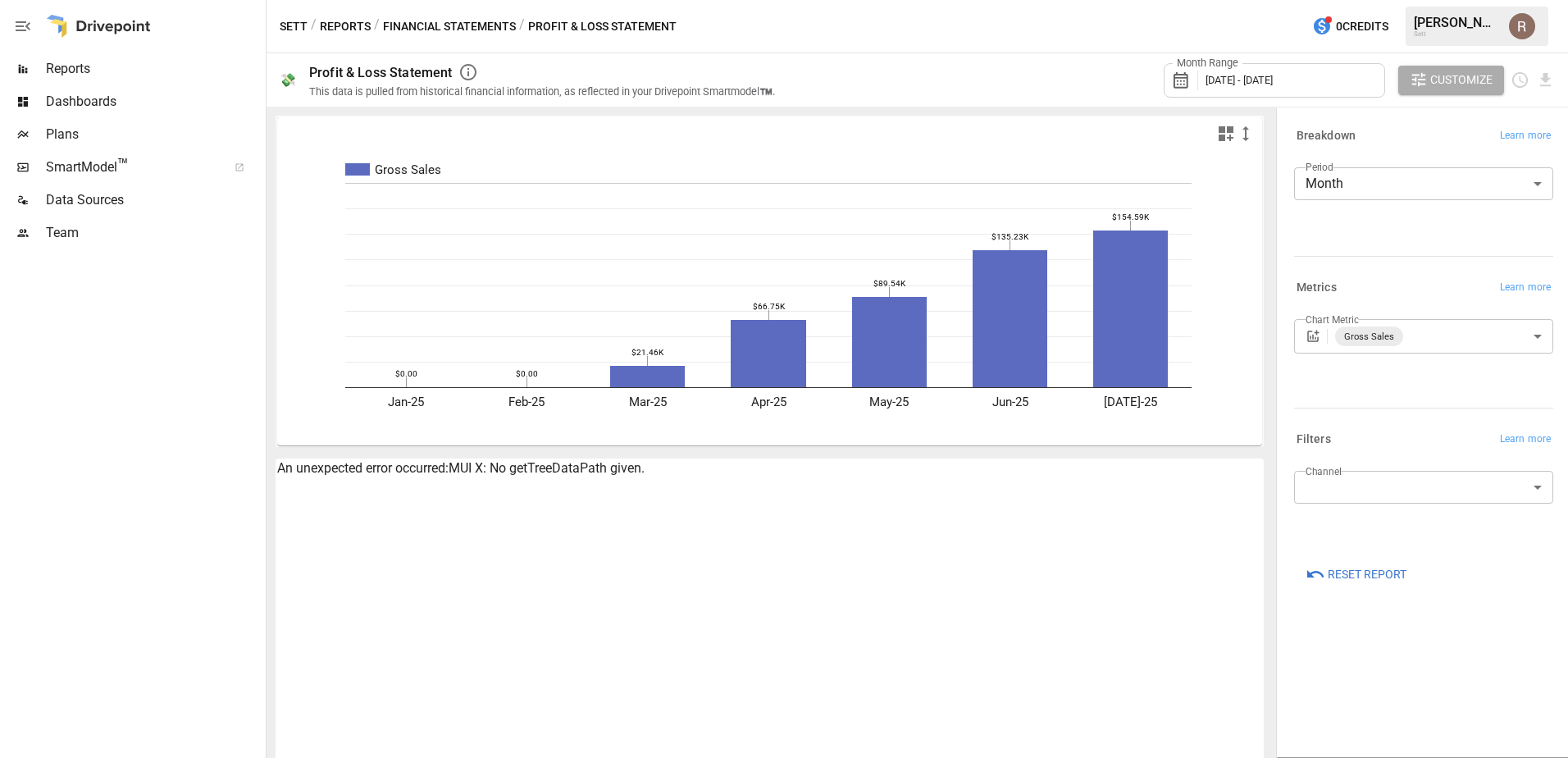
click at [1186, 586] on div "An unexpected error occurred: MUI X: No getTreeDataPath given." at bounding box center [769, 628] width 988 height 340
click at [1227, 122] on div at bounding box center [769, 133] width 985 height 33
click at [1222, 137] on icon "button" at bounding box center [1225, 133] width 19 height 19
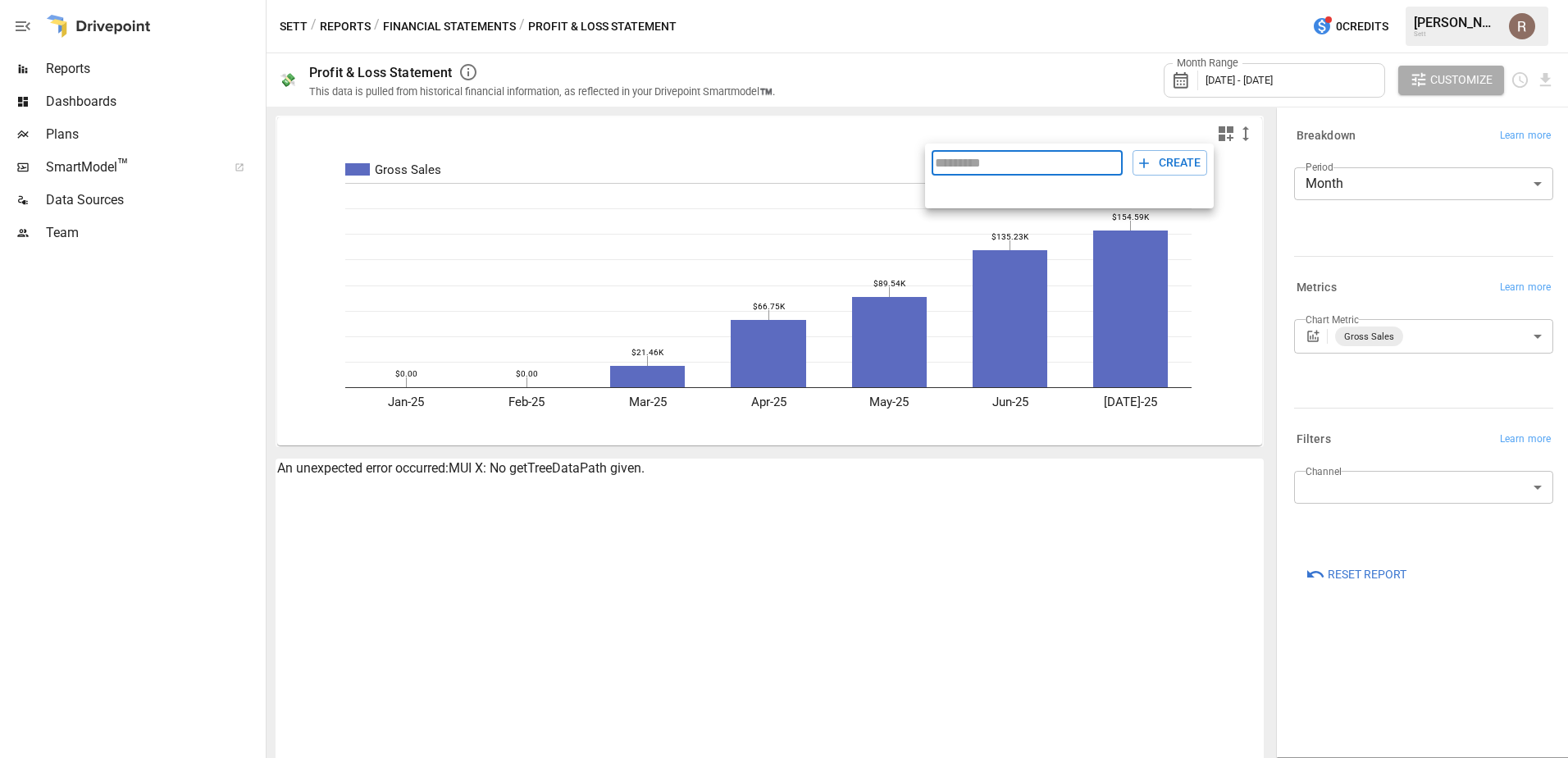
click at [1167, 118] on div at bounding box center [784, 379] width 1568 height 758
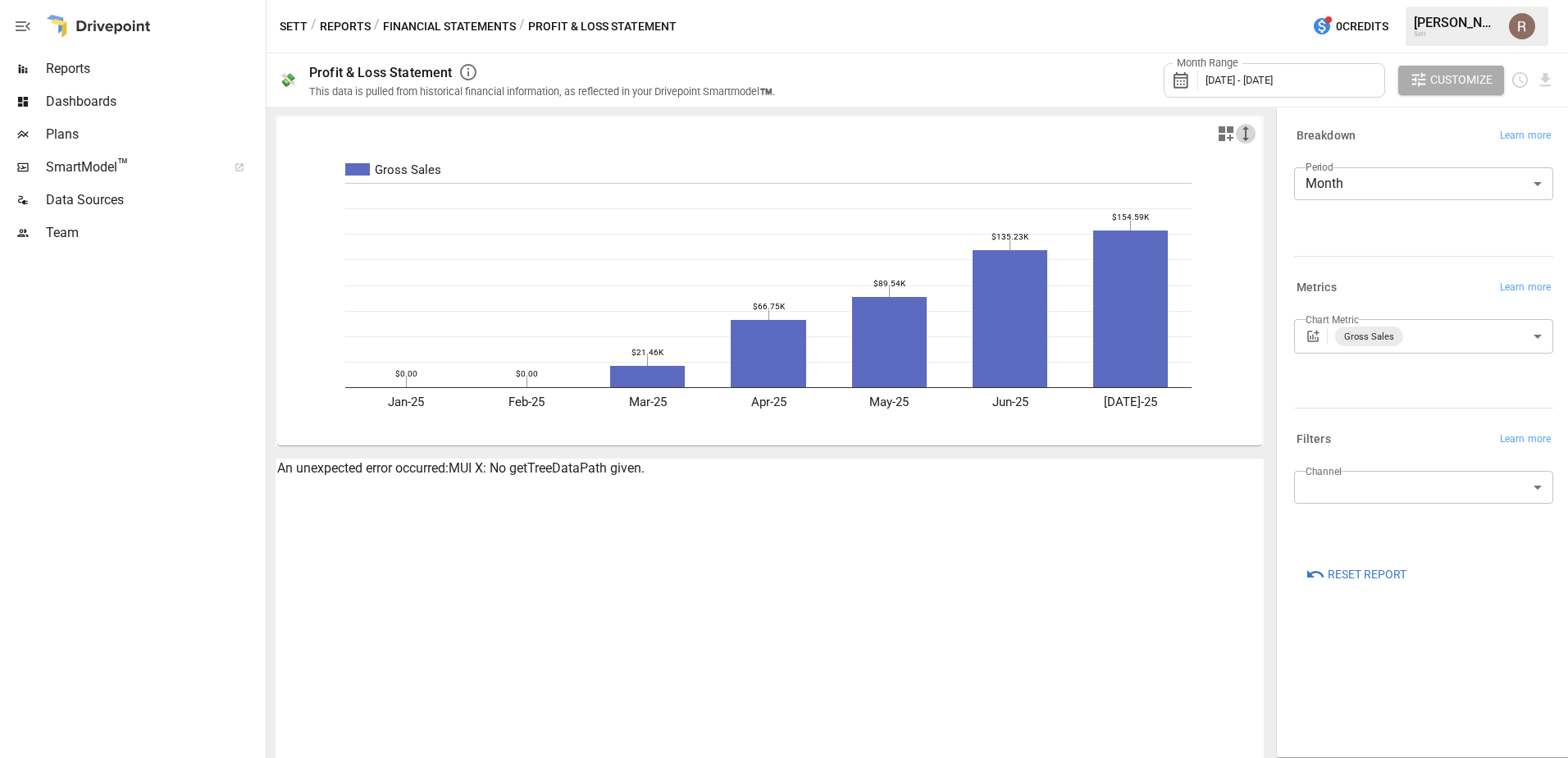
click at [1236, 129] on icon "button" at bounding box center [1245, 133] width 19 height 19
drag, startPoint x: 1132, startPoint y: 105, endPoint x: 1147, endPoint y: 106, distance: 15.0
click at [1133, 105] on div at bounding box center [784, 379] width 1568 height 758
click at [1354, 107] on div "**********" at bounding box center [1424, 432] width 295 height 651
click at [506, 95] on div "This data is pulled from historical financial information, as reflected in your…" at bounding box center [541, 91] width 466 height 13
